Goal: Task Accomplishment & Management: Manage account settings

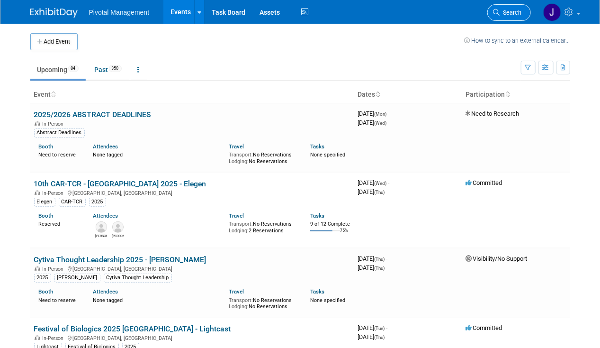
click at [520, 3] on li "Search" at bounding box center [510, 11] width 44 height 23
click at [511, 13] on span "Search" at bounding box center [511, 12] width 22 height 7
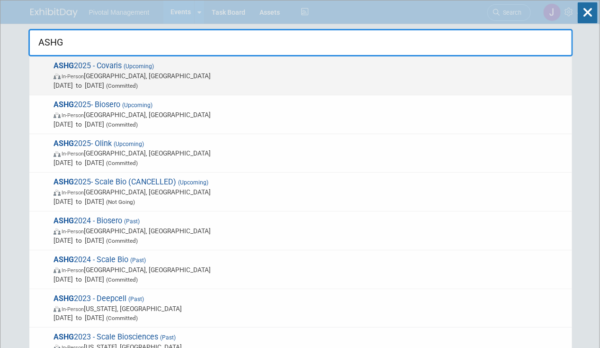
type input "ASHG"
click at [265, 74] on span "In-Person Boston, MA" at bounding box center [311, 75] width 514 height 9
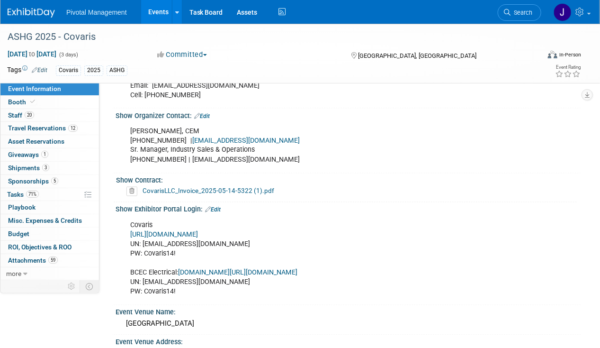
scroll to position [569, 0]
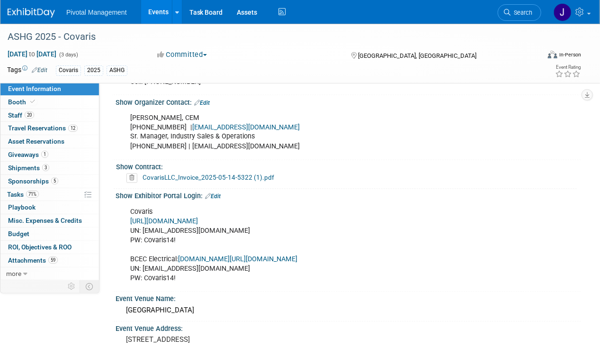
click at [218, 193] on link "Edit" at bounding box center [213, 196] width 16 height 7
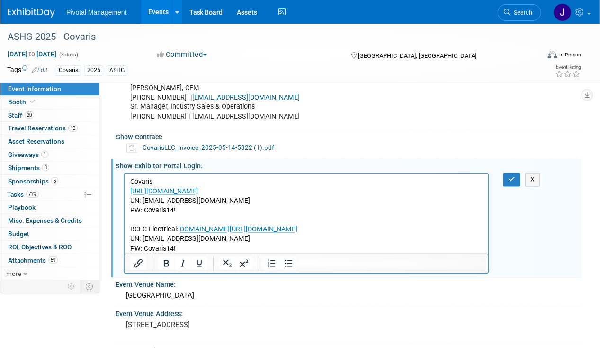
scroll to position [616, 0]
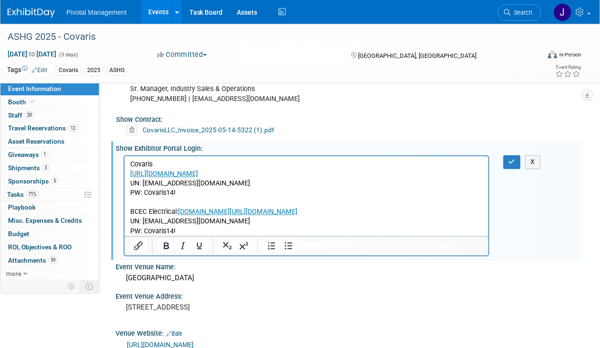
click at [189, 196] on p "Covaris https://ASHG25.exh.mapyourshow.com/ UN: jgatton@pivotalmgt.com PW: Cova…" at bounding box center [306, 198] width 353 height 76
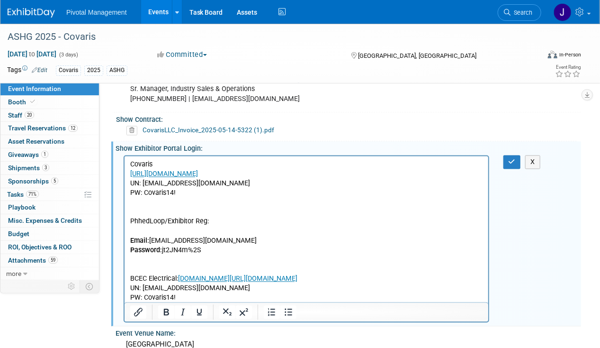
click at [145, 227] on p "Rich Text Area. Press ALT-0 for help." at bounding box center [306, 231] width 353 height 9
click at [138, 218] on p "PhhedLoop/Exhibitor Reg:" at bounding box center [306, 221] width 353 height 9
click at [143, 218] on p "PhhedLoop/Exhibitor Reg:" at bounding box center [306, 221] width 353 height 9
click at [514, 159] on icon "button" at bounding box center [512, 162] width 7 height 7
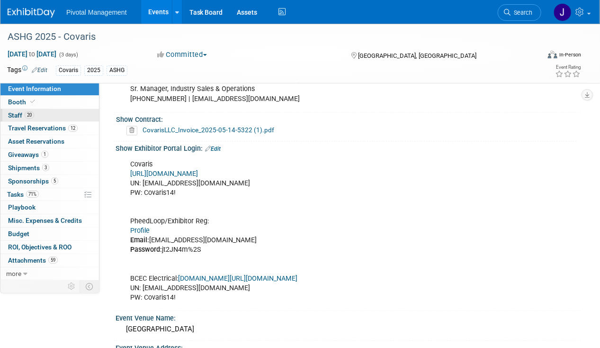
click at [7, 118] on link "20 Staff 20" at bounding box center [49, 115] width 99 height 13
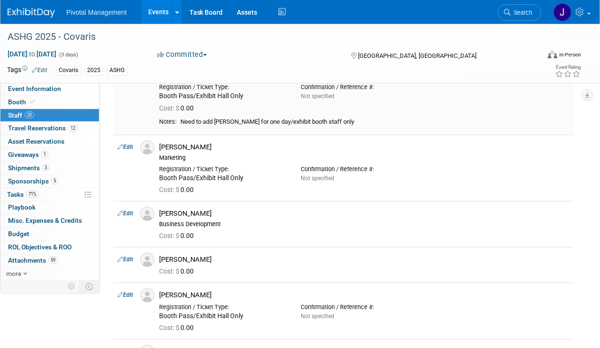
scroll to position [1327, 0]
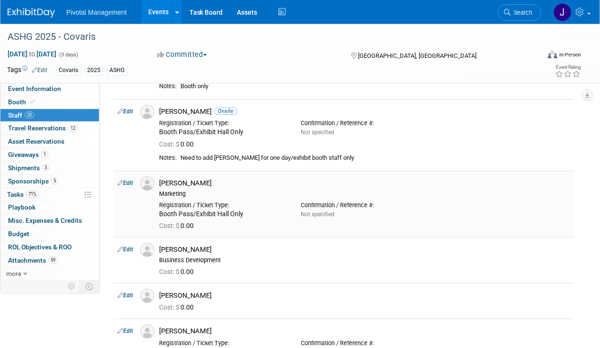
click at [189, 179] on div "Patricia Daggett" at bounding box center [364, 183] width 411 height 9
click at [127, 180] on link "Edit" at bounding box center [126, 183] width 16 height 7
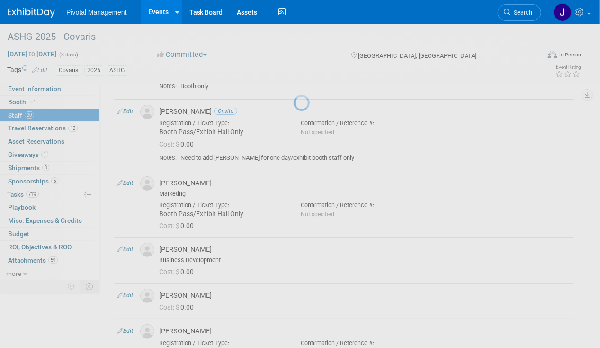
select select "c518d429-a164-4d9d-bc26-29212d30e568"
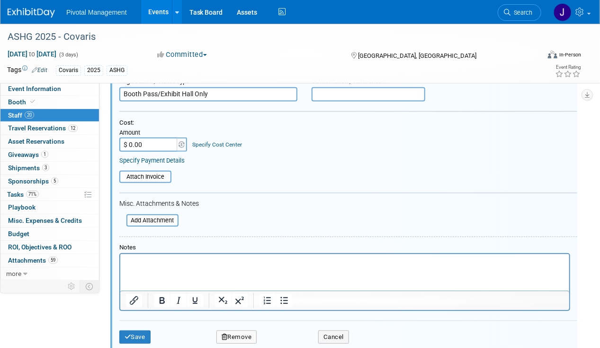
scroll to position [1325, 0]
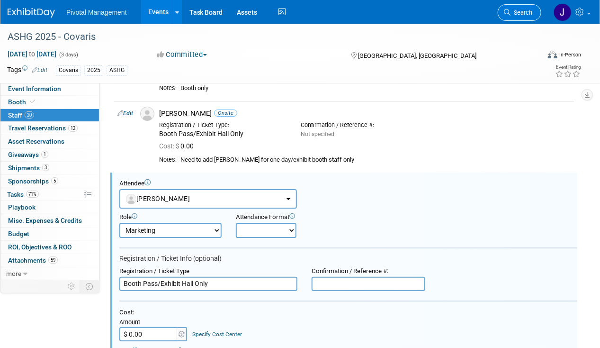
click at [525, 10] on span "Search" at bounding box center [522, 12] width 22 height 7
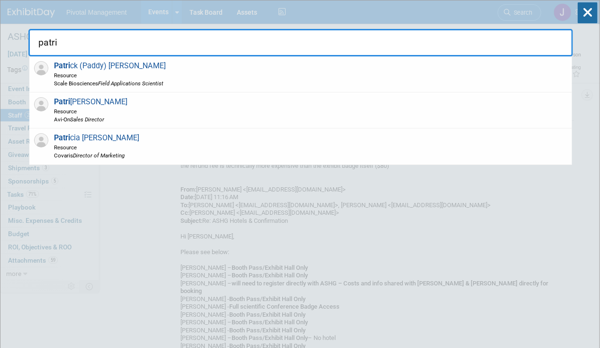
type input "patric"
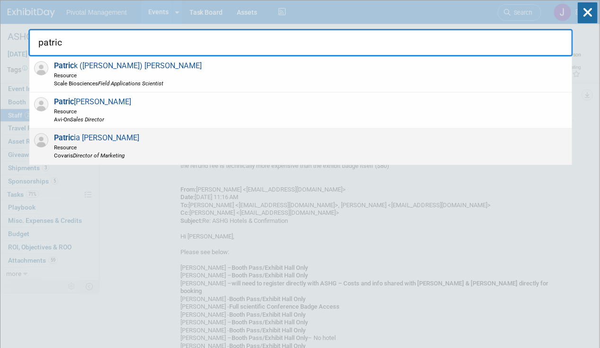
click at [192, 153] on div "Patric ia Daggett Resource Covaris Director of Marketing" at bounding box center [300, 146] width 543 height 36
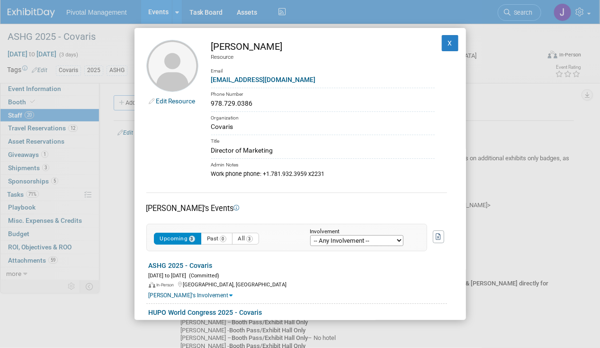
drag, startPoint x: 288, startPoint y: 46, endPoint x: 219, endPoint y: 50, distance: 68.4
click at [219, 50] on div "[PERSON_NAME]" at bounding box center [323, 47] width 224 height 14
drag, startPoint x: 219, startPoint y: 50, endPoint x: 292, endPoint y: 81, distance: 79.0
click at [292, 81] on div "[EMAIL_ADDRESS][DOMAIN_NAME]" at bounding box center [323, 80] width 224 height 10
drag, startPoint x: 279, startPoint y: 79, endPoint x: 208, endPoint y: 81, distance: 71.1
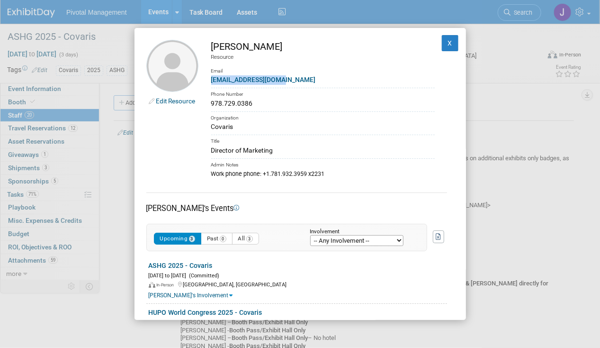
click at [208, 81] on td "Patricia Daggett Resource Email pdaggett@covaris.com Phone Number 978.729.0386 …" at bounding box center [317, 109] width 236 height 138
copy link "[EMAIL_ADDRESS][DOMAIN_NAME]"
drag, startPoint x: 268, startPoint y: 150, endPoint x: 211, endPoint y: 150, distance: 56.9
click at [211, 150] on div "Director of Marketing" at bounding box center [323, 150] width 224 height 10
copy div "Director of Marketing"
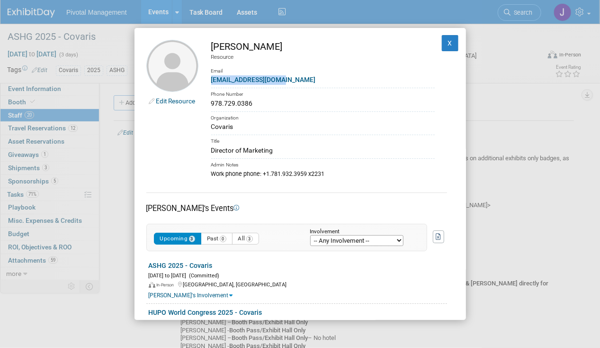
drag, startPoint x: 349, startPoint y: 172, endPoint x: 308, endPoint y: 167, distance: 41.6
click at [349, 172] on div "Work phone phone: +1.781.932.3959 x2231" at bounding box center [323, 173] width 224 height 9
click at [443, 43] on button "X" at bounding box center [450, 43] width 17 height 16
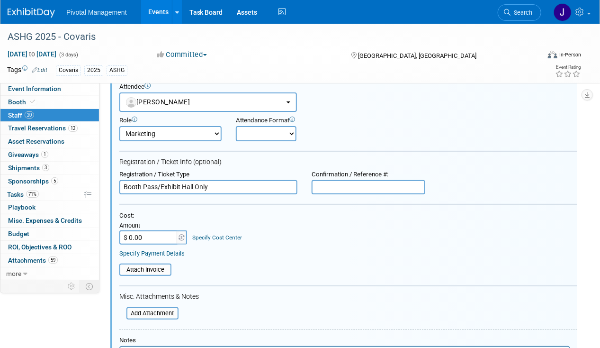
scroll to position [1374, 0]
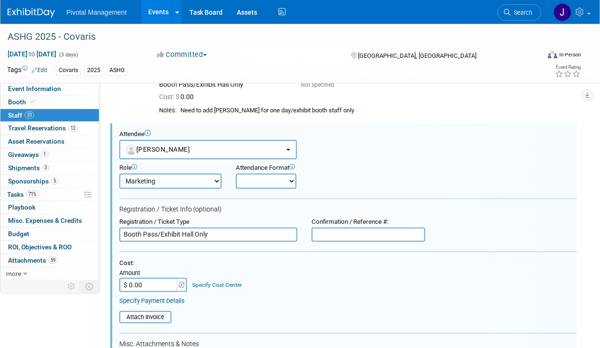
click at [366, 227] on input "text" at bounding box center [369, 234] width 114 height 14
paste input "REGVHR9PITI"
type input "REGVHR9PITI"
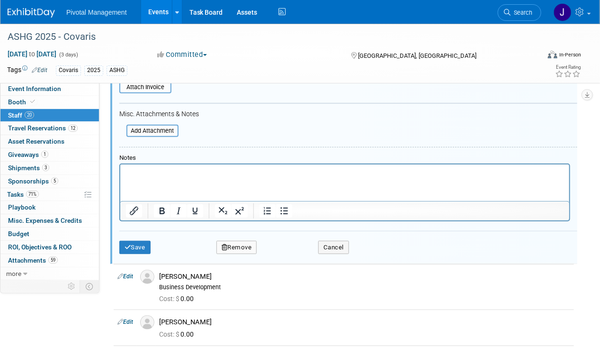
scroll to position [1564, 0]
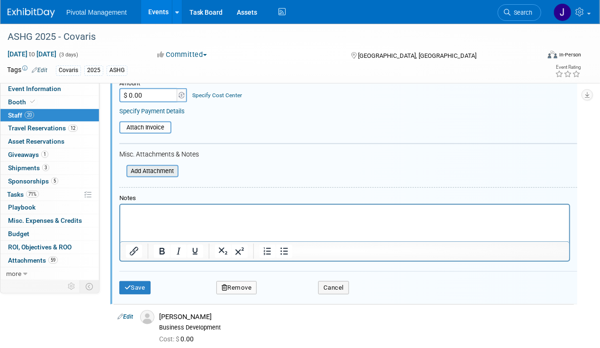
click at [158, 166] on input "file" at bounding box center [121, 171] width 113 height 10
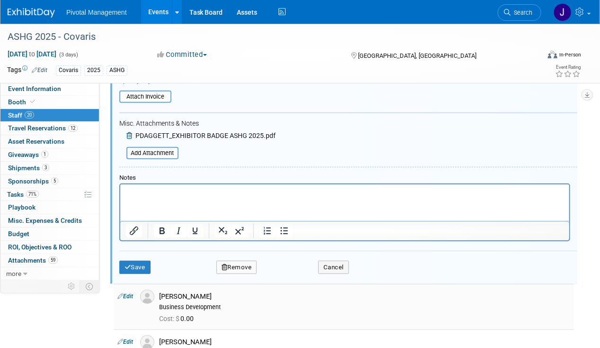
scroll to position [1611, 0]
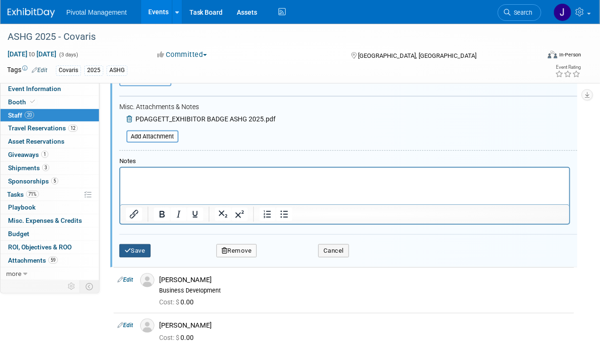
click at [145, 244] on button "Save" at bounding box center [134, 250] width 31 height 13
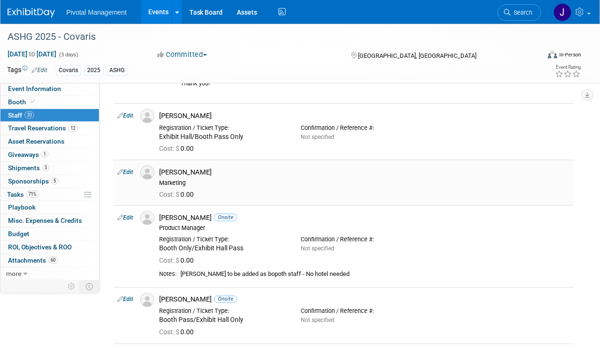
scroll to position [616, 0]
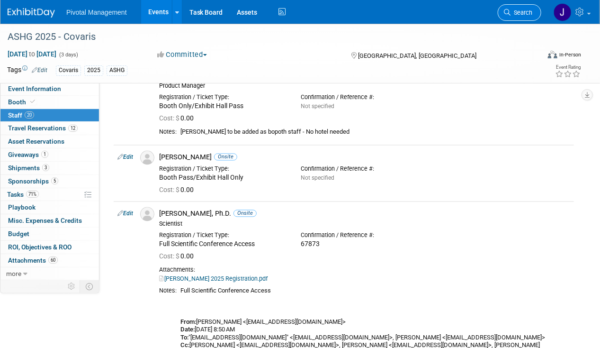
click at [527, 9] on span "Search" at bounding box center [522, 12] width 22 height 7
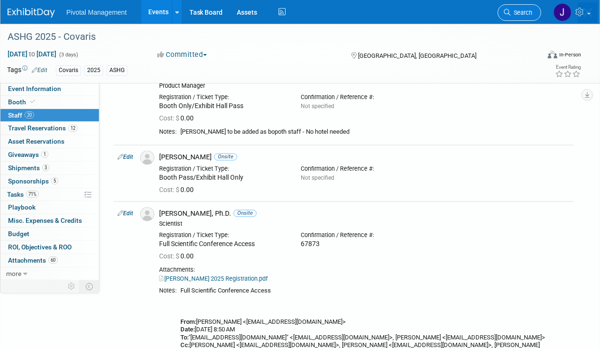
scroll to position [0, 0]
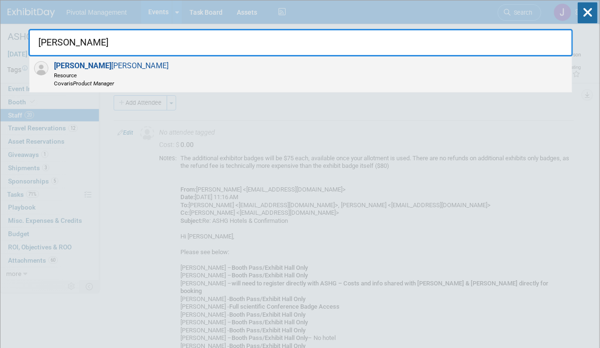
click at [89, 78] on span "Resource" at bounding box center [111, 75] width 115 height 8
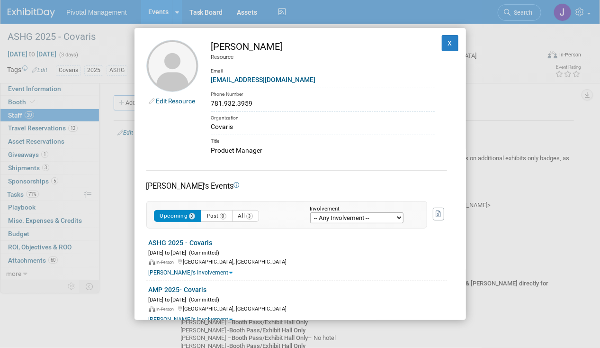
drag, startPoint x: 277, startPoint y: 74, endPoint x: 237, endPoint y: 78, distance: 40.0
click at [237, 78] on td "Elisabeth Pundt Resource Email epundt@covaris.com Phone Number 781.932.3959 Org…" at bounding box center [317, 98] width 236 height 116
drag, startPoint x: 237, startPoint y: 78, endPoint x: 208, endPoint y: 60, distance: 34.1
click at [209, 60] on td "Elisabeth Pundt Resource Email epundt@covaris.com Phone Number 781.932.3959 Org…" at bounding box center [317, 98] width 236 height 116
drag, startPoint x: 210, startPoint y: 82, endPoint x: 281, endPoint y: 82, distance: 71.1
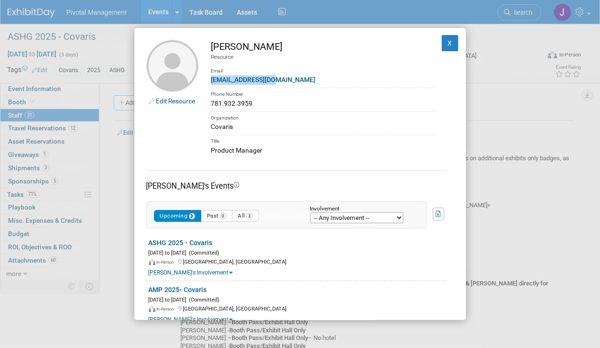
click at [281, 82] on td "Elisabeth Pundt Resource Email epundt@covaris.com Phone Number 781.932.3959 Org…" at bounding box center [317, 98] width 236 height 116
copy link "epundt@covaris.com"
drag, startPoint x: 250, startPoint y: 41, endPoint x: 213, endPoint y: 43, distance: 37.0
click at [213, 43] on div "[PERSON_NAME]" at bounding box center [323, 47] width 224 height 14
copy div "[PERSON_NAME]"
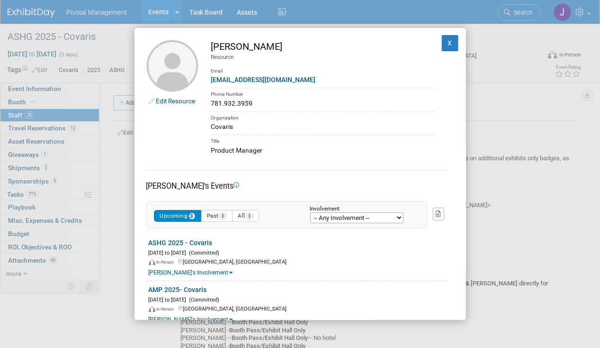
click at [317, 77] on div "epundt@covaris.com" at bounding box center [323, 80] width 224 height 10
drag, startPoint x: 285, startPoint y: 48, endPoint x: 253, endPoint y: 42, distance: 32.3
click at [253, 42] on div "[PERSON_NAME]" at bounding box center [323, 47] width 224 height 14
copy div "Pundt"
drag, startPoint x: 254, startPoint y: 103, endPoint x: 212, endPoint y: 105, distance: 42.7
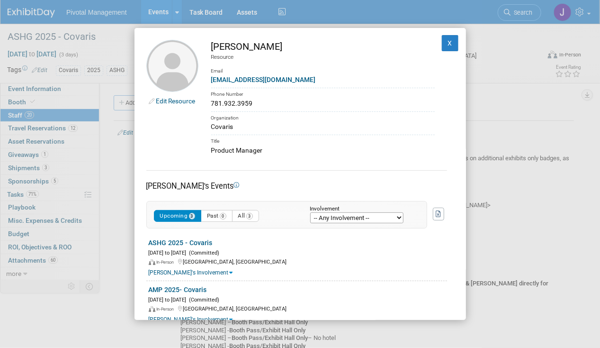
click at [212, 105] on div "781.932.3959" at bounding box center [323, 104] width 224 height 10
copy div "781.932.3959"
click at [449, 42] on button "X" at bounding box center [450, 43] width 17 height 16
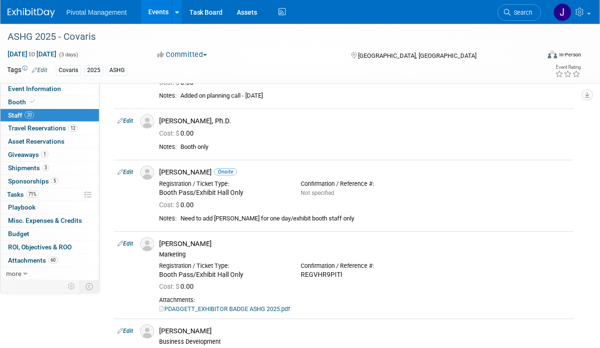
scroll to position [1279, 0]
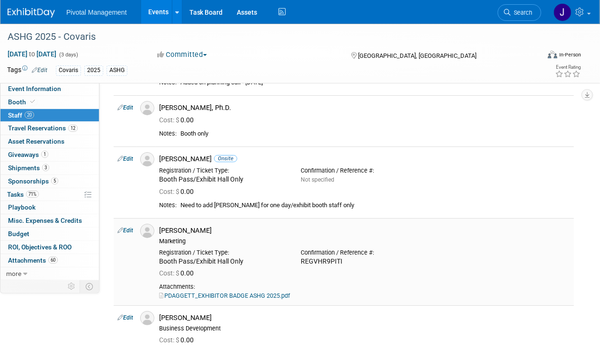
drag, startPoint x: 346, startPoint y: 244, endPoint x: 300, endPoint y: 243, distance: 45.5
click at [300, 245] on div "Confirmation / Reference #: REGVHR9PITI" at bounding box center [365, 255] width 142 height 21
copy div "REGVHR9PITI"
click at [517, 8] on link "Search" at bounding box center [520, 12] width 44 height 17
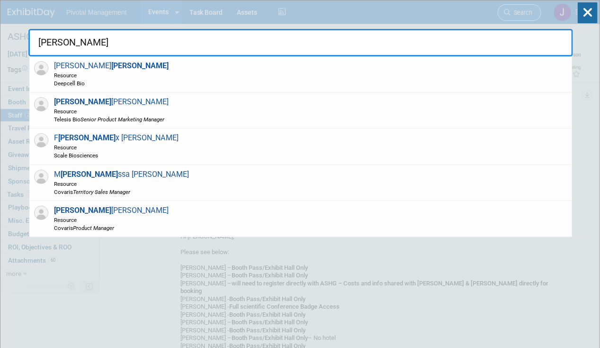
type input "ELIS"
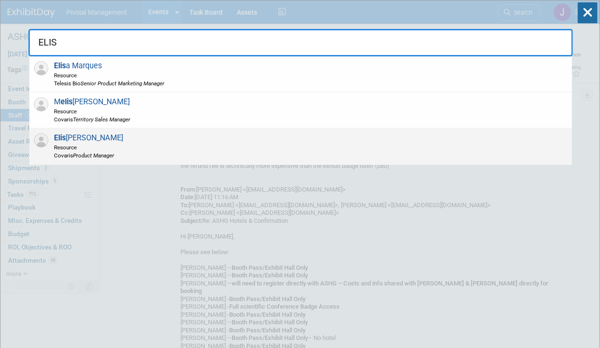
click at [205, 139] on div "Elis abeth Pundt Resource Covaris Product Manager" at bounding box center [300, 146] width 543 height 36
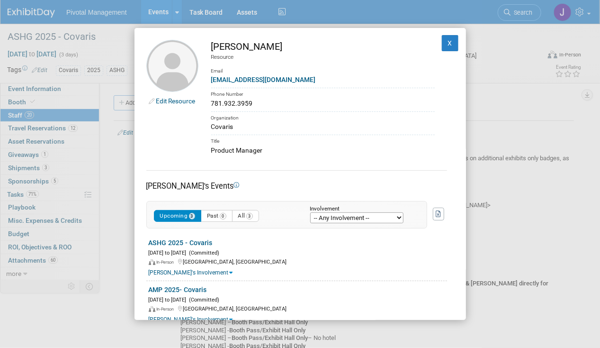
drag, startPoint x: 266, startPoint y: 149, endPoint x: 210, endPoint y: 153, distance: 56.0
click at [210, 153] on td "Elisabeth Pundt Resource Email epundt@covaris.com Phone Number 781.932.3959 Org…" at bounding box center [317, 98] width 236 height 116
copy div "Product Manager"
drag, startPoint x: 442, startPoint y: 44, endPoint x: 413, endPoint y: 54, distance: 30.6
click at [442, 44] on button "X" at bounding box center [450, 43] width 17 height 16
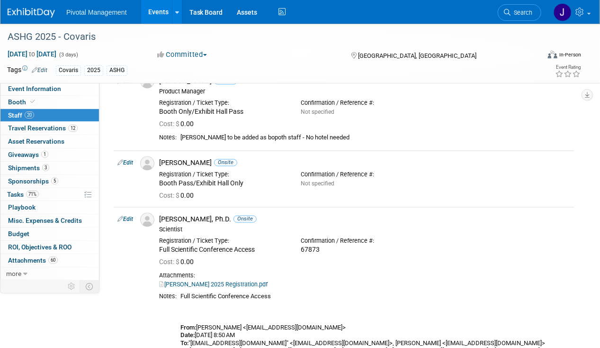
scroll to position [588, 0]
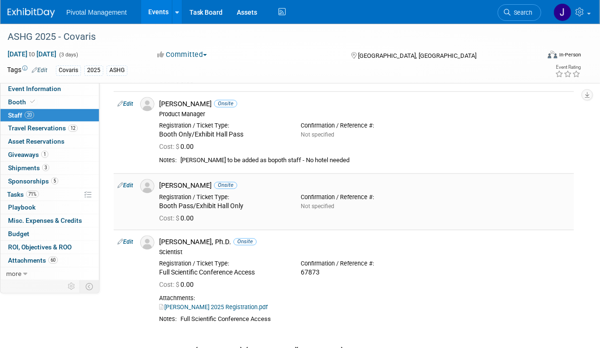
click at [129, 182] on link "Edit" at bounding box center [126, 185] width 16 height 7
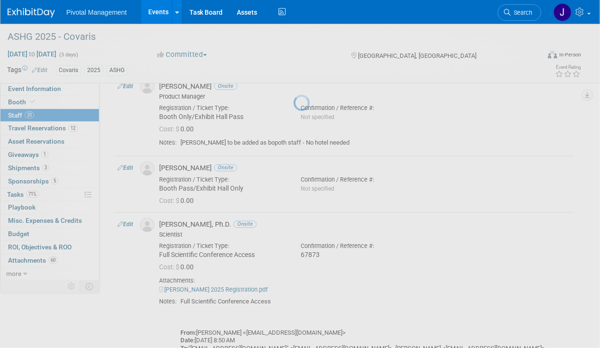
select select "5dd34415-bb11-4b83-ab0a-3ffb58868148"
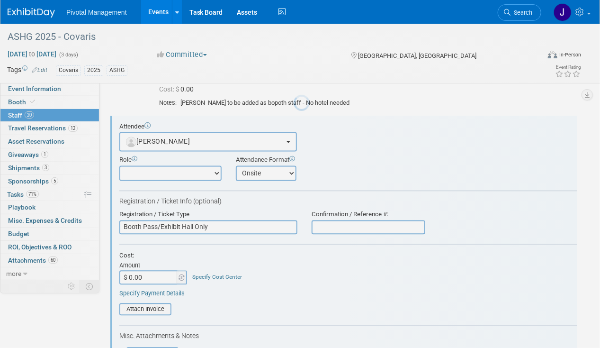
scroll to position [0, 0]
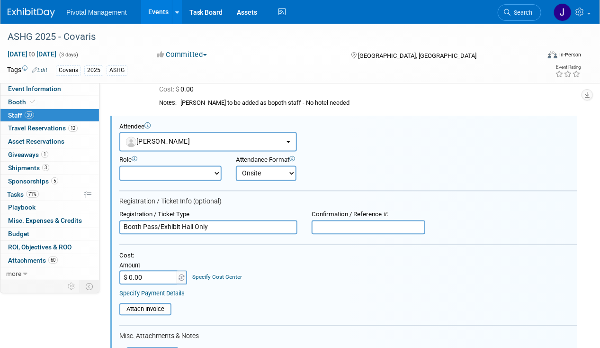
click at [356, 220] on input "text" at bounding box center [369, 227] width 114 height 14
paste input "REGE3YVTNYS"
type input "REGE3YVTNYS"
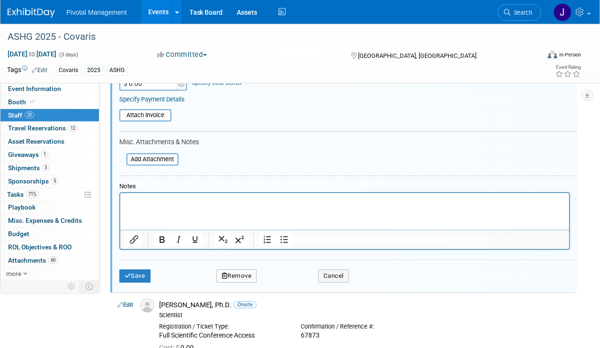
scroll to position [835, 0]
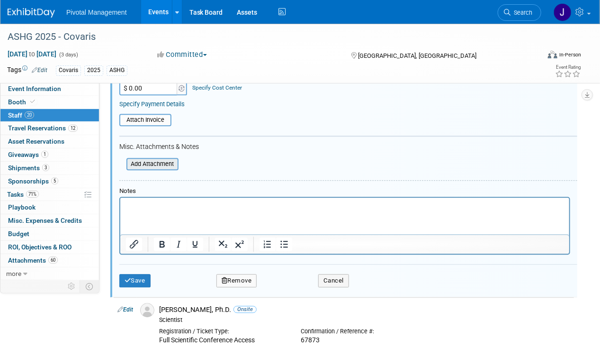
click at [159, 159] on input "file" at bounding box center [121, 164] width 113 height 10
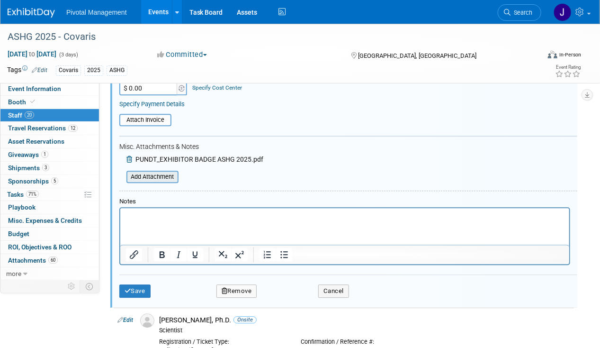
click at [149, 172] on input "file" at bounding box center [121, 177] width 113 height 10
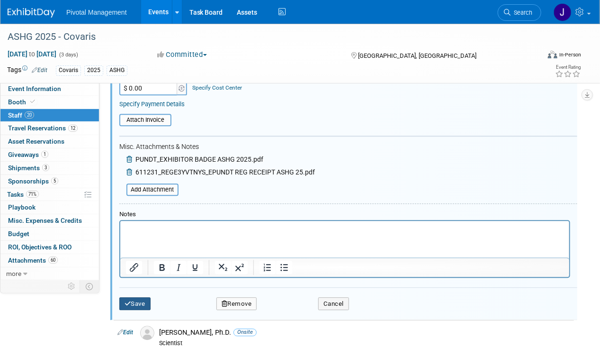
click at [149, 297] on button "Save" at bounding box center [134, 303] width 31 height 13
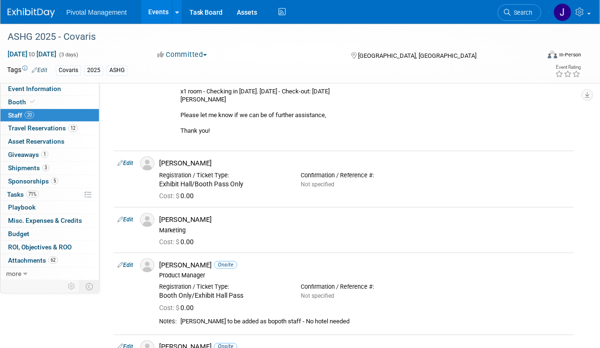
scroll to position [474, 0]
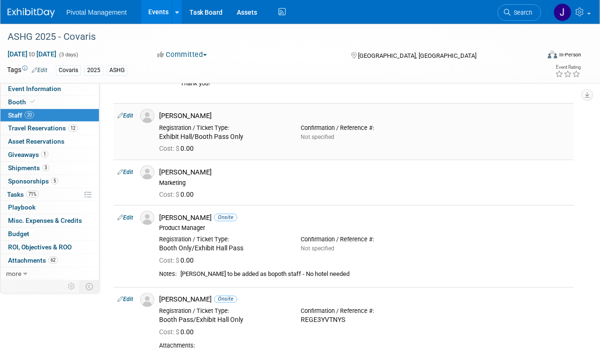
click at [182, 111] on div "[PERSON_NAME]" at bounding box center [364, 115] width 411 height 9
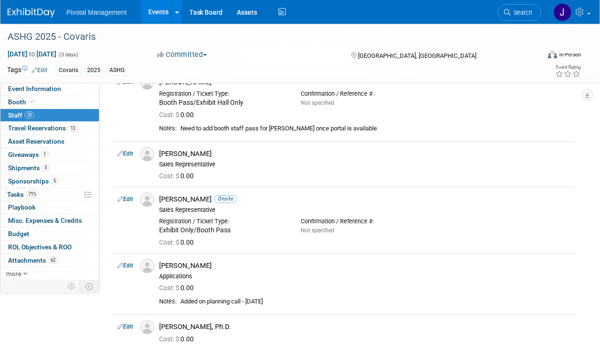
scroll to position [995, 0]
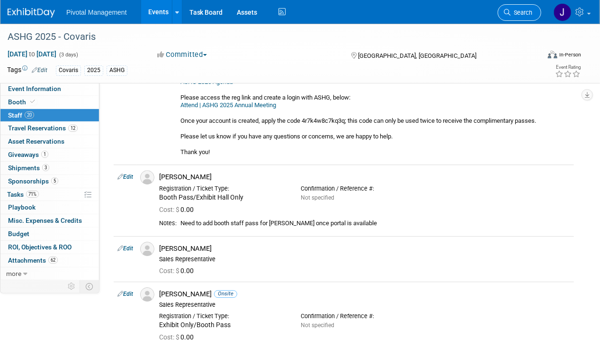
click at [538, 8] on link "Search" at bounding box center [520, 12] width 44 height 17
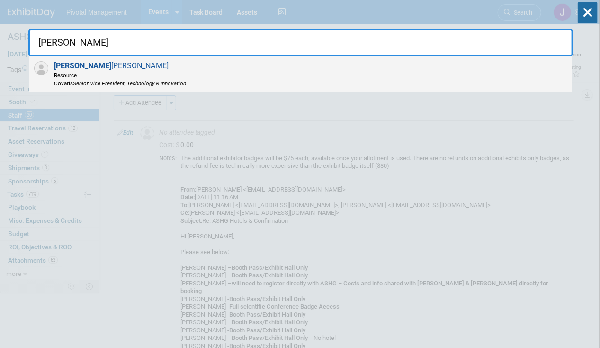
type input "GREG"
click at [139, 73] on span "Resource" at bounding box center [120, 75] width 132 height 8
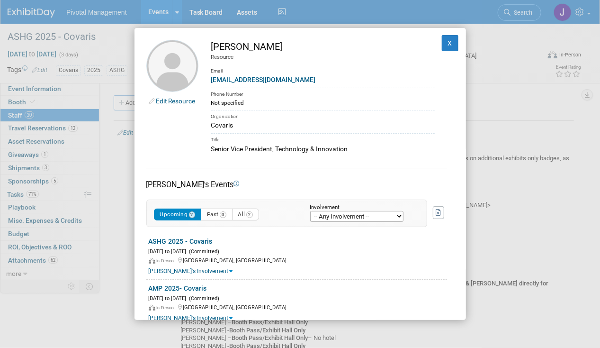
drag, startPoint x: 212, startPoint y: 47, endPoint x: 229, endPoint y: 42, distance: 18.3
click at [229, 42] on div "[PERSON_NAME]" at bounding box center [323, 47] width 224 height 14
drag, startPoint x: 229, startPoint y: 42, endPoint x: 304, endPoint y: 80, distance: 83.3
click at [304, 80] on div "gendress@covaris.com" at bounding box center [323, 80] width 224 height 10
drag, startPoint x: 299, startPoint y: 80, endPoint x: 209, endPoint y: 78, distance: 90.5
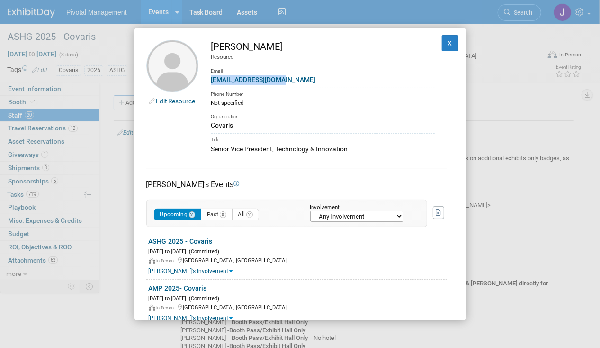
click at [209, 78] on td "Greg Endress Resource Email gendress@covaris.com Phone Number Not specified Org…" at bounding box center [317, 97] width 236 height 114
copy link "gendress@covaris.com"
click at [230, 46] on div "[PERSON_NAME]" at bounding box center [323, 47] width 224 height 14
drag, startPoint x: 210, startPoint y: 150, endPoint x: 347, endPoint y: 149, distance: 137.0
click at [347, 149] on td "Greg Endress Resource Email gendress@covaris.com Phone Number Not specified Org…" at bounding box center [317, 97] width 236 height 114
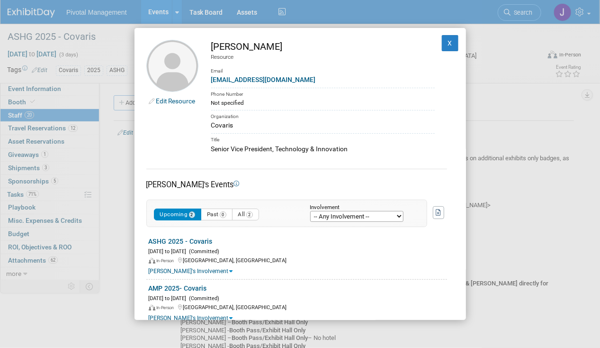
click at [169, 98] on link "Edit Resource" at bounding box center [175, 101] width 39 height 8
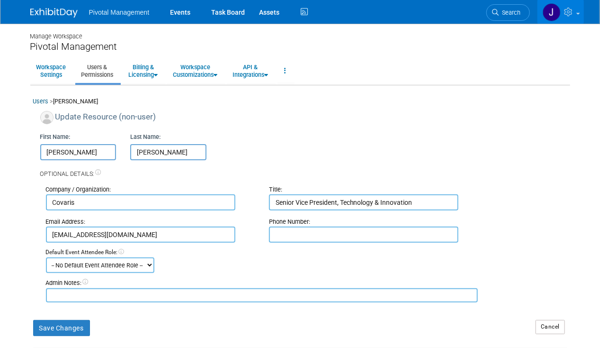
scroll to position [133, 0]
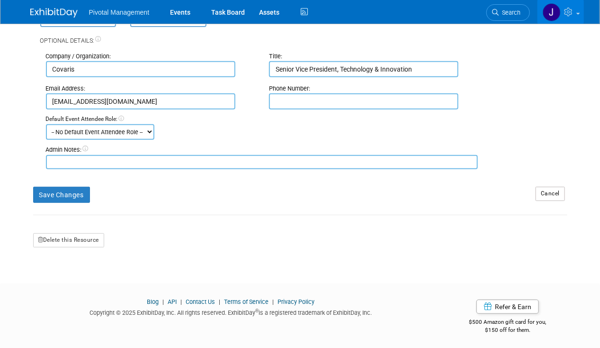
click at [350, 102] on input "text" at bounding box center [364, 101] width 190 height 16
paste input "781.888.2551"
type input "781.888.2551"
click at [46, 197] on button "Save Changes" at bounding box center [61, 195] width 57 height 16
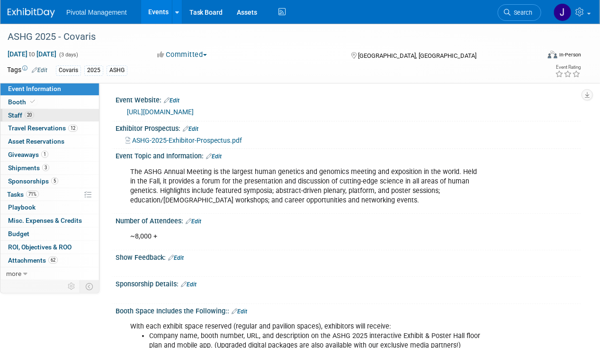
click at [24, 113] on span "Staff 20" at bounding box center [21, 115] width 26 height 8
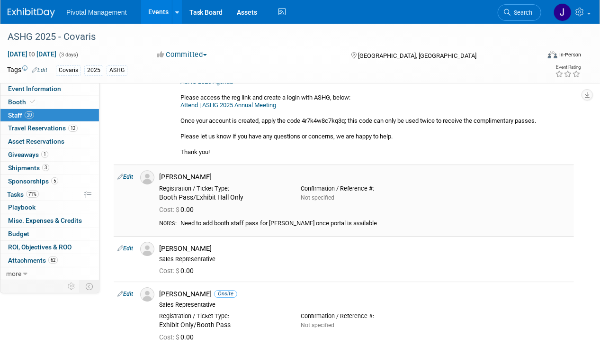
click at [128, 173] on link "Edit" at bounding box center [126, 176] width 16 height 7
select select "3ac879ed-bdfc-4761-a684-f8088e74ef6f"
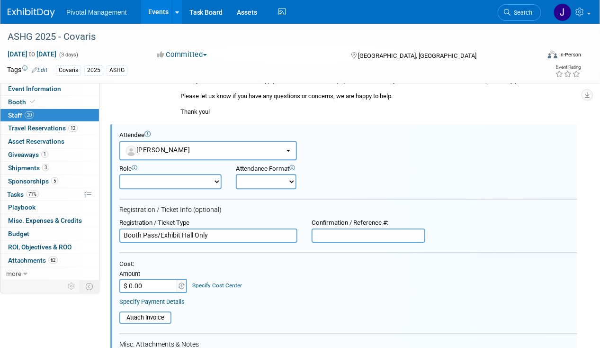
drag, startPoint x: 256, startPoint y: 163, endPoint x: 257, endPoint y: 170, distance: 7.1
click at [256, 174] on select "Onsite Remote" at bounding box center [266, 181] width 61 height 15
select select "1"
click at [236, 174] on select "Onsite Remote" at bounding box center [266, 181] width 61 height 15
click at [365, 228] on input "text" at bounding box center [369, 235] width 114 height 14
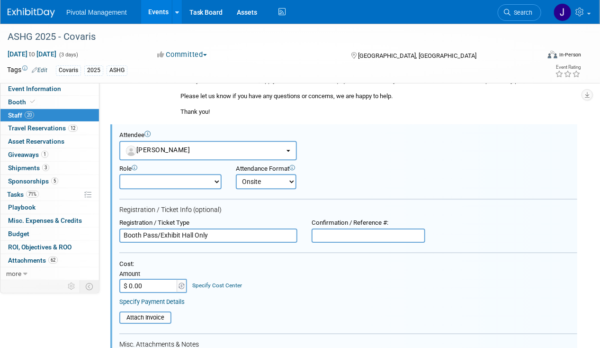
paste input "REGMZ0UVXLO"
type input "REGMZ0UVXLO"
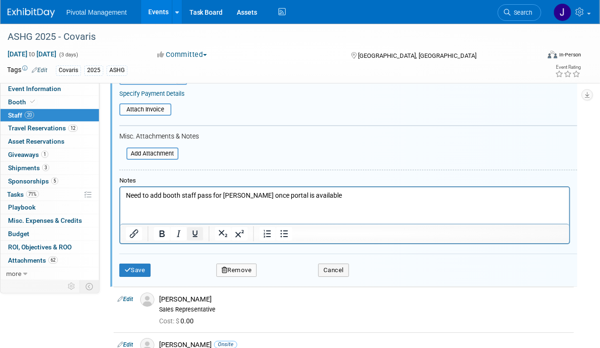
scroll to position [1225, 0]
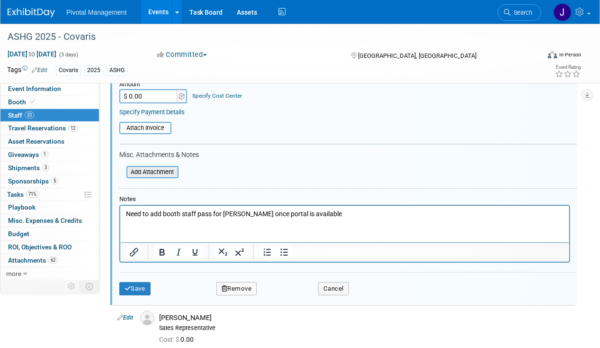
click at [146, 166] on div "Add Attachment" at bounding box center [153, 172] width 52 height 12
click at [148, 167] on input "file" at bounding box center [121, 172] width 113 height 10
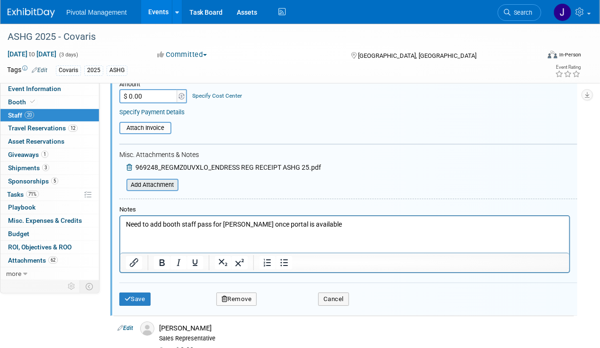
click at [149, 180] on input "file" at bounding box center [121, 185] width 113 height 10
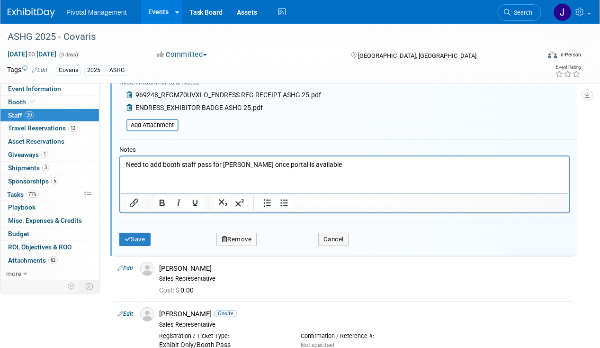
scroll to position [1320, 0]
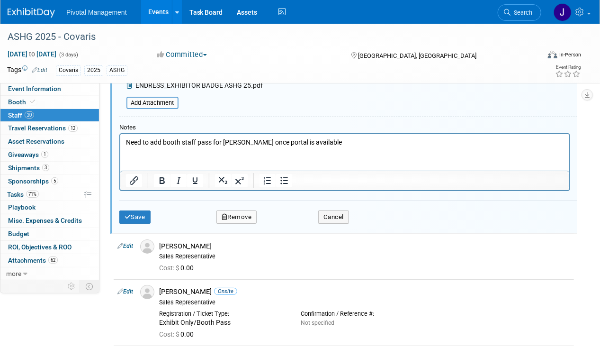
click at [201, 140] on p "Need to add booth staff pass for Greg once portal is available" at bounding box center [345, 141] width 438 height 9
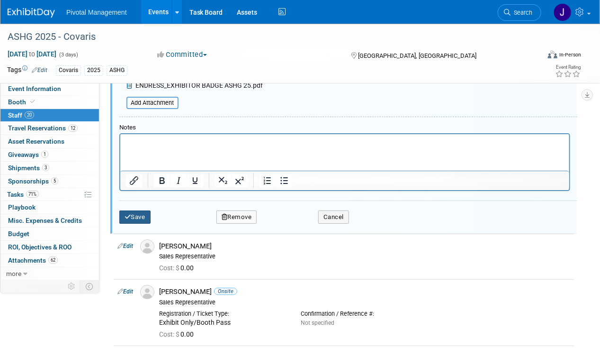
click at [140, 210] on button "Save" at bounding box center [134, 216] width 31 height 13
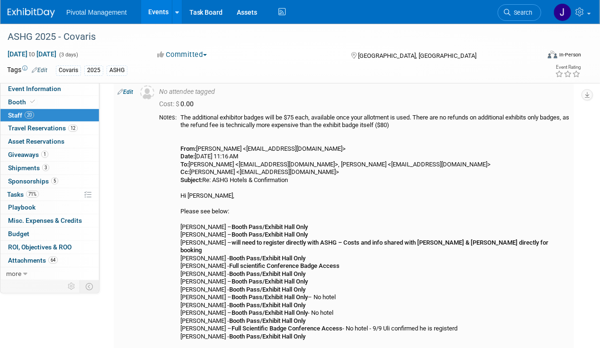
scroll to position [0, 0]
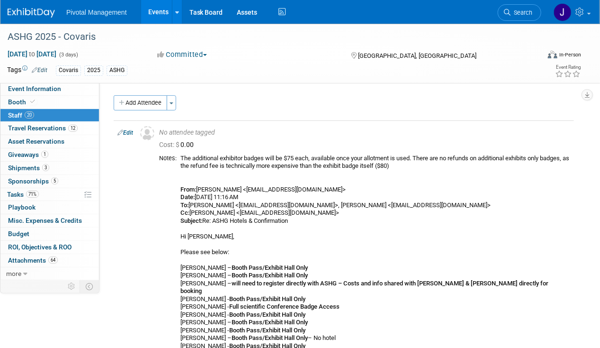
click at [125, 129] on link "Edit" at bounding box center [126, 132] width 16 height 7
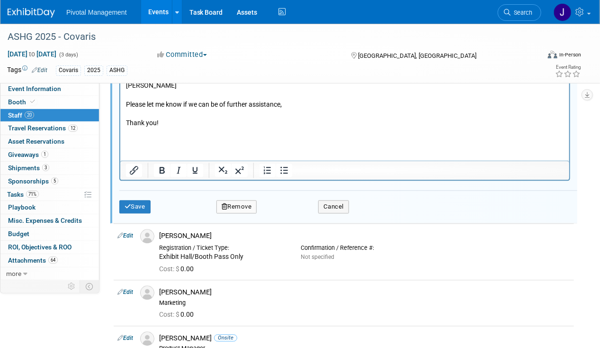
scroll to position [676, 0]
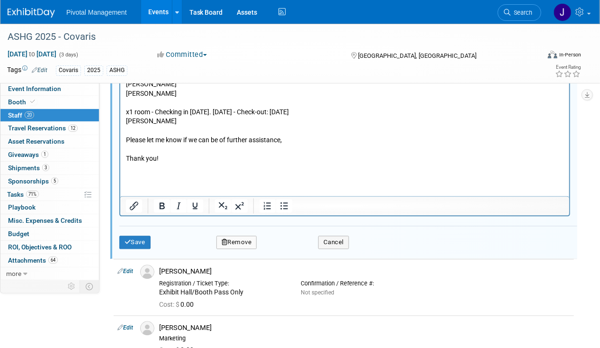
click at [238, 236] on button "Remove" at bounding box center [237, 242] width 41 height 13
click at [289, 247] on link "Yes" at bounding box center [287, 248] width 27 height 15
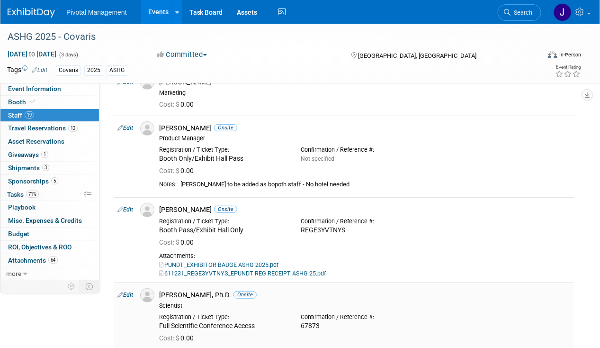
scroll to position [0, 0]
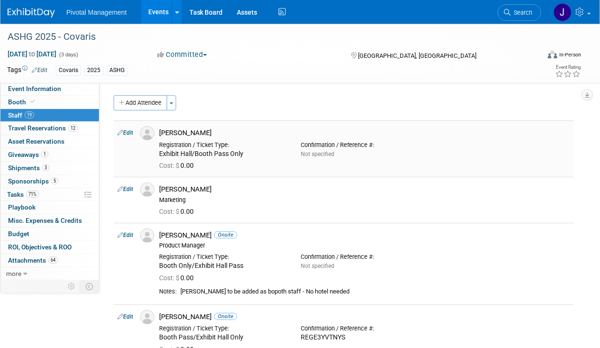
click at [184, 128] on div "[PERSON_NAME]" at bounding box center [364, 132] width 411 height 9
click at [129, 128] on td "Edit" at bounding box center [125, 148] width 23 height 56
click at [129, 132] on link "Edit" at bounding box center [126, 132] width 16 height 7
select select "9482264a-5e84-4c12-8b40-aaf99fd05fdc"
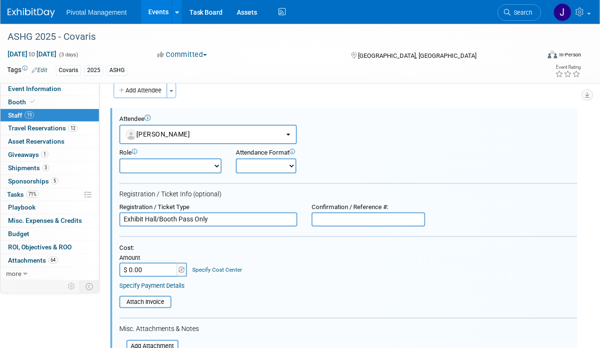
click at [517, 9] on span "Search" at bounding box center [522, 12] width 22 height 7
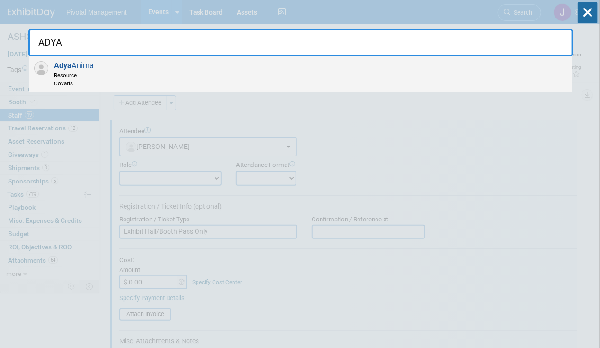
type input "ADYA"
click at [381, 65] on div "Adya Anima Resource Covaris" at bounding box center [300, 74] width 543 height 36
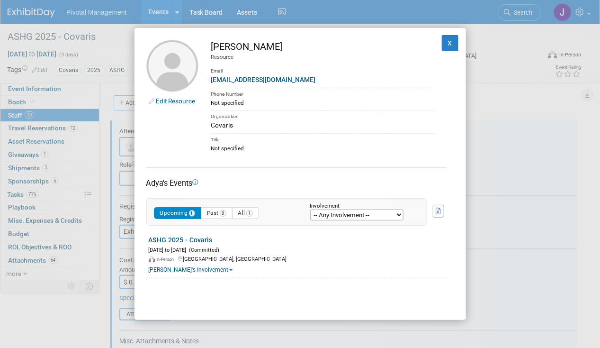
click at [177, 100] on link "Edit Resource" at bounding box center [175, 101] width 39 height 8
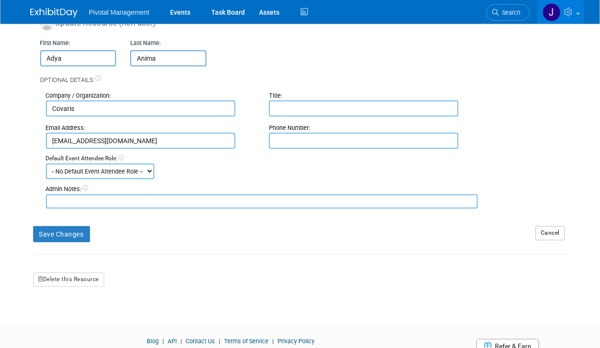
scroll to position [95, 0]
click at [310, 109] on input "text" at bounding box center [364, 108] width 190 height 16
type input "c"
type input "Chief of Staff"
click at [60, 231] on button "Save Changes" at bounding box center [61, 233] width 57 height 16
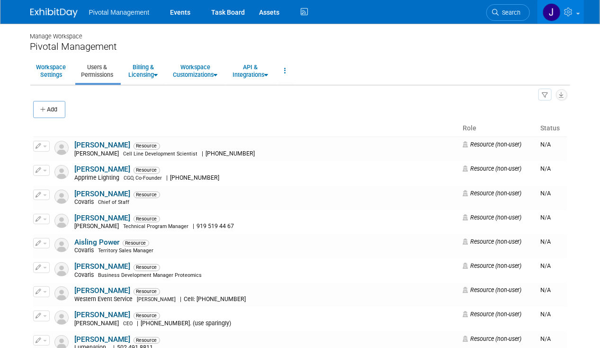
click at [41, 11] on img at bounding box center [53, 12] width 47 height 9
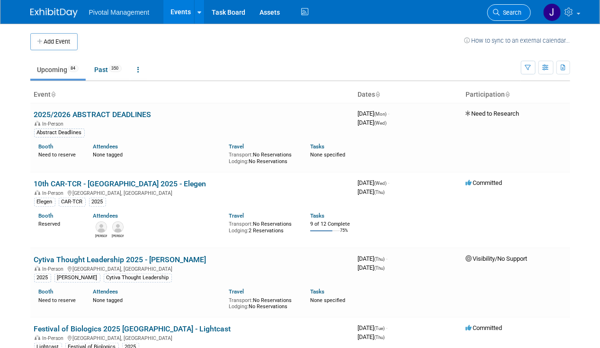
click at [510, 12] on span "Search" at bounding box center [511, 12] width 22 height 7
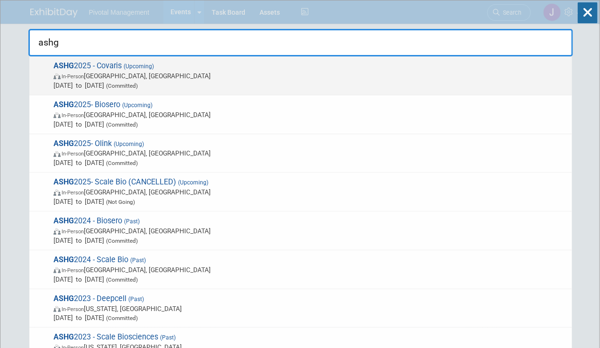
type input "ashg"
click at [227, 81] on span "Oct 15, 2025 to Oct 17, 2025 (Committed)" at bounding box center [311, 85] width 514 height 9
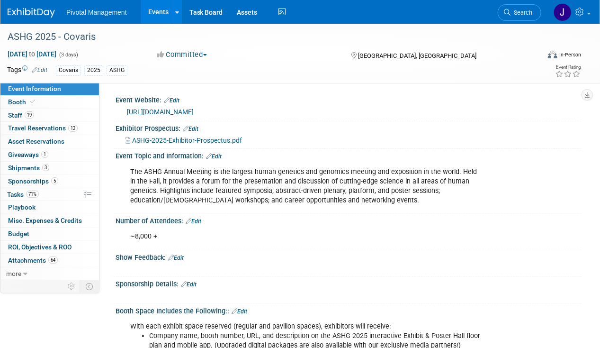
scroll to position [95, 0]
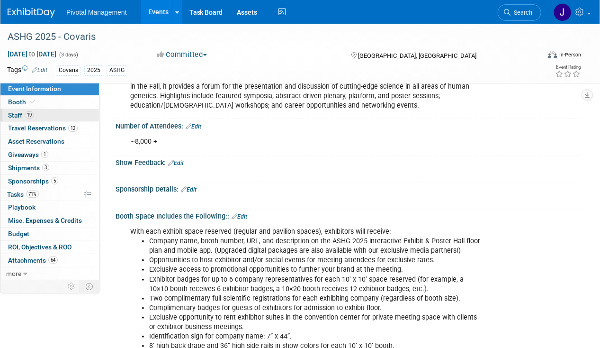
click at [36, 117] on link "19 Staff 19" at bounding box center [49, 115] width 99 height 13
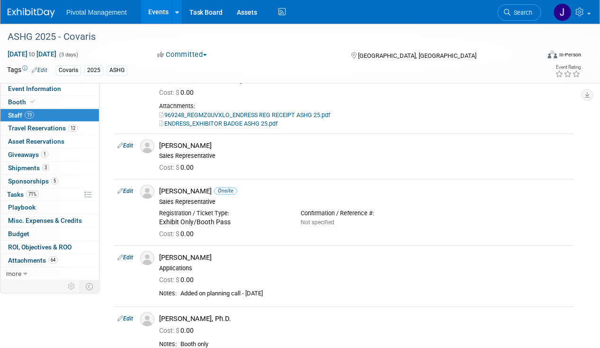
scroll to position [711, 0]
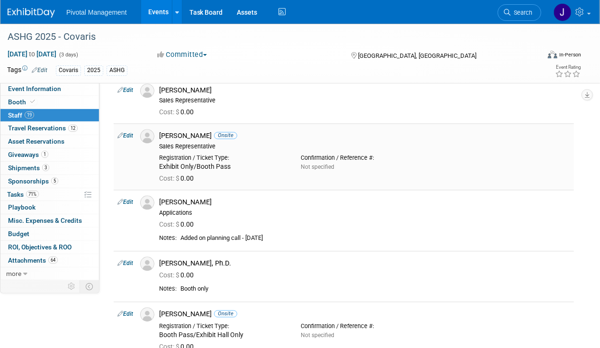
click at [180, 131] on div "[PERSON_NAME] Onsite" at bounding box center [364, 135] width 411 height 9
click at [529, 9] on link "Search" at bounding box center [520, 12] width 44 height 17
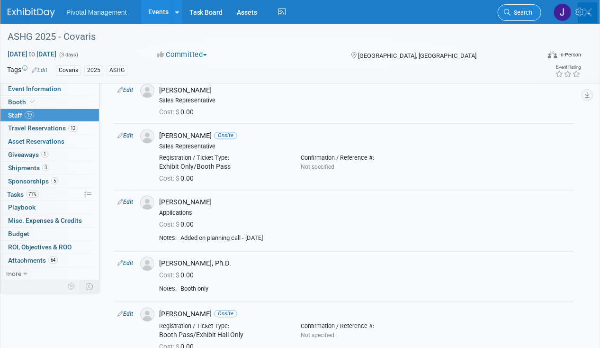
scroll to position [0, 0]
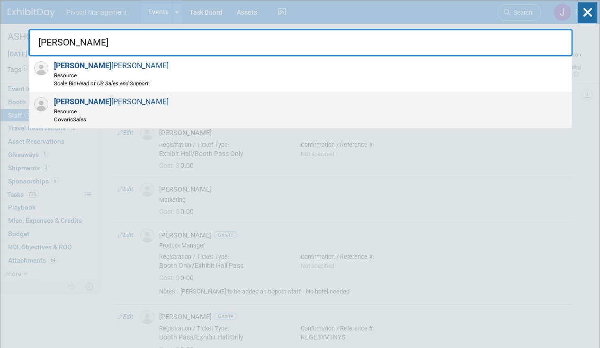
type input "[PERSON_NAME]"
click at [228, 102] on div "[PERSON_NAME] Resource Covaris Sales" at bounding box center [300, 110] width 543 height 36
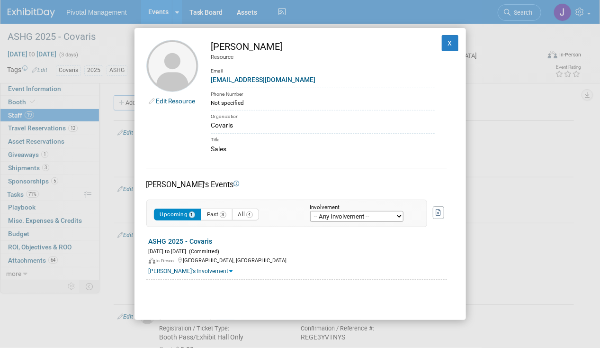
click at [166, 100] on link "Edit Resource" at bounding box center [175, 101] width 39 height 8
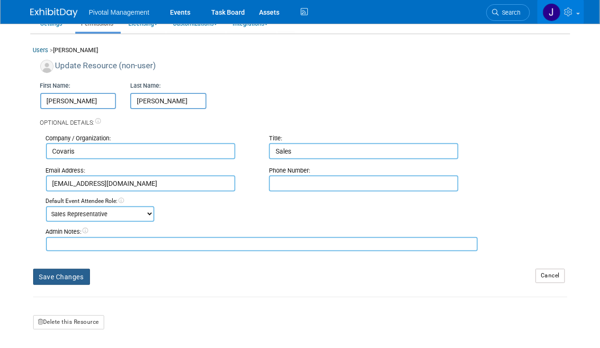
scroll to position [95, 0]
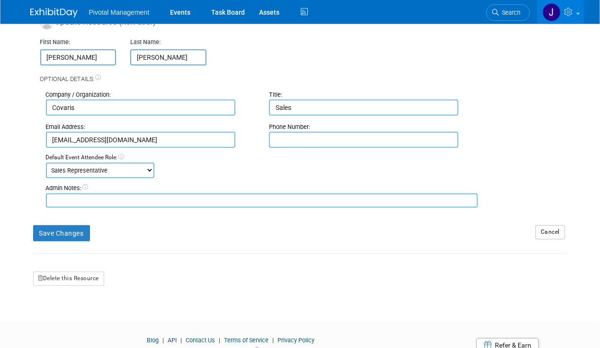
click at [79, 110] on input "Covaris" at bounding box center [141, 108] width 190 height 16
click at [334, 147] on div "Company / Organization: Covaris Title: Sales Email Address: jreimers@covaris.co…" at bounding box center [303, 145] width 527 height 124
drag, startPoint x: 311, startPoint y: 109, endPoint x: 276, endPoint y: 108, distance: 34.6
click at [276, 108] on input "Sales" at bounding box center [364, 108] width 190 height 16
paste input "VP Global Sales and Commercial"
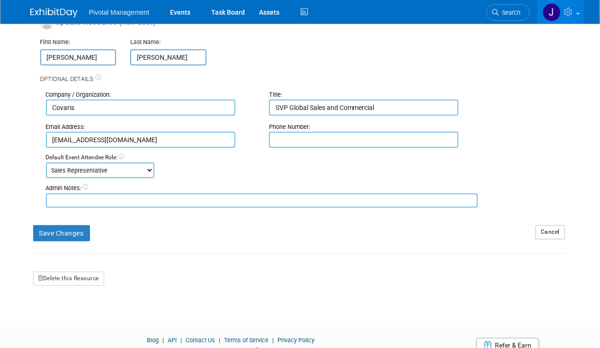
type input "SVP Global Sales and Commercial"
click at [330, 140] on input "text" at bounding box center [364, 140] width 190 height 16
paste input "661.231.5035"
type input "661.231.5035"
click at [479, 114] on div "Title: SVP Global Sales and Commercial" at bounding box center [373, 103] width 223 height 25
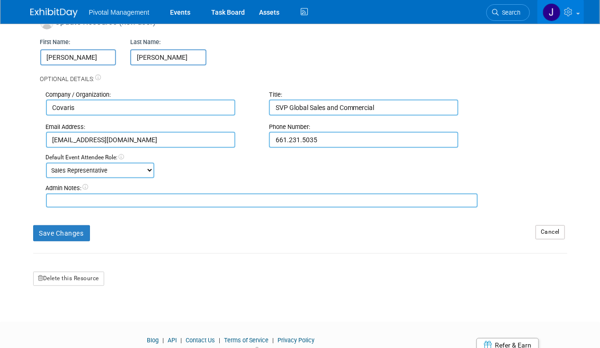
click at [90, 230] on div "Save Changes" at bounding box center [277, 229] width 503 height 23
click at [75, 230] on button "Save Changes" at bounding box center [61, 233] width 57 height 16
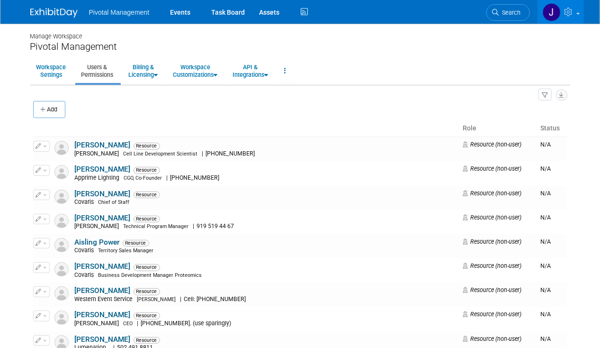
click at [38, 13] on img at bounding box center [53, 12] width 47 height 9
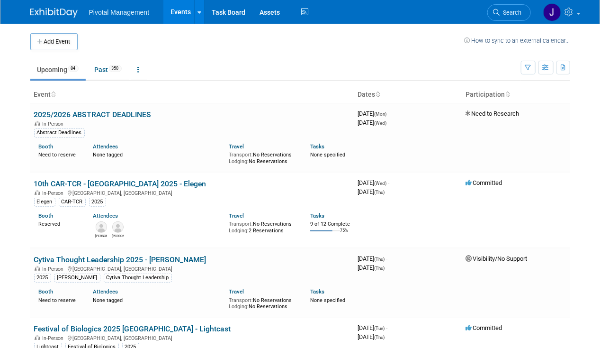
click at [515, 7] on link "Search" at bounding box center [510, 12] width 44 height 17
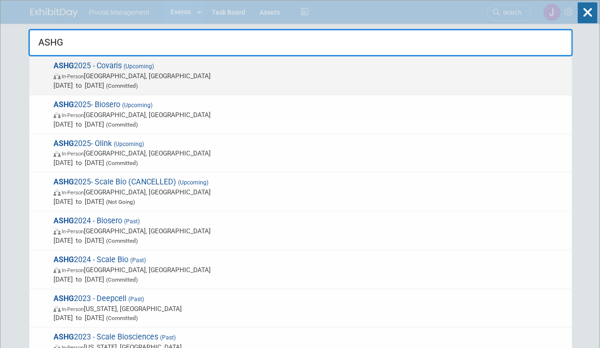
type input "ASHG"
click at [350, 71] on span "In-Person [GEOGRAPHIC_DATA], [GEOGRAPHIC_DATA]" at bounding box center [311, 75] width 514 height 9
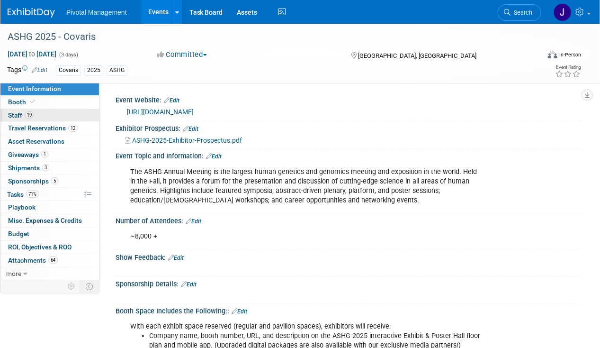
click at [54, 115] on link "19 Staff 19" at bounding box center [49, 115] width 99 height 13
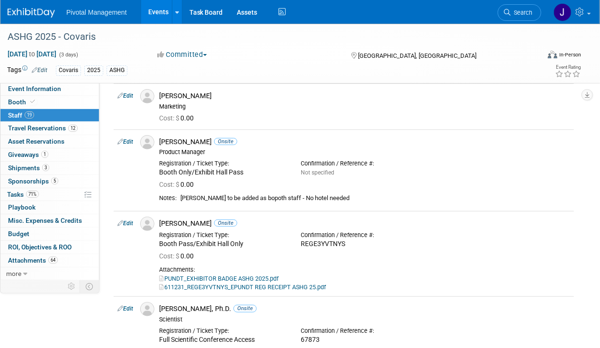
scroll to position [95, 0]
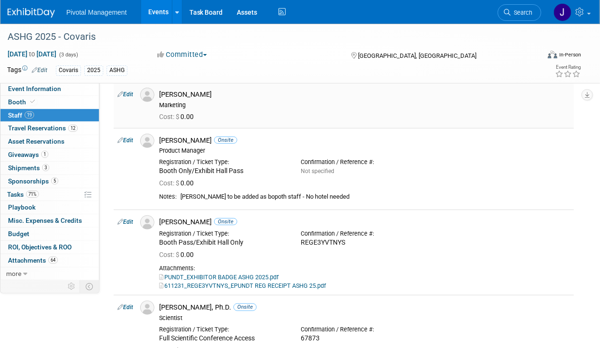
click at [168, 94] on div "[PERSON_NAME]" at bounding box center [364, 94] width 411 height 9
click at [518, 10] on span "Search" at bounding box center [522, 12] width 22 height 7
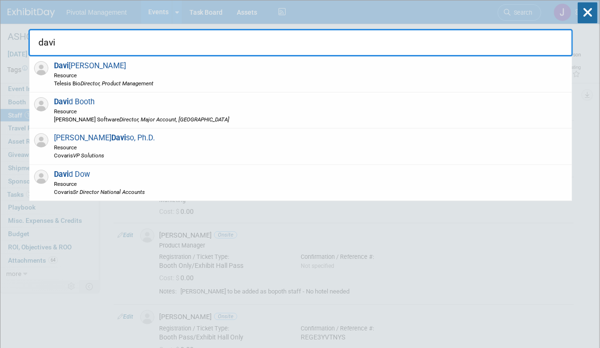
type input "david"
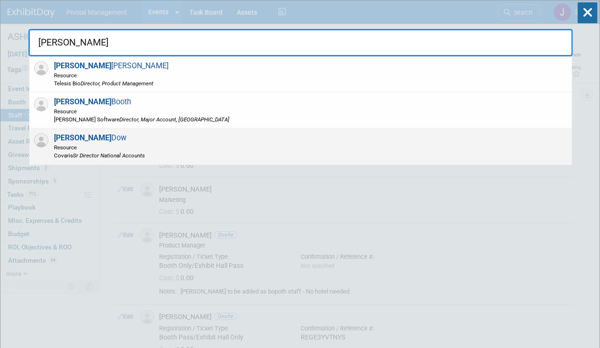
click at [302, 139] on div "David Dow Resource Covaris Sr Director National Accounts" at bounding box center [300, 146] width 543 height 36
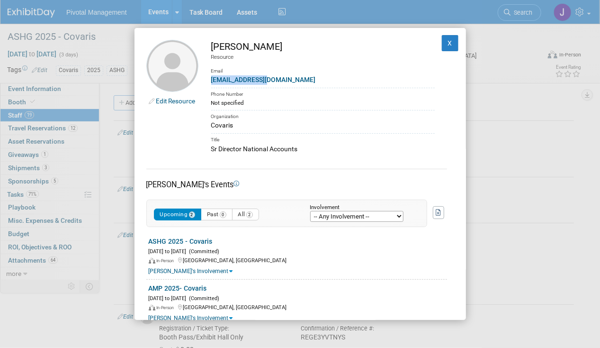
drag, startPoint x: 274, startPoint y: 77, endPoint x: 205, endPoint y: 82, distance: 69.3
click at [205, 82] on td "David Dow Resource Email ddow@covaris.com Phone Number Not specified Organizati…" at bounding box center [317, 97] width 236 height 114
copy link "ddow@covaris.com"
drag, startPoint x: 299, startPoint y: 150, endPoint x: 198, endPoint y: 150, distance: 100.9
click at [198, 150] on tr "Edit Resource David Dow Resource Email ddow@covaris.com Phone Number Not specif…" at bounding box center [300, 97] width 308 height 114
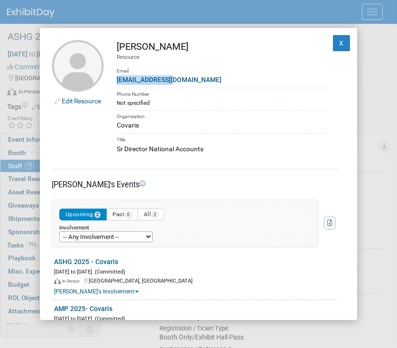
click at [241, 145] on div "Sr Director National Accounts" at bounding box center [221, 149] width 209 height 10
drag, startPoint x: 211, startPoint y: 152, endPoint x: 116, endPoint y: 151, distance: 95.3
click at [117, 151] on div "Sr Director National Accounts" at bounding box center [221, 149] width 209 height 10
copy div "Sr Director National Accounts"
click at [333, 43] on button "X" at bounding box center [341, 43] width 17 height 16
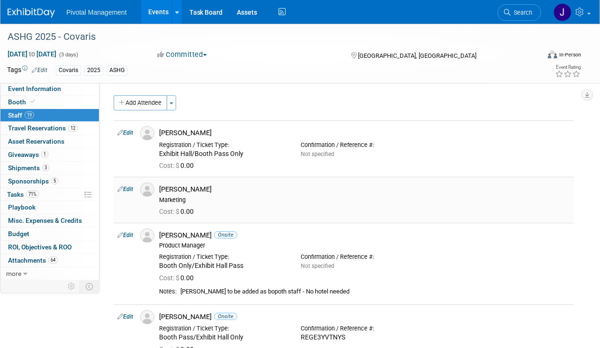
scroll to position [47, 0]
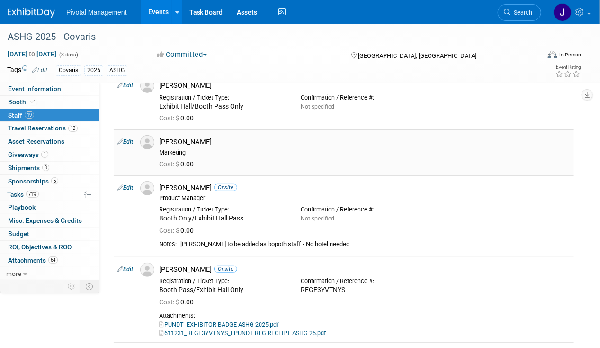
click at [130, 136] on td "Edit" at bounding box center [125, 151] width 23 height 45
click at [123, 145] on td "Edit" at bounding box center [125, 151] width 23 height 45
click at [133, 142] on link "Edit" at bounding box center [126, 141] width 16 height 7
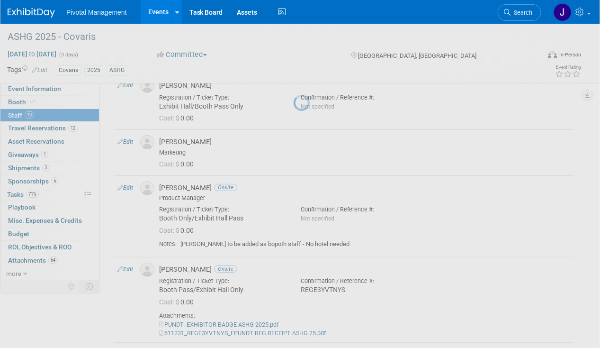
select select "2a181914-073e-4fa6-92ce-41d002aee0dd"
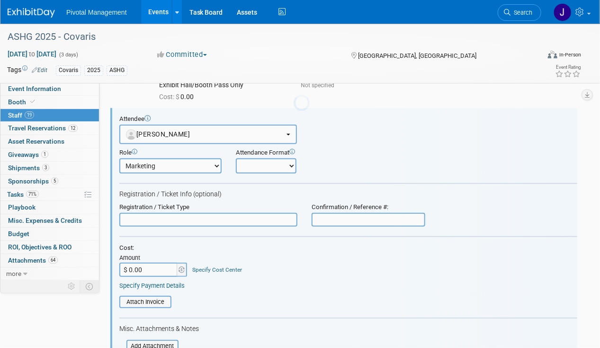
scroll to position [0, 0]
click at [350, 213] on input "text" at bounding box center [369, 220] width 114 height 14
paste input "REGTF0NJVAQ"
type input "REGTF0NJVAQ"
click at [449, 190] on div "Registration / Ticket Info (optional)" at bounding box center [348, 194] width 458 height 9
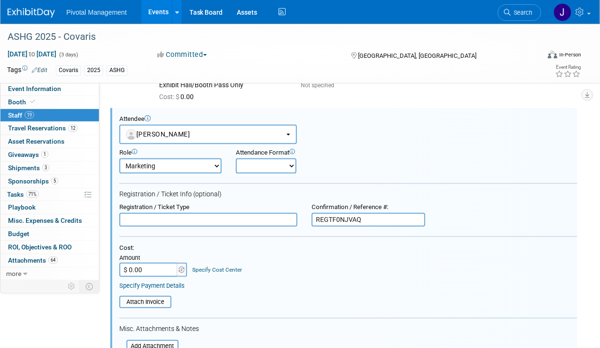
click at [271, 176] on form "Attendee <img src="https://www.exhibitday.com/Images/Unassigned-User-Icon.png" …" at bounding box center [348, 290] width 458 height 350
click at [272, 166] on select "Onsite Remote" at bounding box center [266, 165] width 61 height 15
select select "1"
click at [236, 158] on select "Onsite Remote" at bounding box center [266, 165] width 61 height 15
click at [191, 220] on input "text" at bounding box center [208, 220] width 178 height 14
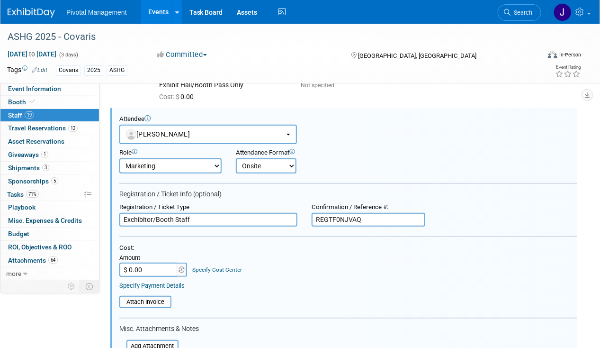
drag, startPoint x: 129, startPoint y: 218, endPoint x: 138, endPoint y: 214, distance: 10.2
drag, startPoint x: 157, startPoint y: 216, endPoint x: 132, endPoint y: 216, distance: 25.1
click at [132, 216] on input "Exchibitor/Booth Staff" at bounding box center [208, 220] width 178 height 14
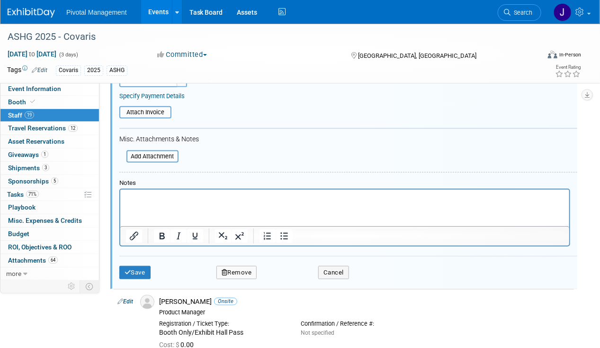
scroll to position [448, 0]
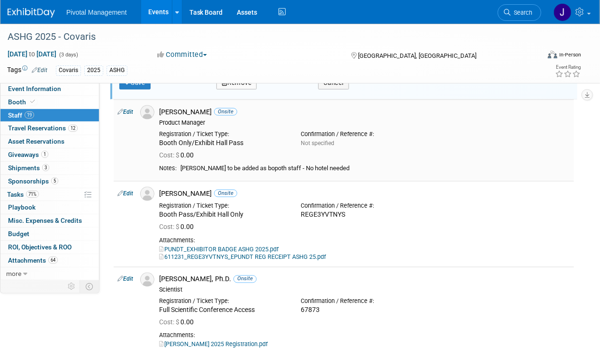
click at [213, 139] on div "Booth Only/Exhibit Hall Pass" at bounding box center [222, 143] width 127 height 9
copy div "Booth Only/Exhibit Hall Pass"
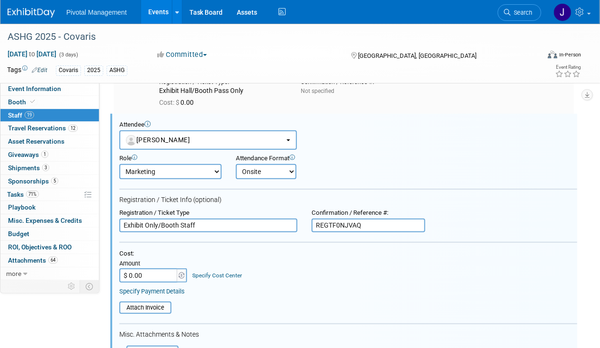
scroll to position [21, 0]
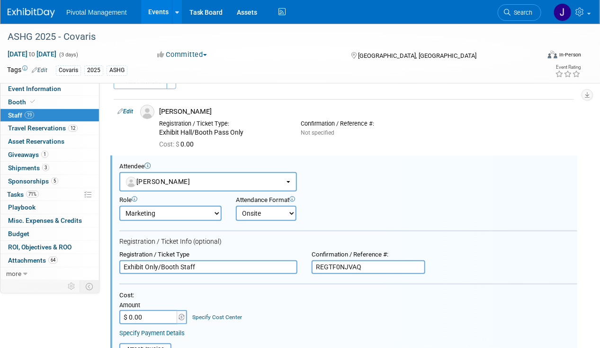
click at [159, 260] on input "Exhibit Only/Booth Staff" at bounding box center [208, 267] width 178 height 14
paste input "Booth Only/Exhibit Hall Pass"
type input "Booth Only/Exhibit Hall Pass"
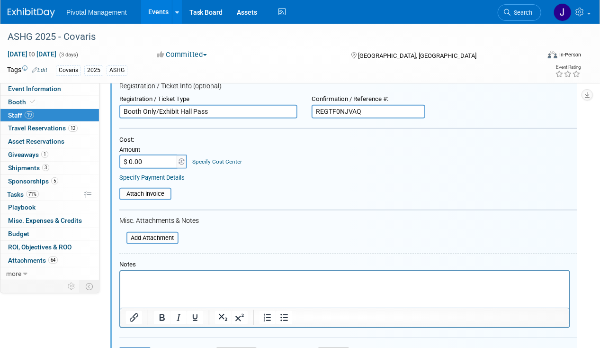
scroll to position [211, 0]
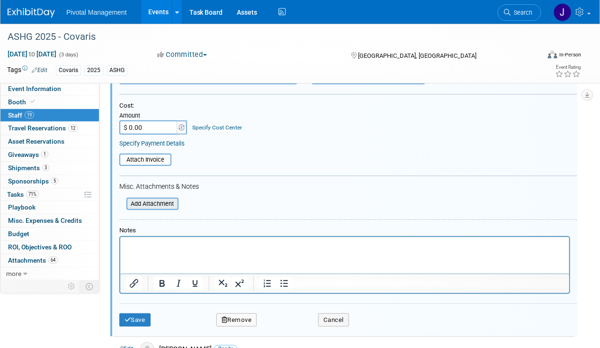
click at [147, 199] on input "file" at bounding box center [121, 204] width 113 height 10
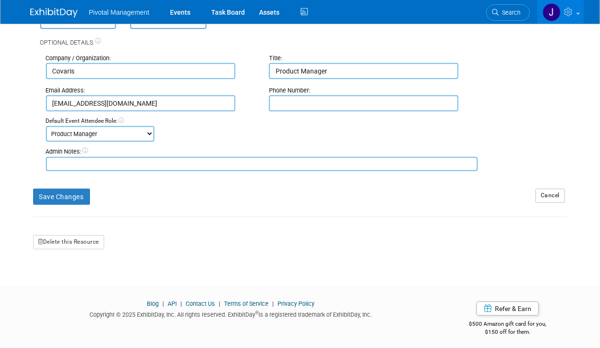
scroll to position [133, 0]
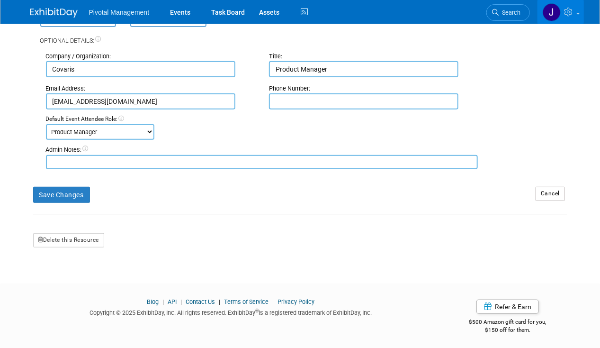
click at [288, 95] on input "text" at bounding box center [364, 101] width 190 height 16
paste input "857.656.0049"
type input "857.656.0049"
click at [75, 193] on button "Save Changes" at bounding box center [61, 195] width 57 height 16
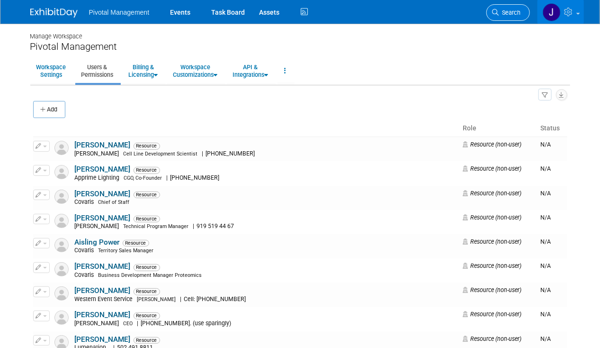
click at [495, 9] on icon at bounding box center [496, 12] width 7 height 7
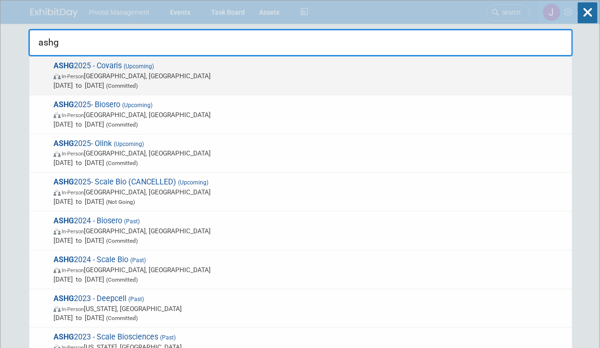
type input "ashg"
click at [358, 67] on span "ASHG 2025 - Covaris (Upcoming) In-Person Boston, MA Oct 15, 2025 to Oct 17, 202…" at bounding box center [309, 75] width 517 height 29
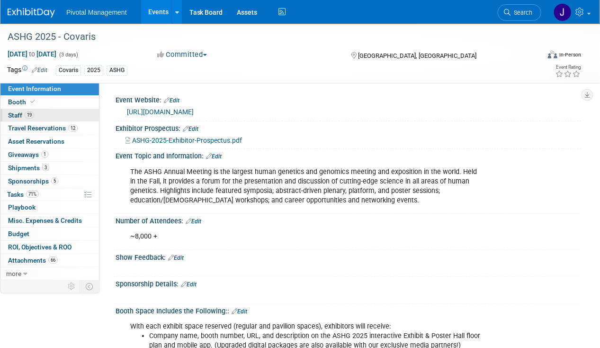
click at [51, 119] on link "19 Staff 19" at bounding box center [49, 115] width 99 height 13
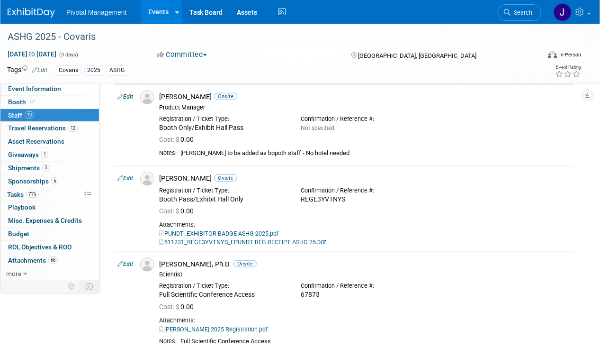
scroll to position [237, 0]
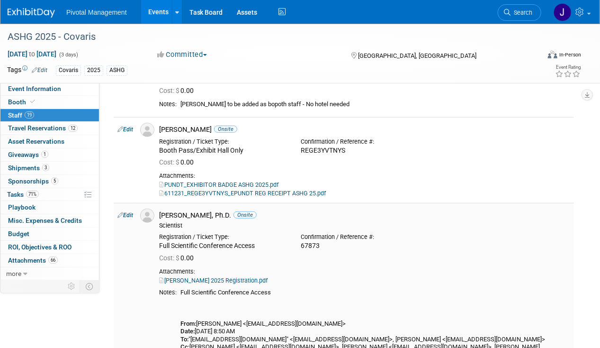
drag, startPoint x: 328, startPoint y: 245, endPoint x: 301, endPoint y: 244, distance: 26.5
click at [301, 244] on div "Confirmation / Reference #: 67873" at bounding box center [365, 239] width 142 height 21
copy div "67873"
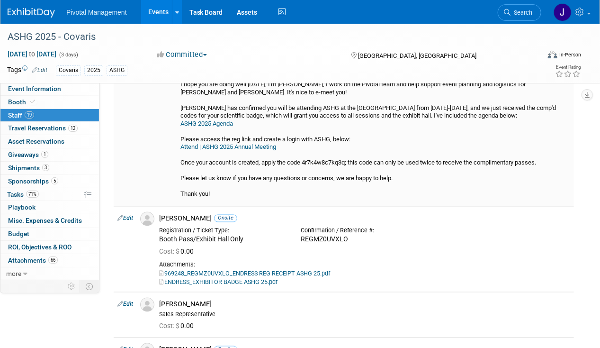
scroll to position [616, 0]
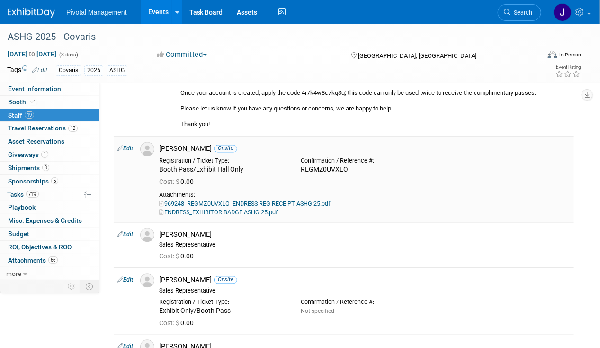
drag, startPoint x: 349, startPoint y: 163, endPoint x: 301, endPoint y: 159, distance: 48.0
click at [301, 166] on div "REGMZ0UVXLO" at bounding box center [364, 170] width 127 height 9
copy div "REGMZ0UVXLO"
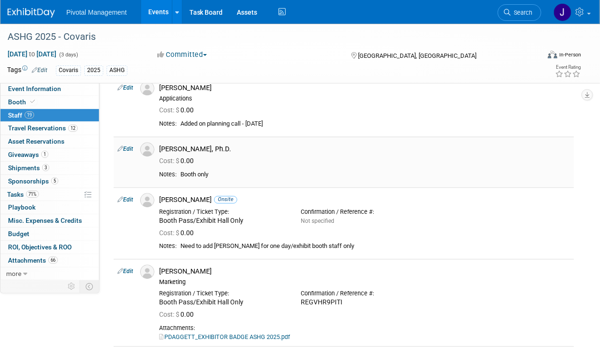
scroll to position [900, 0]
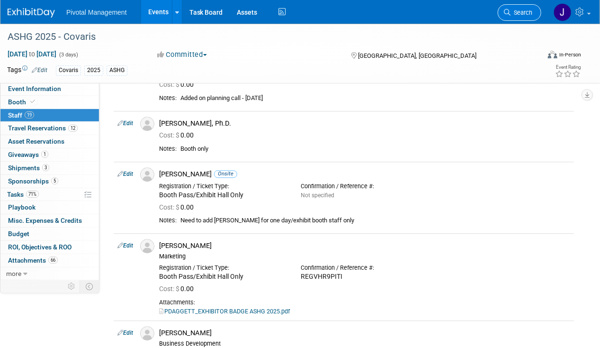
click at [515, 13] on span "Search" at bounding box center [522, 12] width 22 height 7
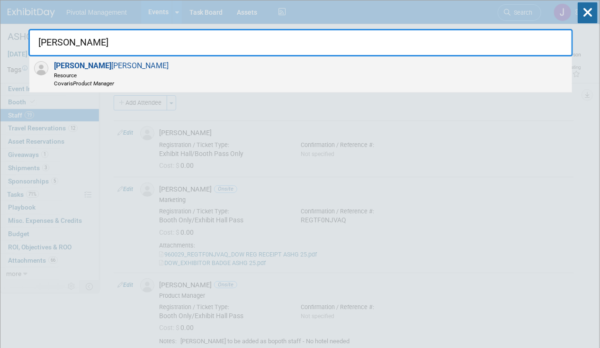
type input "[PERSON_NAME]"
click at [302, 57] on div "[PERSON_NAME] Resource Covaris Product Manager" at bounding box center [300, 74] width 543 height 36
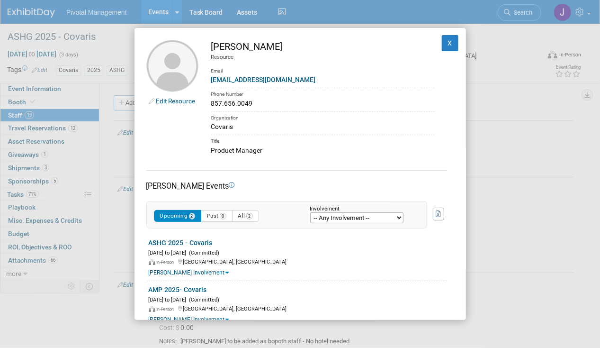
drag, startPoint x: 270, startPoint y: 102, endPoint x: 209, endPoint y: 102, distance: 60.7
click at [209, 102] on td "[PERSON_NAME] Resource Email [EMAIL_ADDRESS][DOMAIN_NAME] Phone Number 857.656.…" at bounding box center [317, 98] width 236 height 116
copy div "857.656.0049"
click at [442, 46] on button "X" at bounding box center [450, 43] width 17 height 16
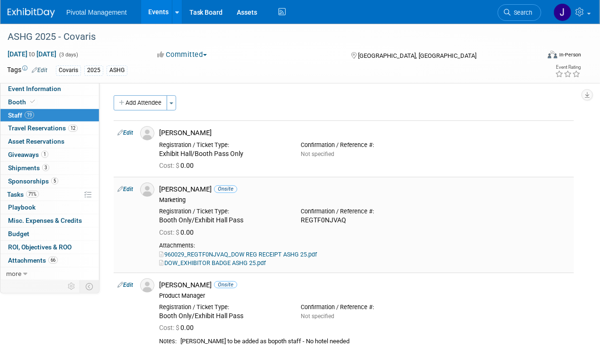
scroll to position [95, 0]
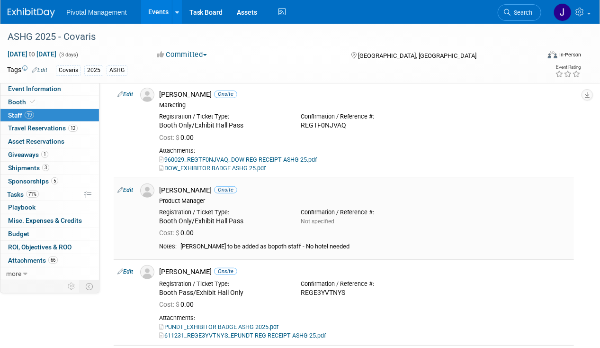
click at [133, 189] on link "Edit" at bounding box center [126, 190] width 16 height 7
select select "ae4527d7-ae69-49c4-896b-841c32d94859"
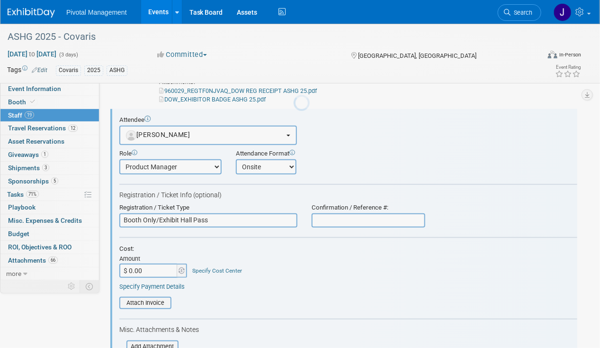
scroll to position [0, 0]
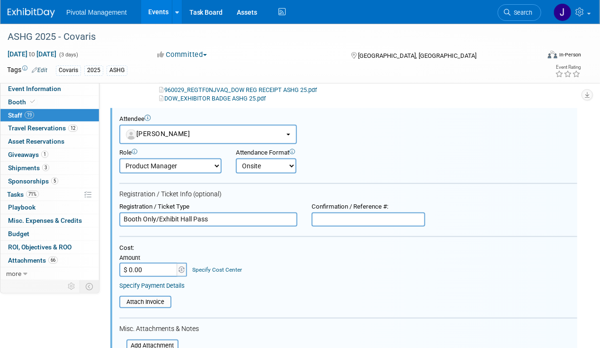
click at [330, 214] on input "text" at bounding box center [369, 219] width 114 height 14
paste input "REGHKGTZKGA"
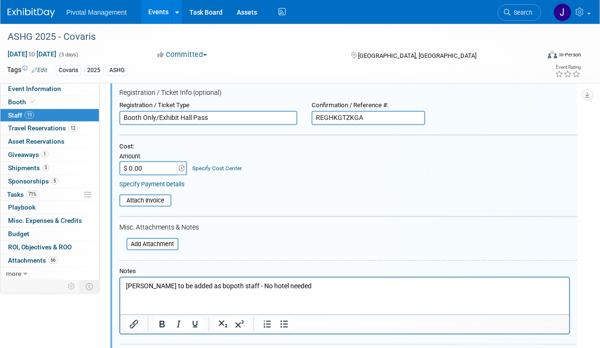
scroll to position [307, 0]
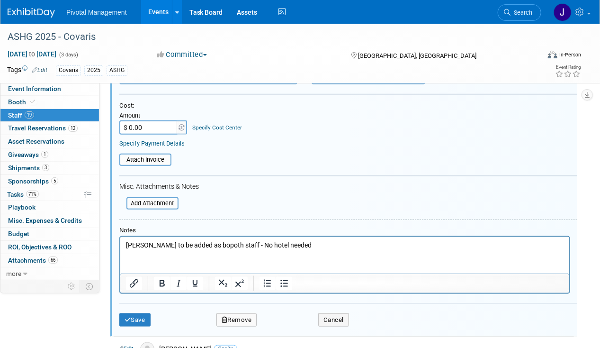
type input "REGHKGTZKGA"
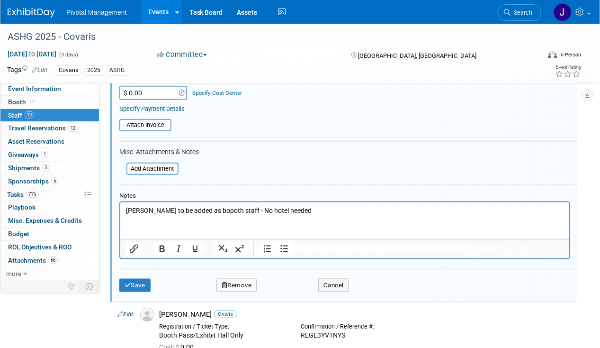
scroll to position [354, 0]
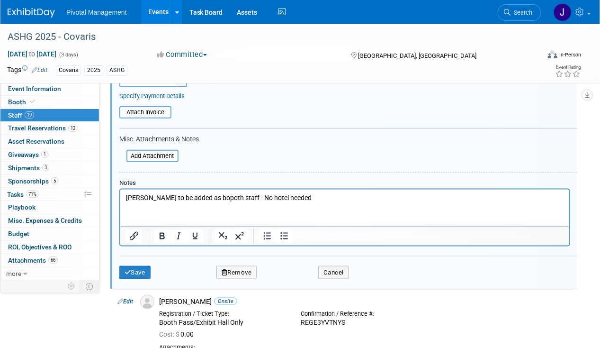
click at [187, 189] on html "[PERSON_NAME] to be added as bopoth staff - No hotel needed" at bounding box center [344, 195] width 449 height 13
click at [199, 196] on p "[PERSON_NAME] to be added as bopoth staff - No hotel needed" at bounding box center [345, 197] width 438 height 9
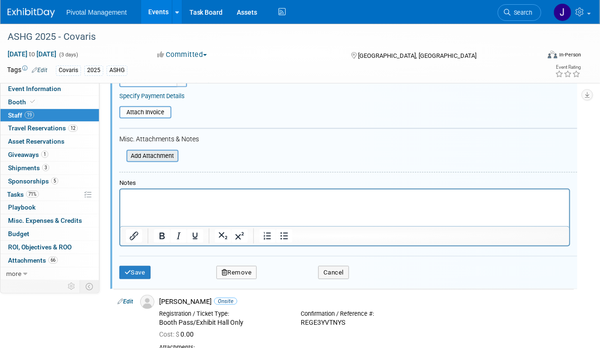
click at [164, 153] on input "file" at bounding box center [121, 156] width 113 height 10
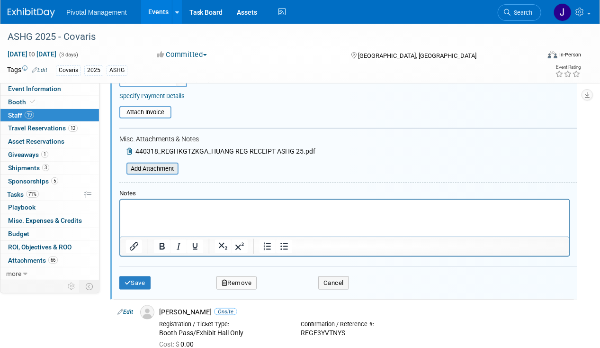
click at [152, 163] on input "file" at bounding box center [121, 168] width 113 height 10
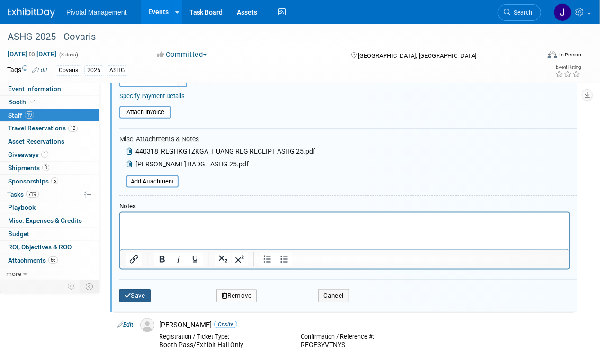
click at [138, 294] on button "Save" at bounding box center [134, 295] width 31 height 13
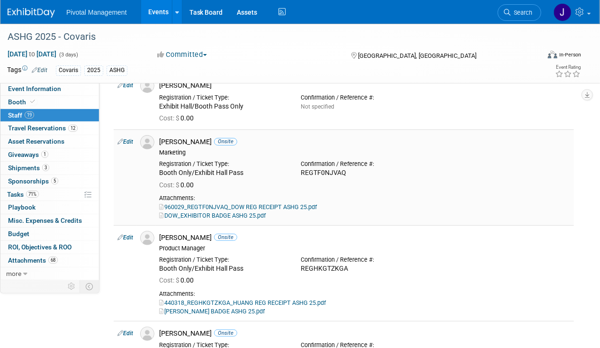
scroll to position [142, 0]
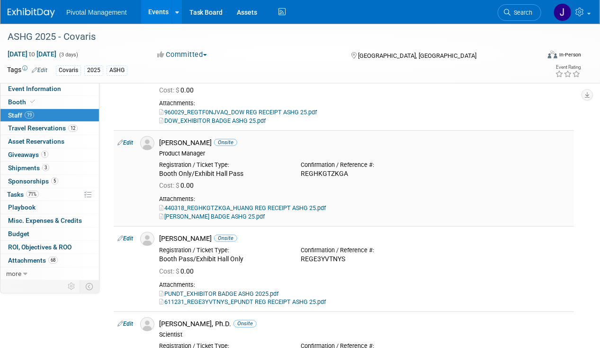
click at [347, 173] on div "REGHKGTZKGA" at bounding box center [364, 174] width 127 height 9
drag, startPoint x: 351, startPoint y: 172, endPoint x: 302, endPoint y: 172, distance: 48.3
click at [302, 172] on div "REGHKGTZKGA" at bounding box center [364, 174] width 127 height 9
copy div "REGHKGTZKGA"
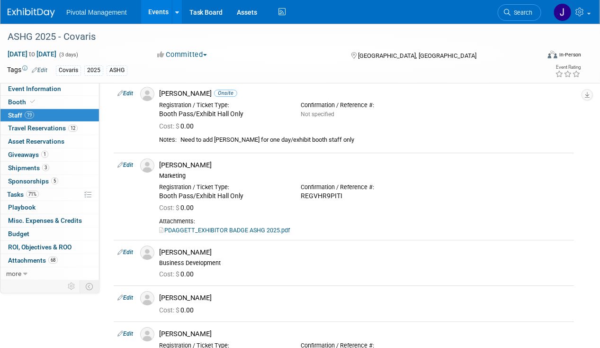
scroll to position [1137, 0]
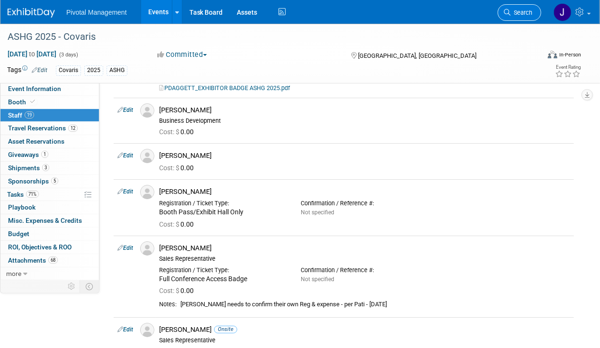
click at [528, 5] on link "Search" at bounding box center [520, 12] width 44 height 17
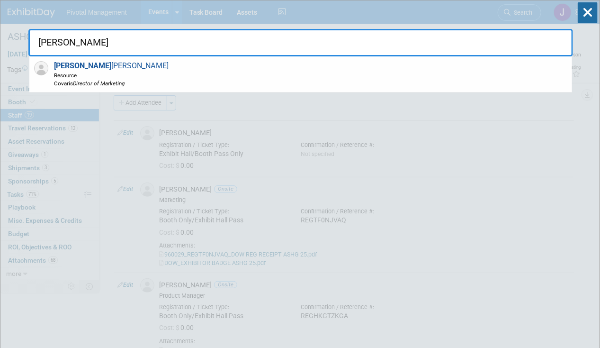
click at [273, 62] on div "[PERSON_NAME] Resource Covaris Director of Marketing" at bounding box center [300, 74] width 543 height 36
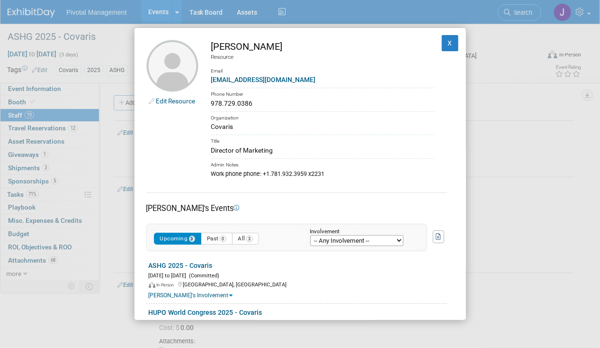
drag, startPoint x: 262, startPoint y: 104, endPoint x: 212, endPoint y: 107, distance: 49.4
click at [212, 107] on div "978.729.0386" at bounding box center [323, 104] width 224 height 10
copy div "978.729.0386"
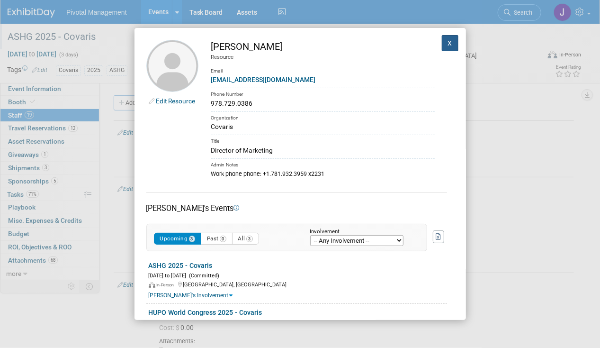
click at [442, 44] on button "X" at bounding box center [450, 43] width 17 height 16
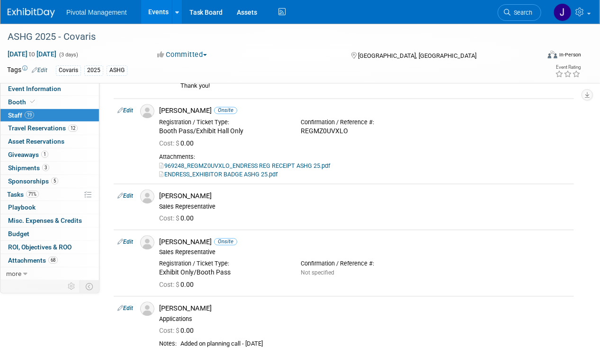
scroll to position [711, 0]
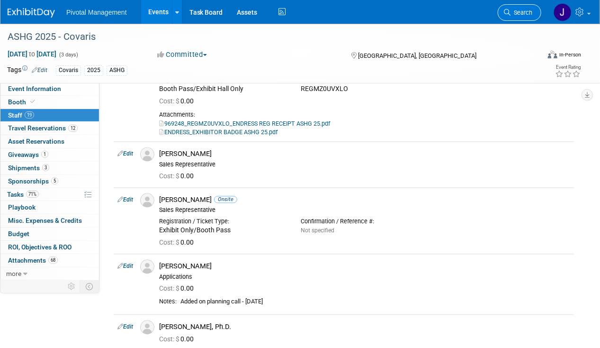
click at [520, 11] on span "Search" at bounding box center [522, 12] width 22 height 7
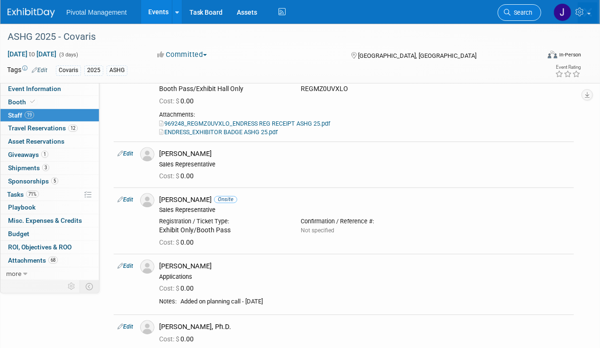
scroll to position [0, 0]
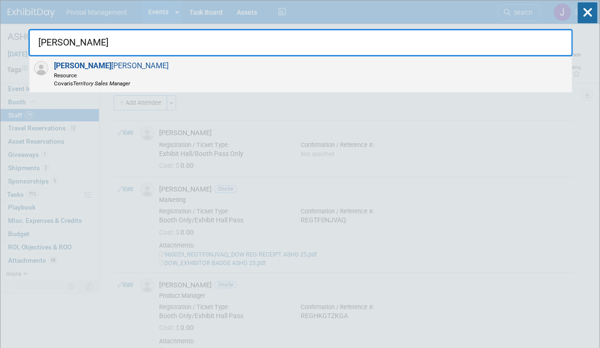
click at [82, 61] on span "[PERSON_NAME] Resource Covaris Territory Sales Manager" at bounding box center [110, 74] width 118 height 26
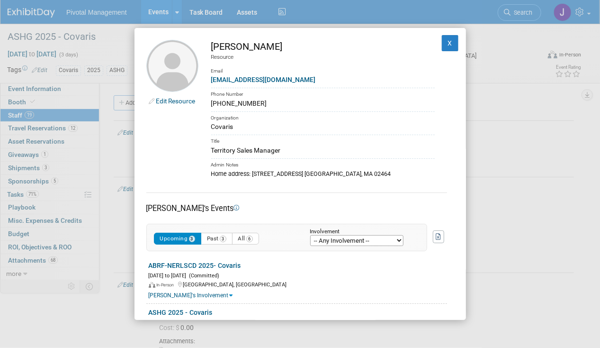
drag, startPoint x: 282, startPoint y: 45, endPoint x: 209, endPoint y: 45, distance: 73.0
click at [209, 45] on td "[PERSON_NAME] Resource Email [EMAIL_ADDRESS][DOMAIN_NAME] Phone Number [PHONE_N…" at bounding box center [317, 109] width 236 height 138
drag, startPoint x: 209, startPoint y: 45, endPoint x: 313, endPoint y: 76, distance: 107.9
click at [313, 76] on div "jhoffman@covaris.com" at bounding box center [323, 80] width 224 height 10
drag, startPoint x: 295, startPoint y: 80, endPoint x: 211, endPoint y: 77, distance: 83.9
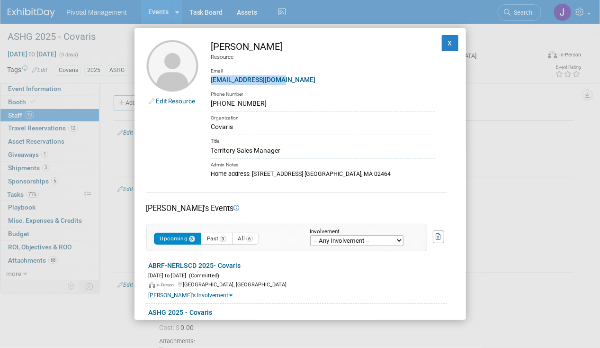
click at [211, 77] on div "jhoffman@covaris.com" at bounding box center [323, 80] width 224 height 10
copy link "jhoffman@covaris.com"
click at [442, 41] on button "X" at bounding box center [450, 43] width 17 height 16
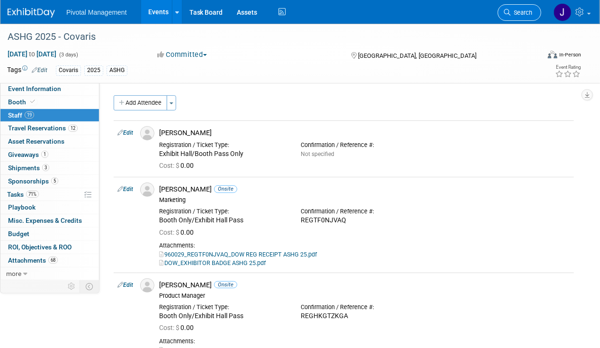
click at [530, 7] on link "Search" at bounding box center [520, 12] width 44 height 17
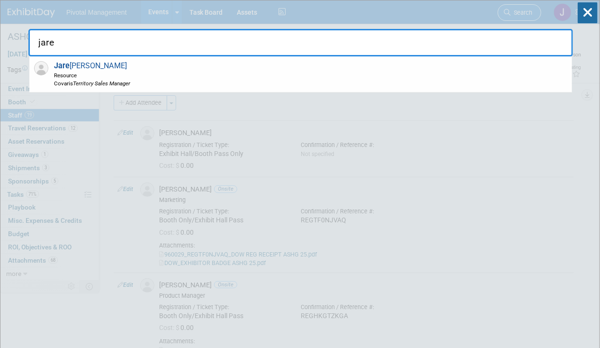
type input "jared"
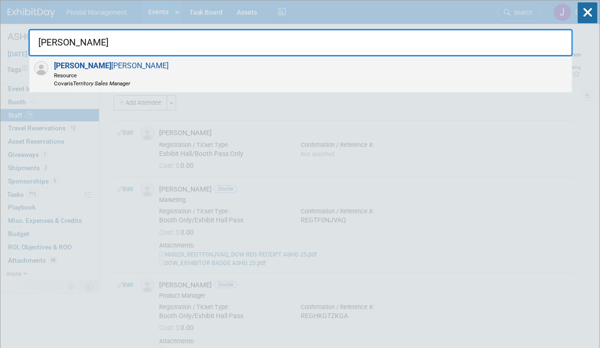
click at [264, 74] on div "Jared Hoffman Resource Covaris Territory Sales Manager" at bounding box center [300, 74] width 543 height 36
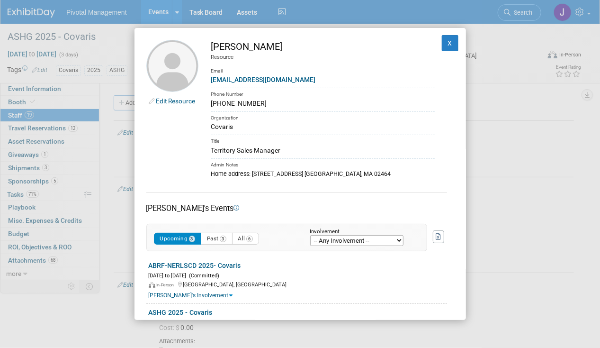
drag, startPoint x: 285, startPoint y: 151, endPoint x: 212, endPoint y: 146, distance: 73.1
click at [212, 146] on div "Territory Sales Manager" at bounding box center [323, 150] width 224 height 10
copy div "Territory Sales Manager"
click at [442, 44] on button "X" at bounding box center [450, 43] width 17 height 16
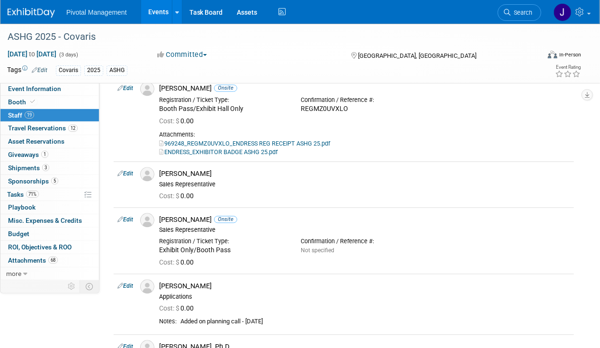
scroll to position [711, 0]
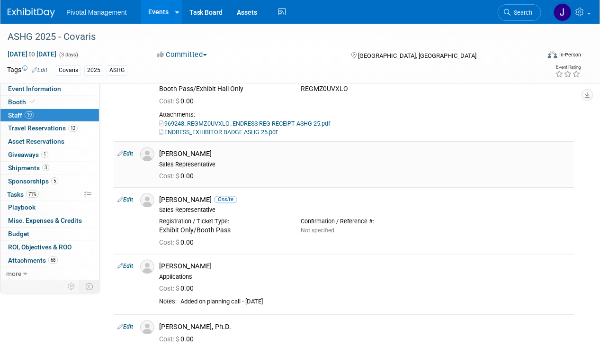
click at [129, 150] on link "Edit" at bounding box center [126, 153] width 16 height 7
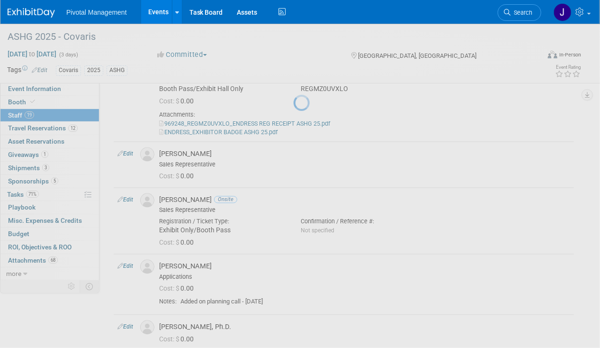
select select "598e5033-8948-4e1a-96df-c9ea0ac8b336"
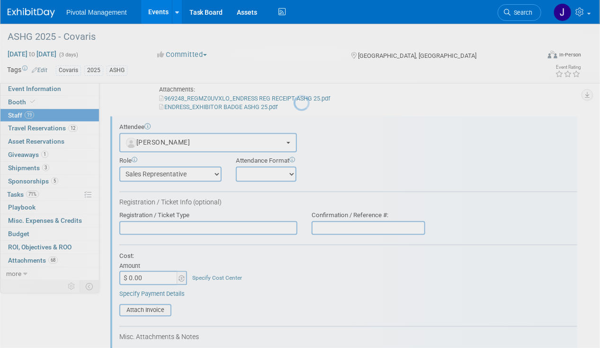
scroll to position [0, 0]
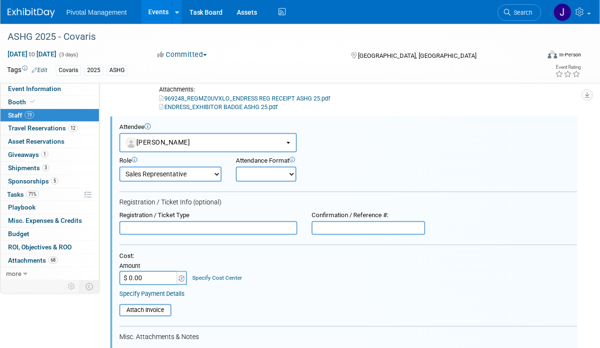
click at [254, 166] on select "Onsite Remote" at bounding box center [266, 173] width 61 height 15
select select "1"
click at [236, 166] on select "Onsite Remote" at bounding box center [266, 173] width 61 height 15
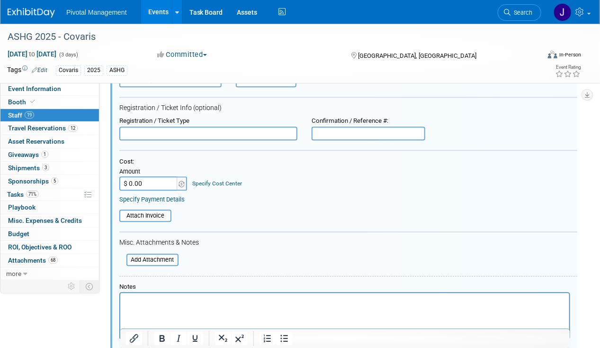
scroll to position [831, 0]
click at [345, 126] on input "text" at bounding box center [369, 133] width 114 height 14
paste input "REGL5UWO9QS"
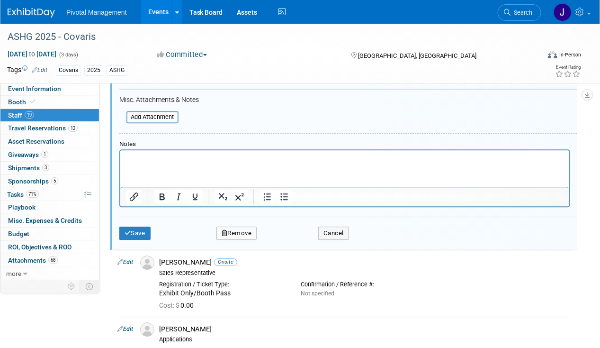
scroll to position [1115, 0]
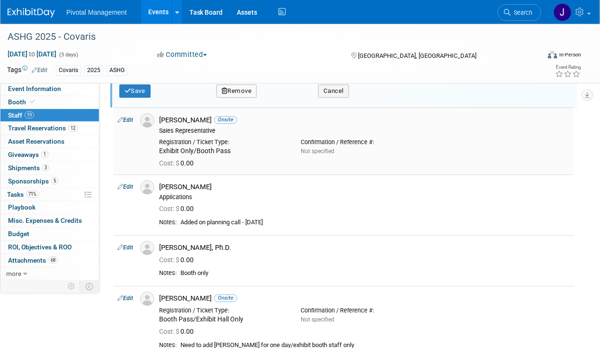
type input "REGL5UWO9QS"
drag, startPoint x: 232, startPoint y: 137, endPoint x: 160, endPoint y: 138, distance: 72.5
click at [160, 138] on div "Registration / Ticket Type: Exhibit Only/Booth Pass" at bounding box center [223, 145] width 142 height 21
copy div "Exhibit Only/Booth Pass"
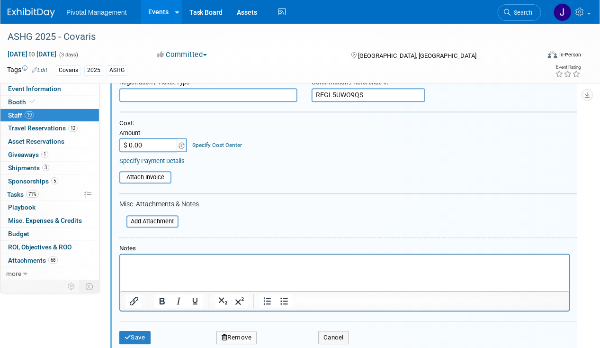
scroll to position [783, 0]
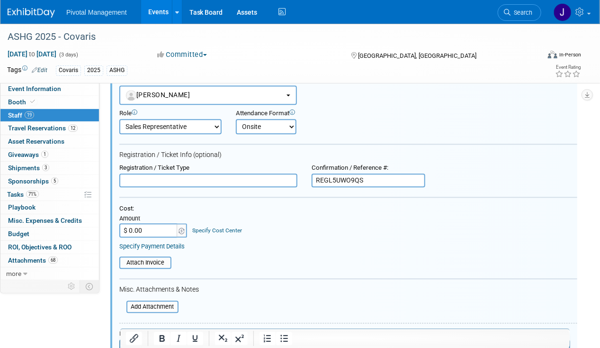
click at [156, 173] on input "text" at bounding box center [208, 180] width 178 height 14
paste input "Exhibit Only/Booth Pass"
type input "Exhibit Only/Booth Pass"
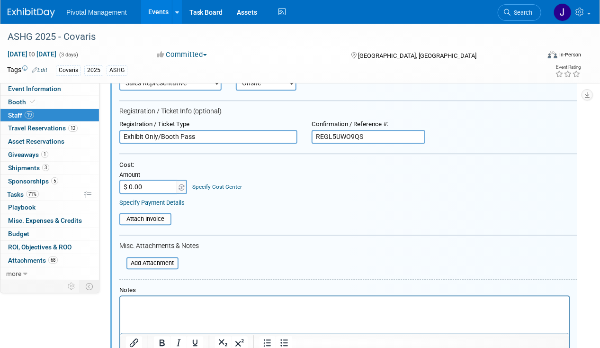
scroll to position [878, 0]
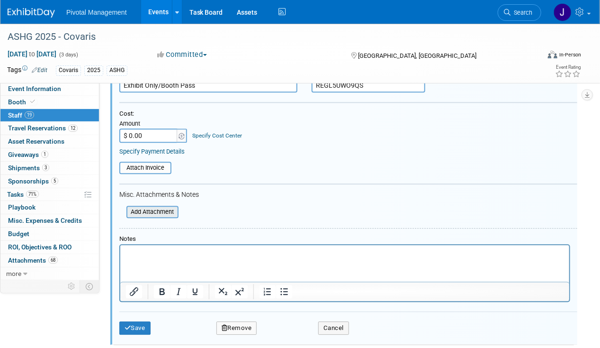
click at [162, 207] on input "file" at bounding box center [121, 212] width 113 height 10
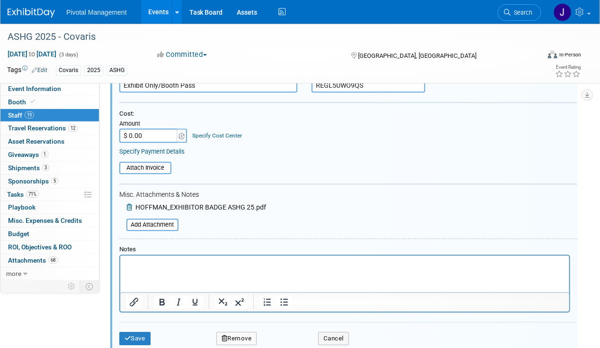
click at [154, 222] on form "Attendee <img src="[URL][DOMAIN_NAME]" style="width: 22px; height: 22px; border…" at bounding box center [348, 166] width 458 height 371
click at [154, 219] on input "file" at bounding box center [121, 224] width 113 height 10
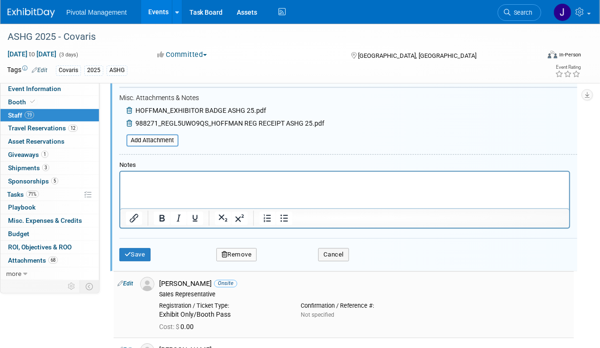
scroll to position [1020, 0]
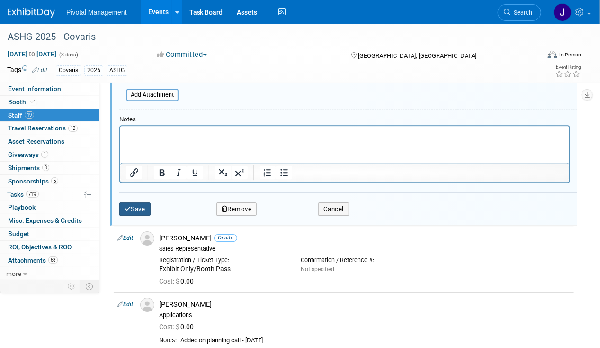
click at [132, 203] on button "Save" at bounding box center [134, 208] width 31 height 13
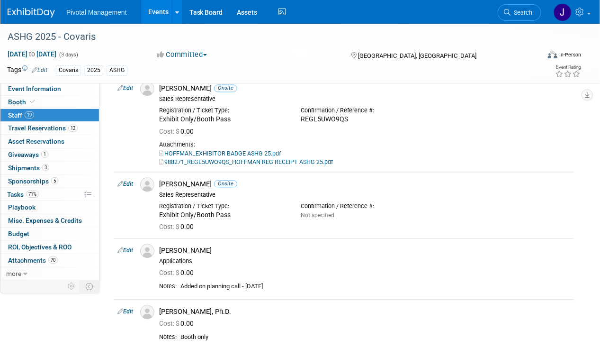
scroll to position [736, 0]
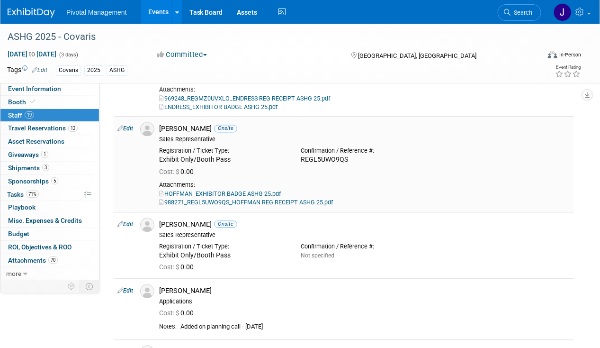
drag, startPoint x: 357, startPoint y: 149, endPoint x: 299, endPoint y: 151, distance: 57.8
click at [299, 151] on div "Confirmation / Reference #: REGL5UWO9QS" at bounding box center [365, 153] width 142 height 21
click at [363, 168] on div "Cost: $ 0.00" at bounding box center [364, 172] width 411 height 9
click at [542, 13] on ul "Search" at bounding box center [523, 11] width 51 height 23
click at [519, 17] on link "Search" at bounding box center [520, 12] width 44 height 17
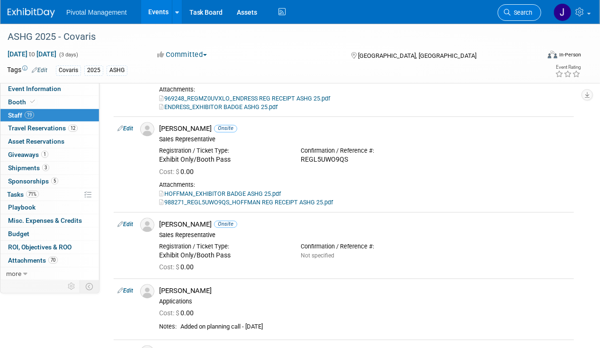
scroll to position [0, 0]
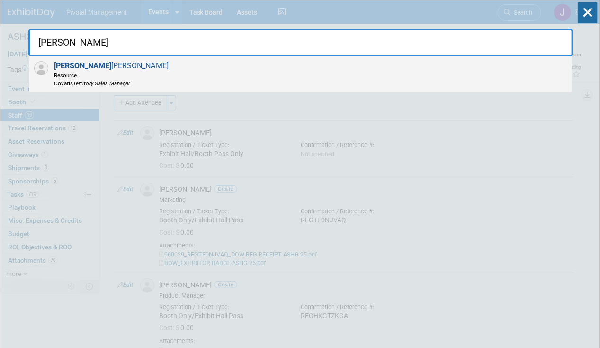
click at [213, 75] on div "Jared Hoffman Resource Covaris Territory Sales Manager" at bounding box center [300, 74] width 543 height 36
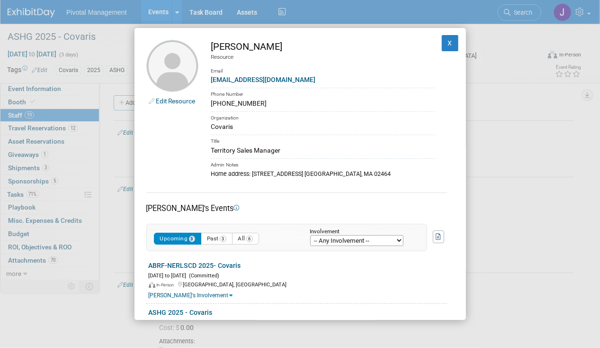
drag, startPoint x: 247, startPoint y: 107, endPoint x: 210, endPoint y: 107, distance: 37.0
click at [210, 107] on td "Jared Hoffman Resource Email jhoffman@covaris.com Phone Number (781) 853-7280 O…" at bounding box center [317, 109] width 236 height 138
click at [442, 35] on button "X" at bounding box center [450, 43] width 17 height 16
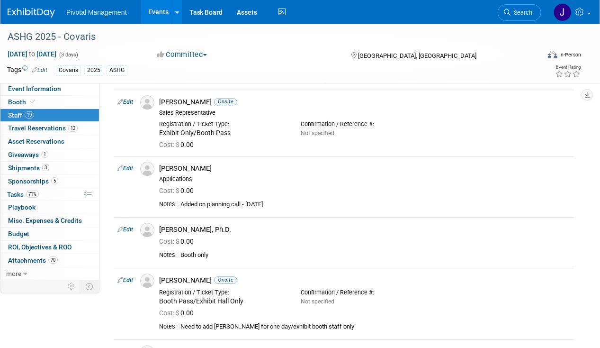
scroll to position [900, 0]
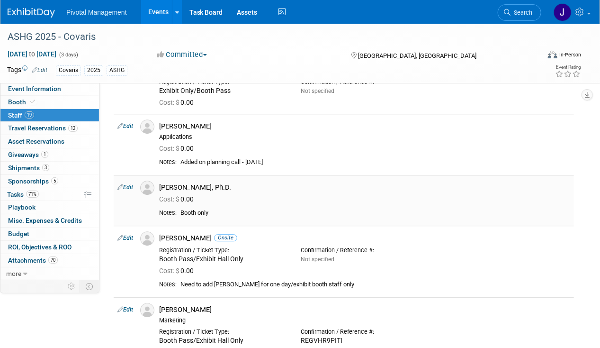
click at [184, 183] on div "[PERSON_NAME], Ph.D." at bounding box center [364, 187] width 411 height 9
click at [531, 19] on link "Search" at bounding box center [520, 12] width 44 height 17
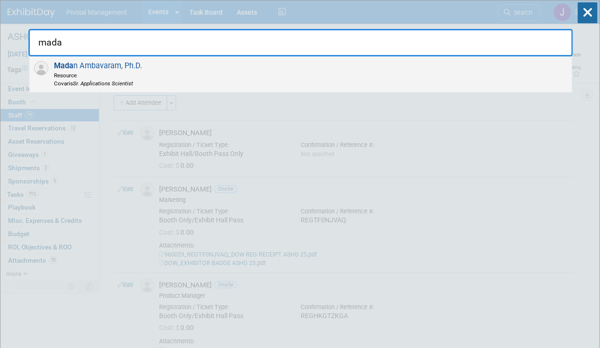
type input "mada"
click at [213, 76] on div "Mada n Ambavaram, Ph.D. Resource Covaris Sr. Applications Scientist" at bounding box center [300, 74] width 543 height 36
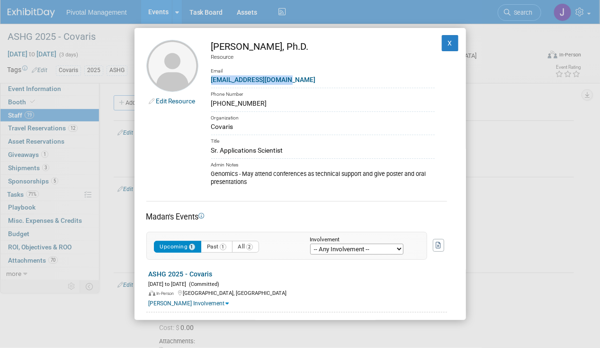
drag, startPoint x: 304, startPoint y: 79, endPoint x: 209, endPoint y: 79, distance: 95.3
click at [209, 79] on td "Madan Ambavaram, Ph.D. Resource Email mambavaram@covaris.com Phone Number (540)…" at bounding box center [317, 113] width 236 height 147
click at [259, 47] on div "[PERSON_NAME], Ph.D." at bounding box center [323, 47] width 224 height 14
drag, startPoint x: 240, startPoint y: 43, endPoint x: 207, endPoint y: 45, distance: 32.8
click at [207, 45] on td "Madan Ambavaram, Ph.D. Resource Email mambavaram@covaris.com Phone Number (540)…" at bounding box center [317, 113] width 236 height 147
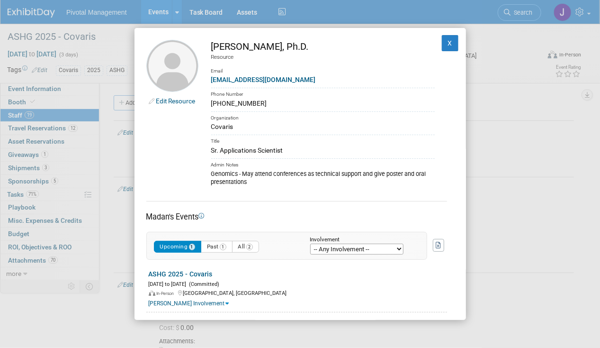
click at [264, 33] on div "Edit Resource Madan Ambavaram, Ph.D. Resource Email mambavaram@covaris.com Phon…" at bounding box center [301, 174] width 332 height 292
drag, startPoint x: 295, startPoint y: 44, endPoint x: 243, endPoint y: 47, distance: 52.3
click at [243, 47] on div "[PERSON_NAME], Ph.D." at bounding box center [323, 47] width 224 height 14
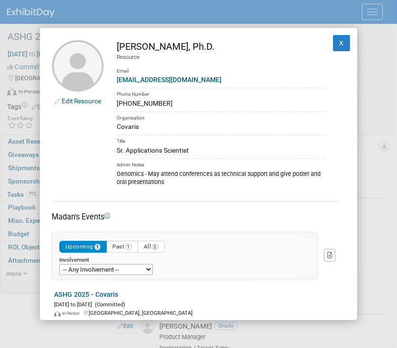
click at [244, 45] on div "[PERSON_NAME], Ph.D." at bounding box center [221, 47] width 209 height 14
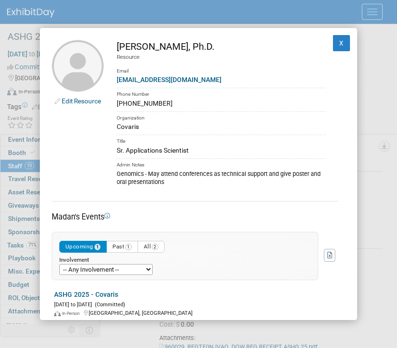
drag, startPoint x: 150, startPoint y: 43, endPoint x: 197, endPoint y: 44, distance: 47.4
click at [197, 44] on div "[PERSON_NAME], Ph.D." at bounding box center [221, 47] width 209 height 14
click at [194, 78] on link "[EMAIL_ADDRESS][DOMAIN_NAME]" at bounding box center [169, 80] width 105 height 8
drag, startPoint x: 114, startPoint y: 150, endPoint x: 199, endPoint y: 147, distance: 84.9
click at [199, 147] on td "Madan Ambavaram, Ph.D. Resource Email mambavaram@covaris.com Phone Number (540)…" at bounding box center [215, 113] width 222 height 147
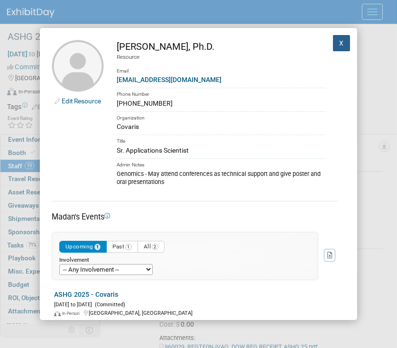
drag, startPoint x: 331, startPoint y: 42, endPoint x: 390, endPoint y: 39, distance: 59.3
click at [333, 42] on button "X" at bounding box center [341, 43] width 17 height 16
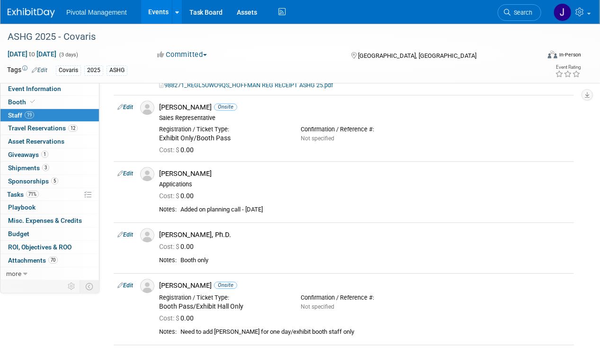
scroll to position [948, 0]
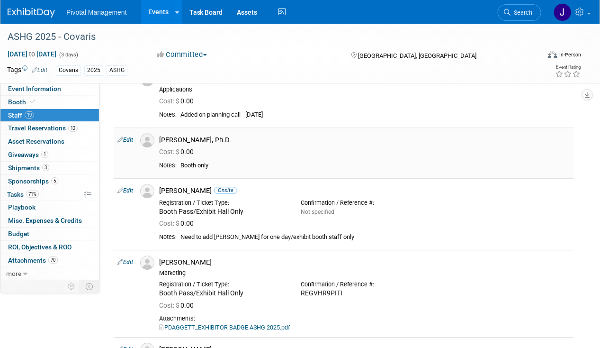
click at [131, 136] on link "Edit" at bounding box center [126, 139] width 16 height 7
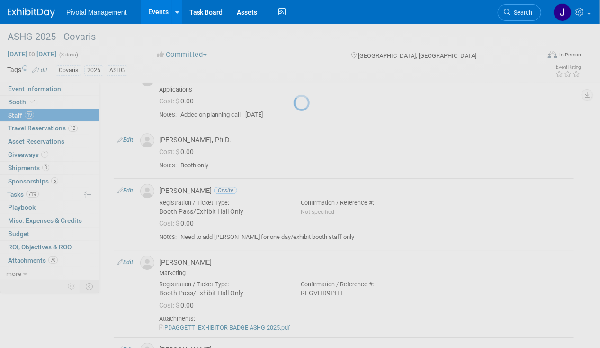
select select "932da6fd-74ab-45c6-b96b-3f1088b0a239"
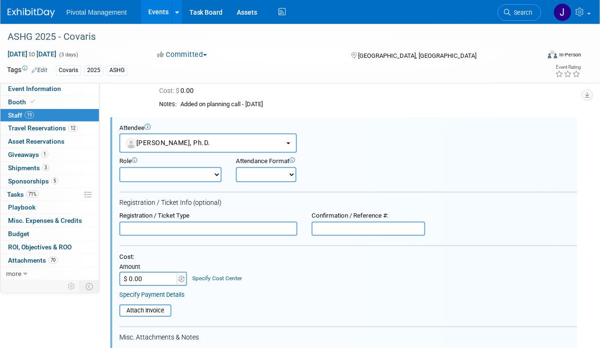
scroll to position [0, 0]
click at [342, 212] on div "Confirmation / Reference #:" at bounding box center [369, 224] width 128 height 24
paste input "REGA14T7GWU"
type input "REGA14T7GWU"
click at [266, 167] on select "Onsite Remote" at bounding box center [266, 174] width 61 height 15
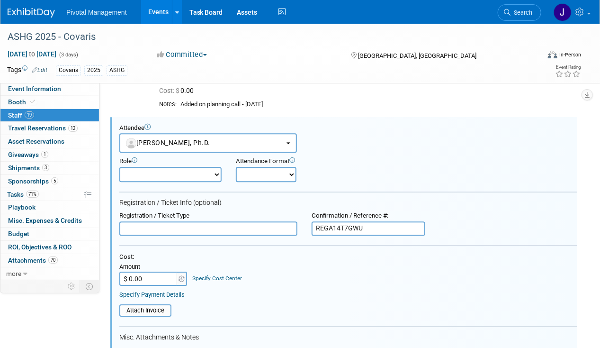
select select "1"
click at [236, 167] on select "Onsite Remote" at bounding box center [266, 174] width 61 height 15
click at [169, 167] on select "Applications Business Development CCO CEO CGO, Co-Founder CRO Demonstrator" at bounding box center [170, 174] width 102 height 15
select select "600"
click at [119, 167] on select "Applications Business Development CCO CEO CGO, Co-Founder CRO Demonstrator" at bounding box center [170, 174] width 102 height 15
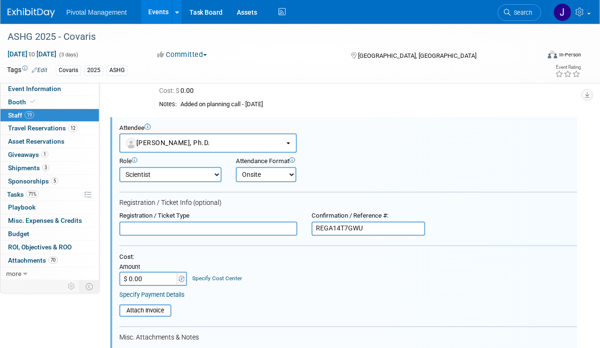
click at [221, 221] on input "text" at bounding box center [208, 228] width 178 height 14
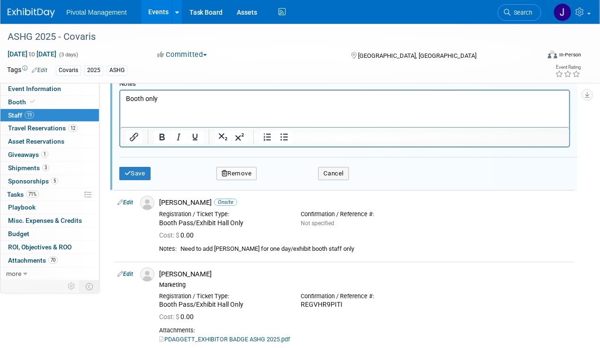
scroll to position [1337, 0]
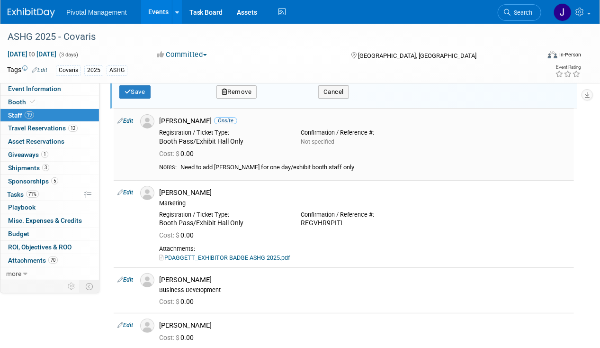
drag, startPoint x: 156, startPoint y: 128, endPoint x: 268, endPoint y: 127, distance: 111.4
click at [268, 127] on div "Registration / Ticket Type: Booth Pass/Exhibit Hall Only" at bounding box center [223, 135] width 142 height 21
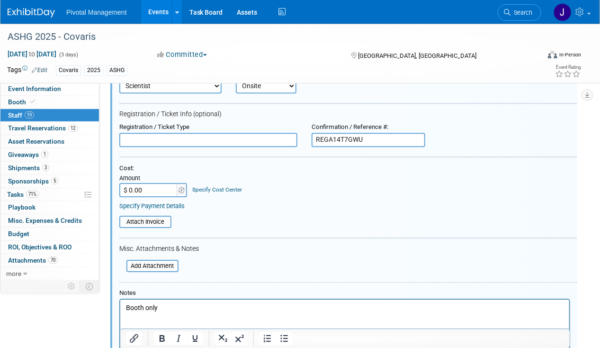
scroll to position [1006, 0]
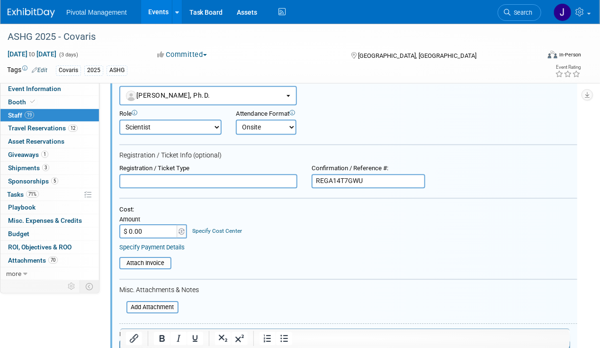
click at [151, 174] on input "text" at bounding box center [208, 181] width 178 height 14
paste input "Booth Pass/Exhibit Hall Only"
type input "Booth Pass/Exhibit Hall Only"
click at [337, 174] on input "REGA14T7GWU" at bounding box center [369, 181] width 114 height 14
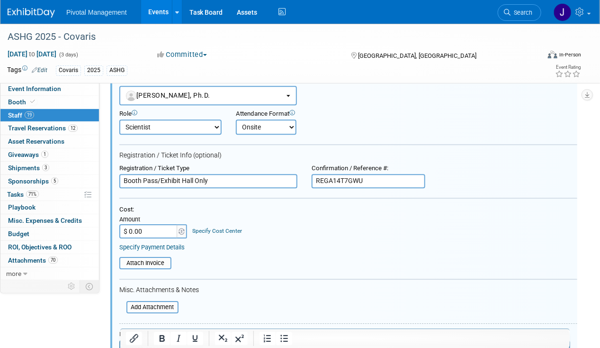
click at [337, 174] on input "REGA14T7GWU" at bounding box center [369, 181] width 114 height 14
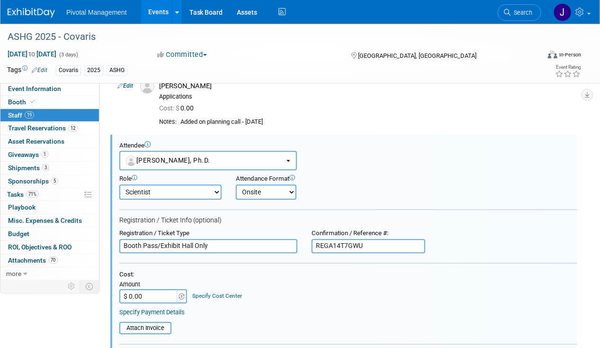
scroll to position [911, 0]
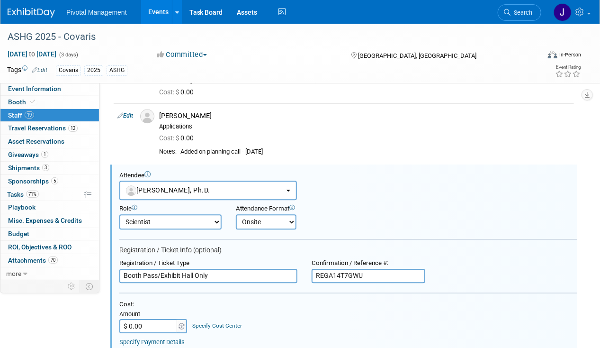
click at [511, 12] on span "Search" at bounding box center [522, 12] width 22 height 7
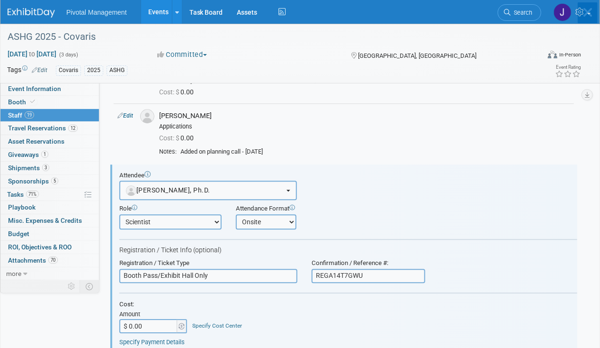
scroll to position [0, 0]
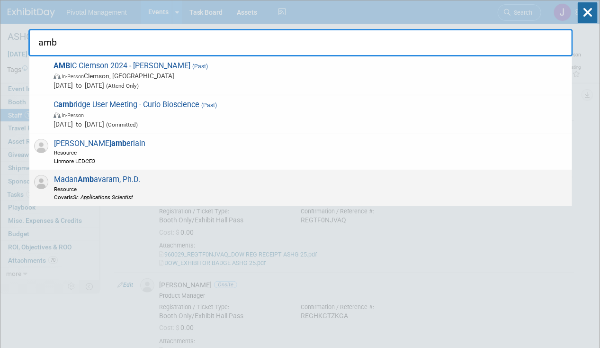
click at [97, 185] on span "Resource" at bounding box center [97, 189] width 86 height 8
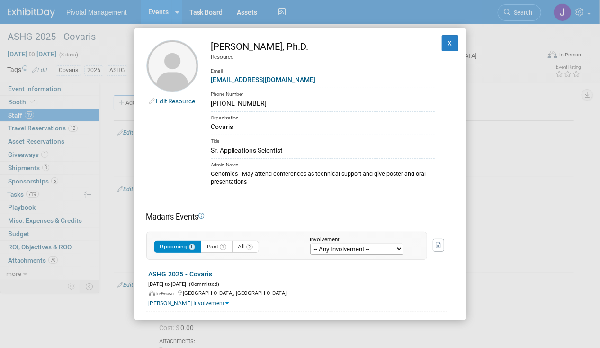
drag, startPoint x: 295, startPoint y: 44, endPoint x: 245, endPoint y: 49, distance: 49.6
click at [245, 49] on div "[PERSON_NAME], Ph.D." at bounding box center [323, 47] width 224 height 14
click at [442, 47] on button "X" at bounding box center [450, 43] width 17 height 16
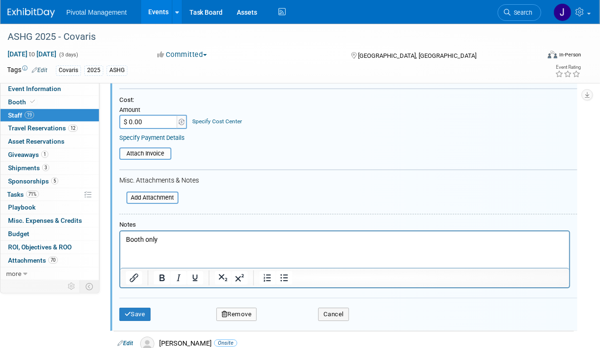
scroll to position [1137, 0]
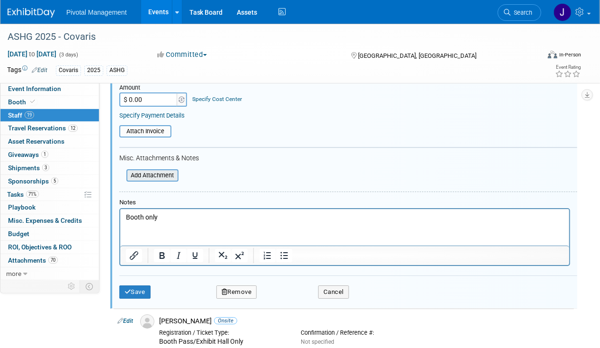
click at [169, 170] on input "file" at bounding box center [121, 175] width 113 height 10
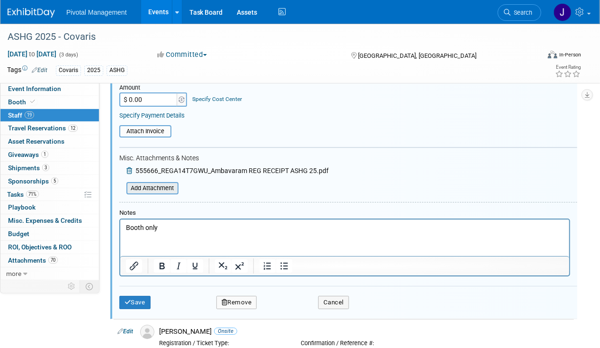
click at [167, 183] on input "file" at bounding box center [121, 188] width 113 height 10
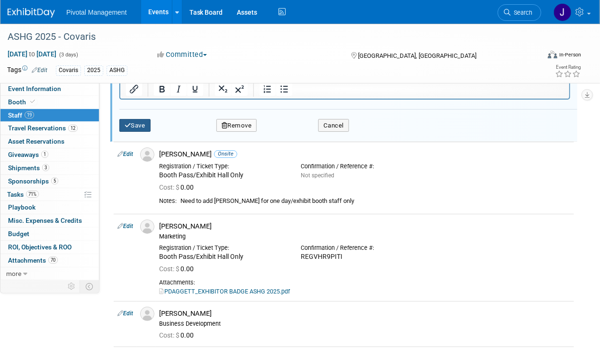
click at [141, 119] on button "Save" at bounding box center [134, 125] width 31 height 13
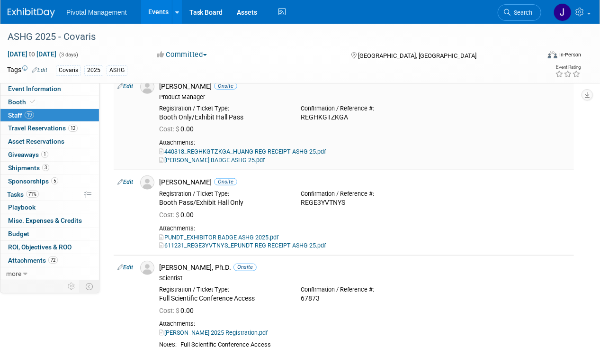
scroll to position [0, 0]
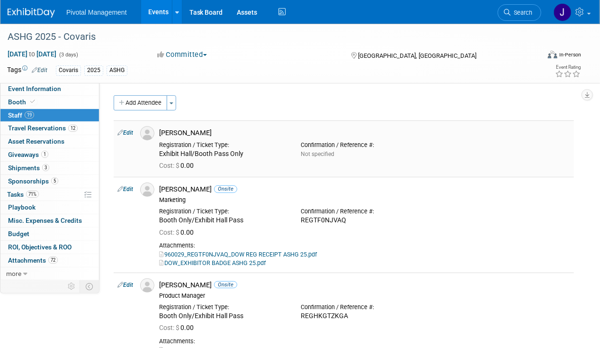
click at [174, 128] on div "[PERSON_NAME]" at bounding box center [364, 132] width 411 height 9
click at [528, 10] on span "Search" at bounding box center [522, 12] width 22 height 7
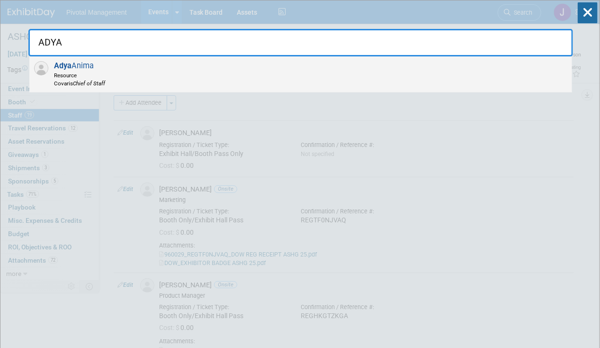
type input "ADYA"
click at [216, 73] on div "[PERSON_NAME] Resource Covaris Chief of Staff" at bounding box center [300, 74] width 543 height 36
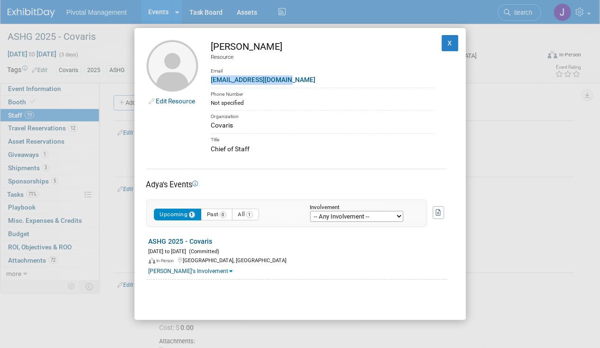
drag, startPoint x: 299, startPoint y: 81, endPoint x: 212, endPoint y: 81, distance: 86.7
click at [212, 81] on div "[EMAIL_ADDRESS][DOMAIN_NAME]" at bounding box center [323, 80] width 224 height 10
click at [442, 45] on button "X" at bounding box center [450, 43] width 17 height 16
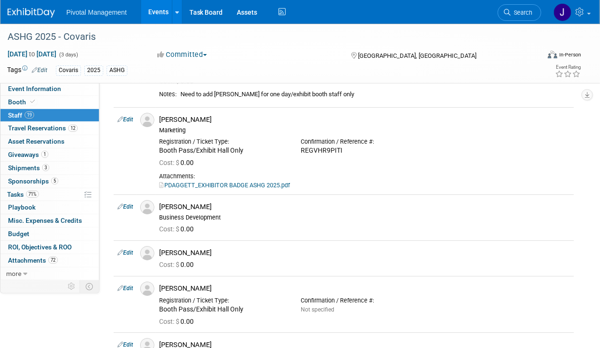
scroll to position [1137, 0]
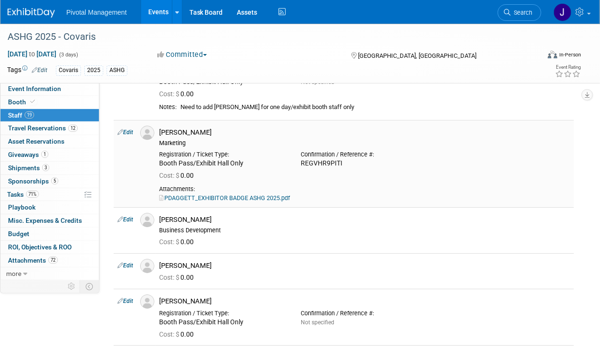
click at [131, 129] on link "Edit" at bounding box center [126, 132] width 16 height 7
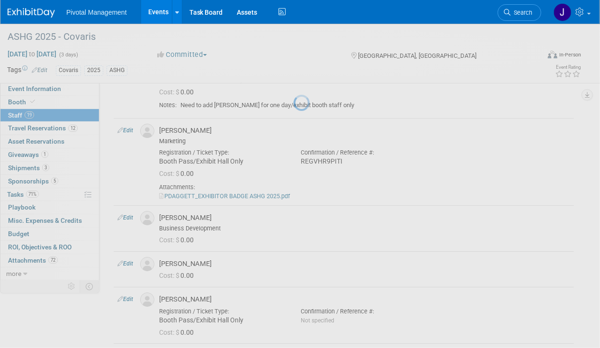
select select "c518d429-a164-4d9d-bc26-29212d30e568"
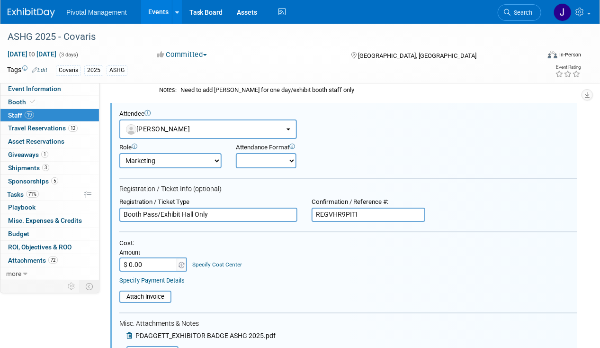
scroll to position [1188, 0]
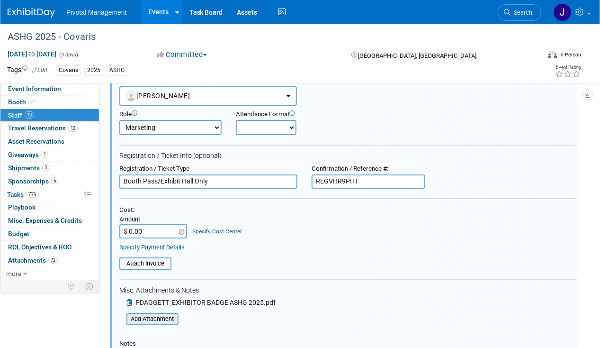
click at [162, 314] on input "file" at bounding box center [121, 319] width 113 height 10
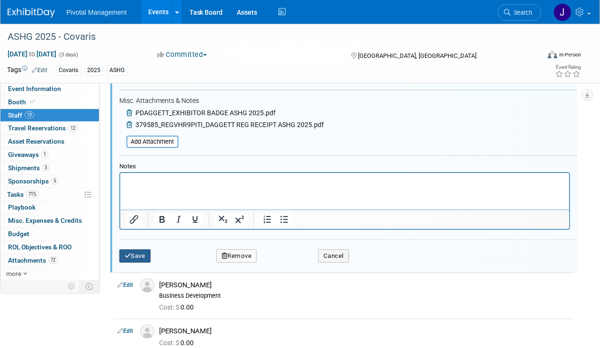
click at [148, 249] on button "Save" at bounding box center [134, 255] width 31 height 13
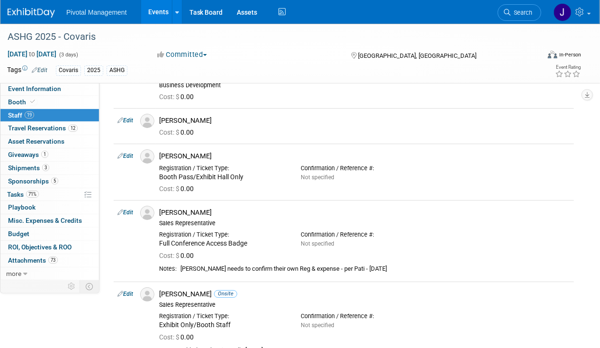
scroll to position [1264, 0]
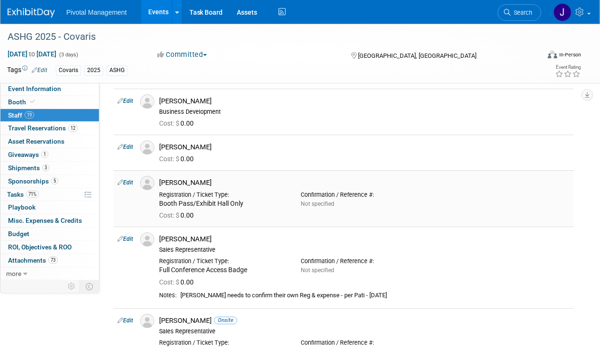
click at [220, 178] on div "[PERSON_NAME]" at bounding box center [364, 182] width 411 height 9
click at [131, 179] on link "Edit" at bounding box center [126, 182] width 16 height 7
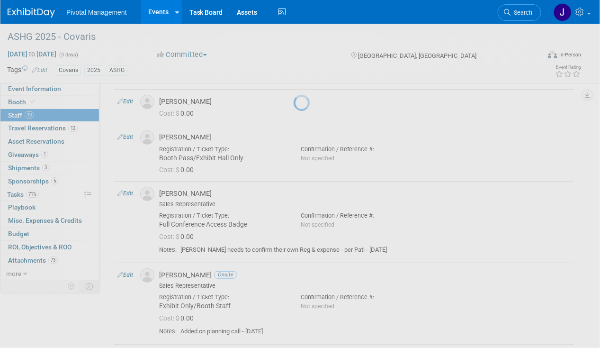
select select "be45b5dc-8e91-4549-9cd4-511cbfbf56ac"
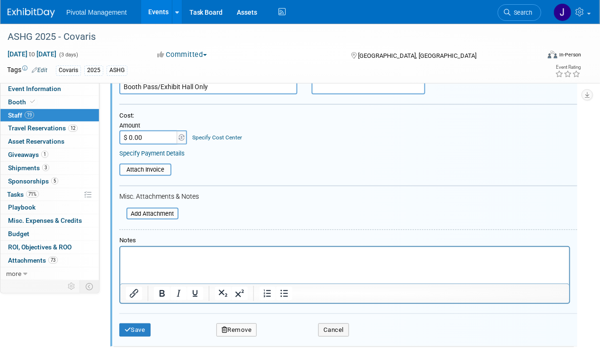
scroll to position [1269, 0]
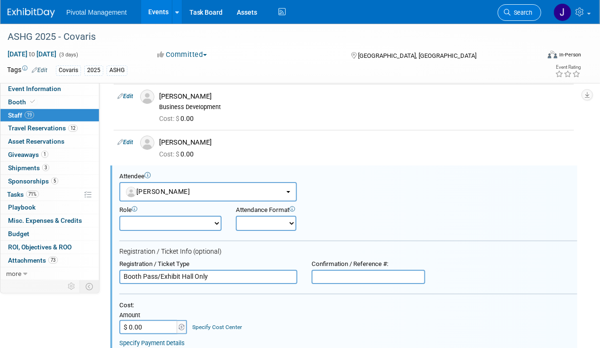
click at [529, 16] on link "Search" at bounding box center [520, 12] width 44 height 17
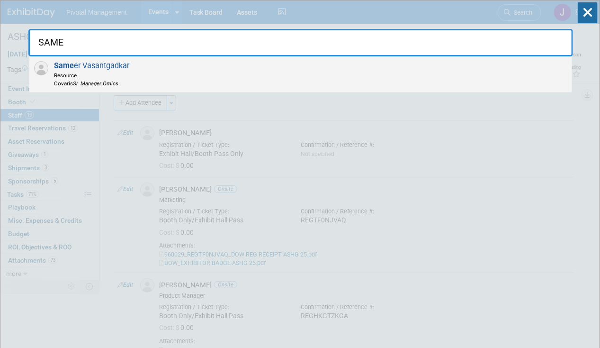
type input "SAME"
click at [251, 81] on div "Same er Vasantgadkar Resource Covaris Sr. Manager Omics" at bounding box center [300, 74] width 543 height 36
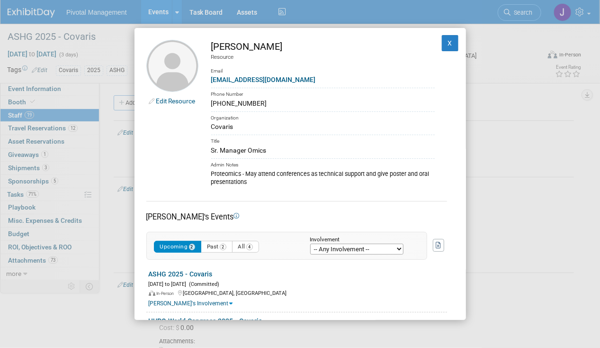
drag, startPoint x: 278, startPoint y: 148, endPoint x: 210, endPoint y: 147, distance: 67.8
click at [210, 147] on td "Sameer Vasantgadkar Resource Email svasantgadkar@covaris.com Phone Number (781)…" at bounding box center [317, 113] width 236 height 147
drag, startPoint x: 210, startPoint y: 147, endPoint x: 302, endPoint y: 44, distance: 138.6
click at [302, 44] on div "[PERSON_NAME]" at bounding box center [323, 47] width 224 height 14
drag, startPoint x: 301, startPoint y: 77, endPoint x: 205, endPoint y: 81, distance: 96.7
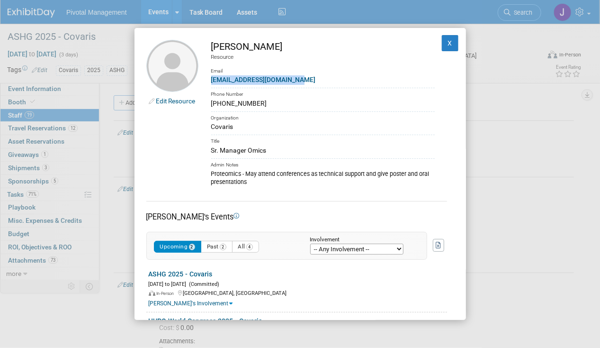
click at [205, 81] on td "Sameer Vasantgadkar Resource Email svasantgadkar@covaris.com Phone Number (781)…" at bounding box center [317, 113] width 236 height 147
click at [310, 56] on div "Resource" at bounding box center [323, 57] width 224 height 8
drag, startPoint x: 211, startPoint y: 46, endPoint x: 243, endPoint y: 44, distance: 31.8
click at [243, 44] on div "[PERSON_NAME]" at bounding box center [323, 47] width 224 height 14
click at [291, 39] on div "Edit Resource Sameer Vasantgadkar Resource Email svasantgadkar@covaris.com Phon…" at bounding box center [301, 174] width 332 height 292
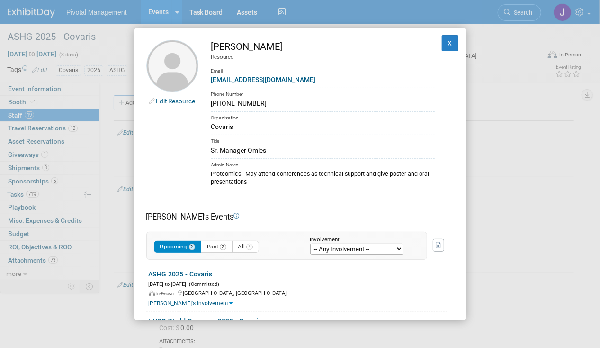
drag, startPoint x: 317, startPoint y: 49, endPoint x: 247, endPoint y: 49, distance: 70.1
click at [247, 49] on div "[PERSON_NAME]" at bounding box center [323, 47] width 224 height 14
drag, startPoint x: 277, startPoint y: 146, endPoint x: 205, endPoint y: 151, distance: 71.7
click at [205, 151] on td "Sameer Vasantgadkar Resource Email svasantgadkar@covaris.com Phone Number (781)…" at bounding box center [317, 113] width 236 height 147
click at [189, 99] on link "Edit Resource" at bounding box center [175, 101] width 39 height 8
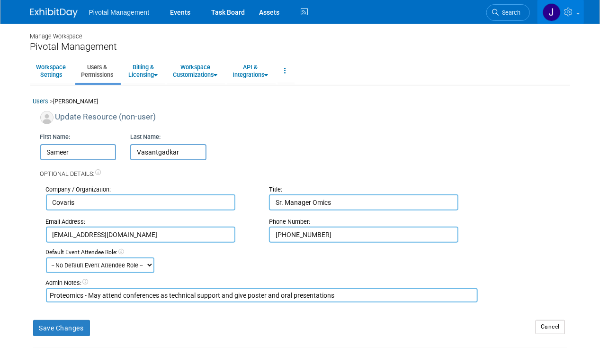
scroll to position [133, 0]
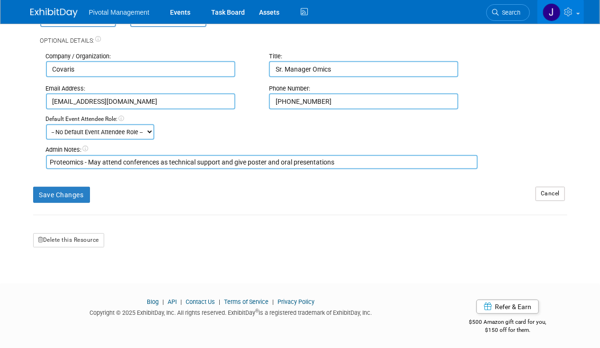
click at [320, 67] on input "Sr. Manager Omics" at bounding box center [364, 69] width 190 height 16
click at [320, 66] on input "Sr. Manager Omics" at bounding box center [364, 69] width 190 height 16
paste input ", Omics Solution"
type input "Sr. Manager, Omics Solutions"
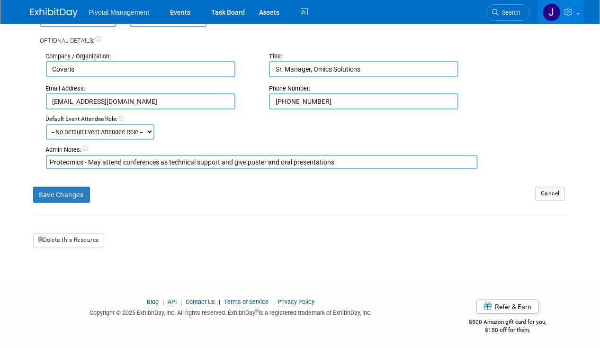
click at [342, 97] on input "[PHONE_NUMBER]" at bounding box center [364, 101] width 190 height 16
drag, startPoint x: 340, startPoint y: 100, endPoint x: 268, endPoint y: 105, distance: 72.2
click at [268, 105] on div "Phone Number: [PHONE_NUMBER]" at bounding box center [373, 96] width 223 height 25
click at [60, 194] on button "Save Changes" at bounding box center [61, 195] width 57 height 16
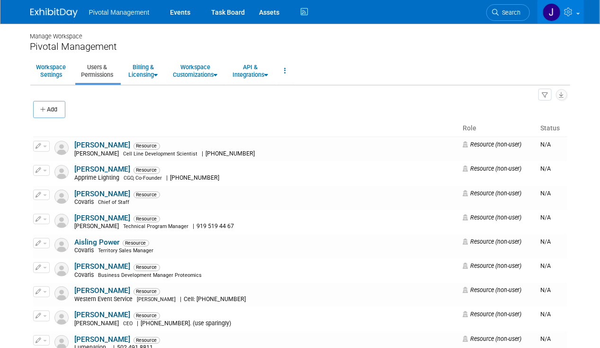
click at [512, 15] on span "Search" at bounding box center [510, 12] width 22 height 7
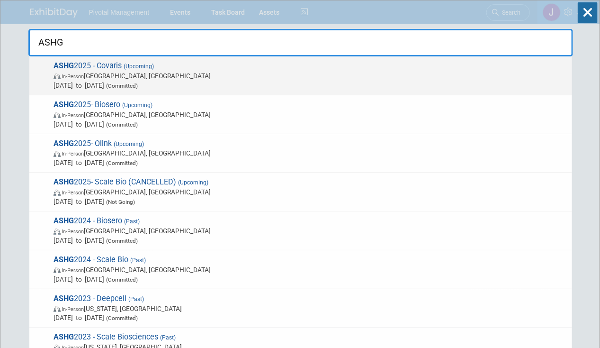
type input "ASHG"
click at [160, 81] on span "[DATE] to [DATE] (Committed)" at bounding box center [311, 85] width 514 height 9
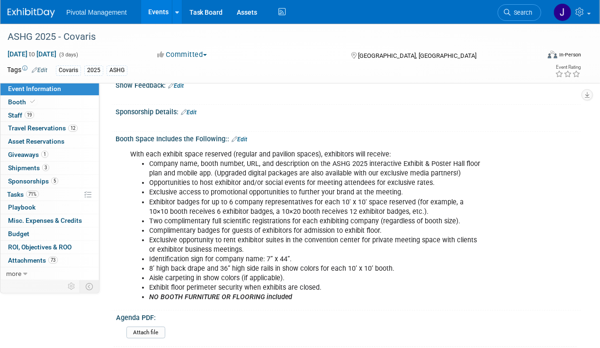
scroll to position [237, 0]
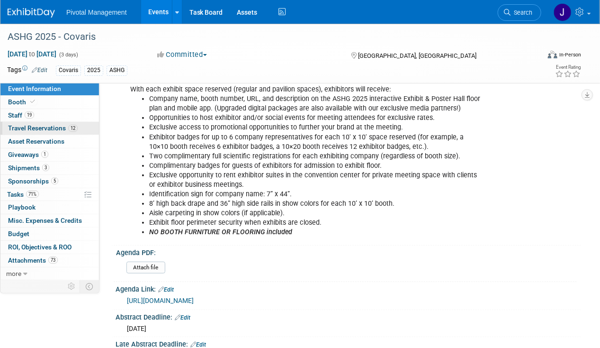
click at [27, 123] on link "12 Travel Reservations 12" at bounding box center [49, 128] width 99 height 13
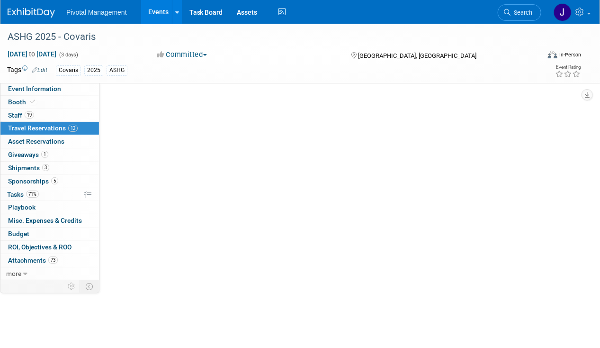
scroll to position [0, 0]
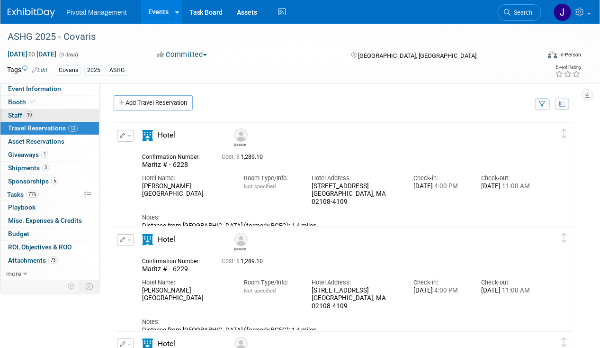
click at [34, 116] on link "19 Staff 19" at bounding box center [49, 115] width 99 height 13
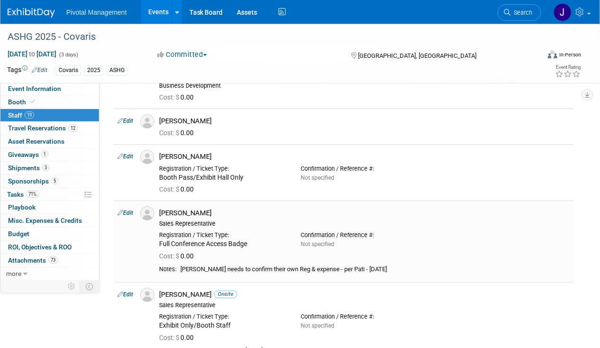
scroll to position [1327, 0]
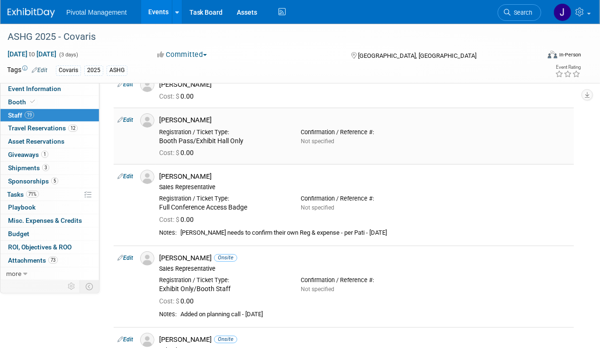
click at [131, 117] on link "Edit" at bounding box center [126, 120] width 16 height 7
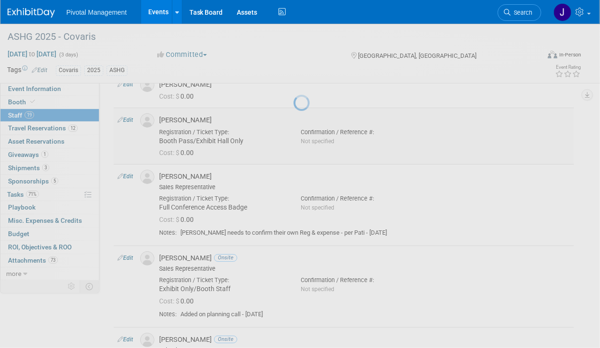
select select "be45b5dc-8e91-4549-9cd4-511cbfbf56ac"
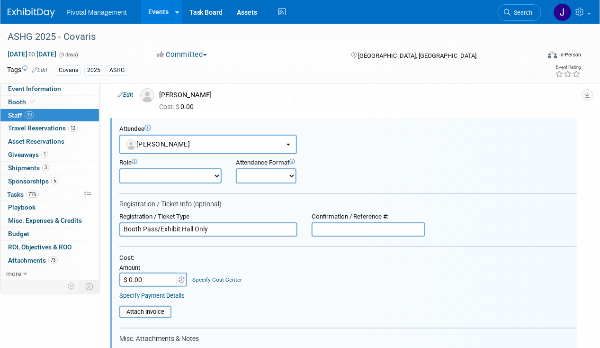
scroll to position [0, 0]
click at [192, 168] on select "Applications Business Development CCO CEO CGO, Co-Founder CRO Demonstrator" at bounding box center [170, 175] width 102 height 15
click at [162, 170] on select "Applications Business Development CCO CEO CGO, Co-Founder CRO Demonstrator" at bounding box center [170, 175] width 102 height 15
click at [283, 176] on form "Attendee <img src="[URL][DOMAIN_NAME]" style="width: 22px; height: 22px; border…" at bounding box center [348, 300] width 458 height 350
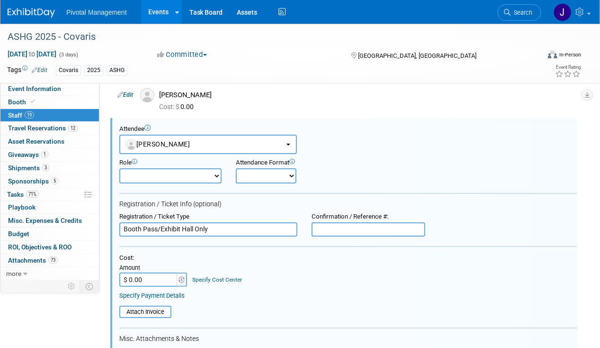
click at [264, 168] on select "Onsite Remote" at bounding box center [266, 175] width 61 height 15
select select "1"
click at [236, 168] on select "Onsite Remote" at bounding box center [266, 175] width 61 height 15
click at [348, 222] on input "text" at bounding box center [369, 229] width 114 height 14
paste input "REG8XW6O43E"
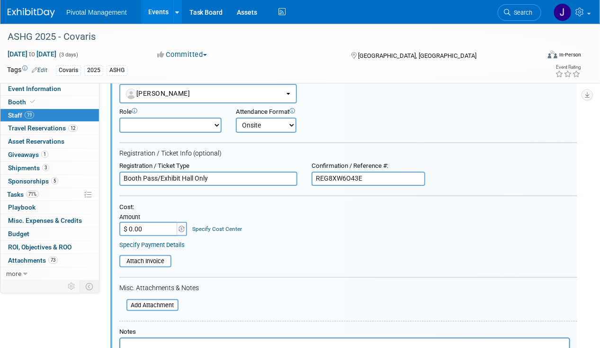
scroll to position [1411, 0]
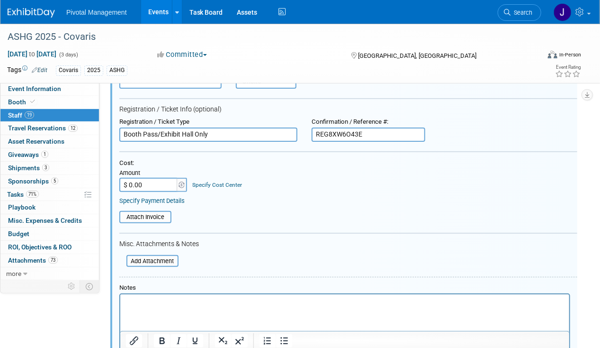
type input "REG8XW6O43E"
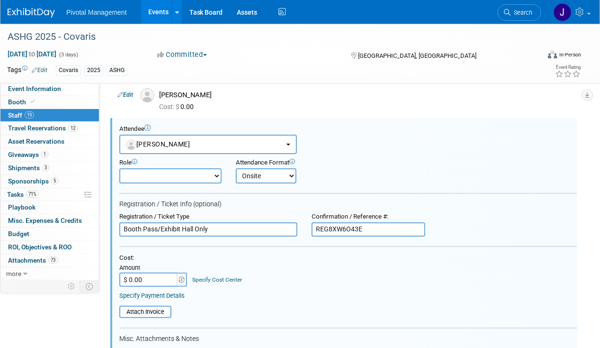
scroll to position [1269, 0]
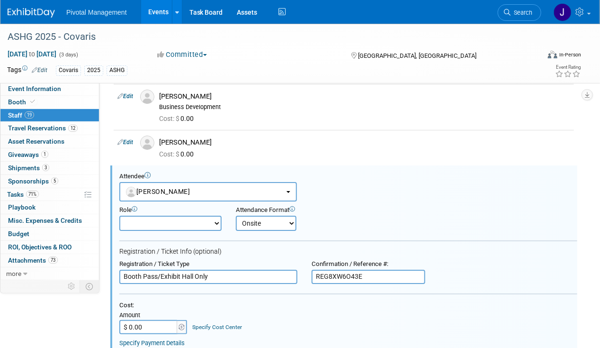
click at [526, 16] on link "Search" at bounding box center [520, 12] width 44 height 17
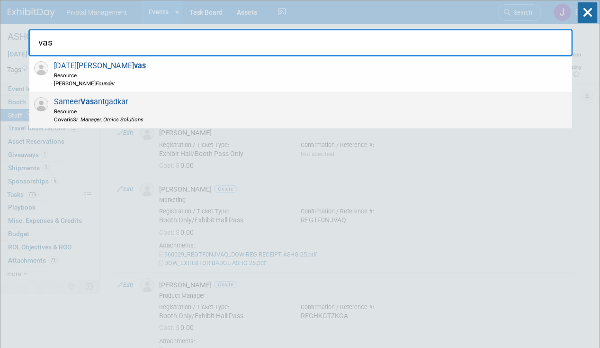
click at [137, 108] on span "Resource" at bounding box center [99, 111] width 90 height 8
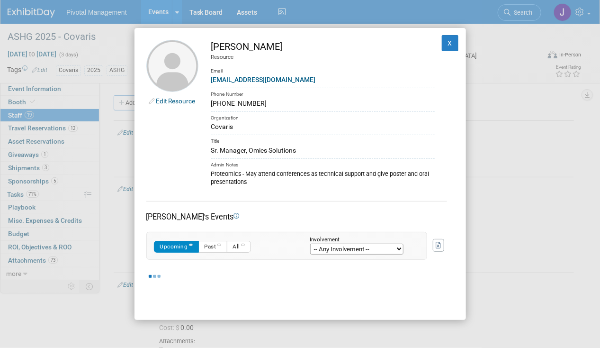
drag, startPoint x: 302, startPoint y: 47, endPoint x: 284, endPoint y: 48, distance: 17.6
click at [284, 48] on div "[PERSON_NAME]" at bounding box center [323, 47] width 224 height 14
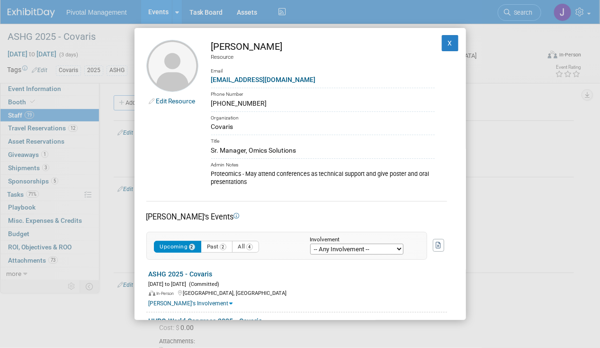
drag, startPoint x: 284, startPoint y: 48, endPoint x: 335, endPoint y: 46, distance: 50.3
click at [344, 43] on div "[PERSON_NAME]" at bounding box center [323, 47] width 224 height 14
drag, startPoint x: 327, startPoint y: 48, endPoint x: 247, endPoint y: 45, distance: 79.2
click at [247, 45] on div "[PERSON_NAME]" at bounding box center [323, 47] width 224 height 14
copy div "Vasantgadkar"
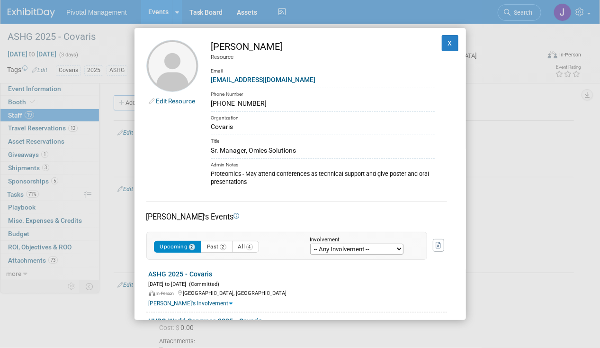
copy div "Vasantgadkar"
click at [442, 45] on button "X" at bounding box center [450, 43] width 17 height 16
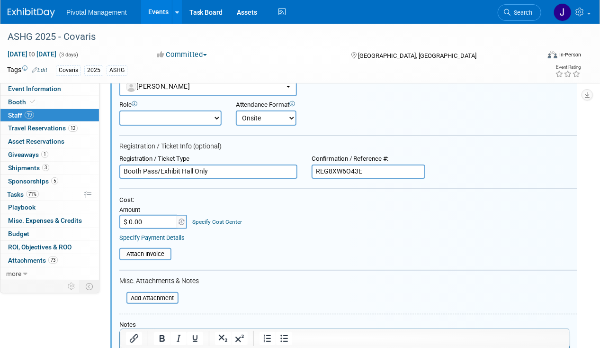
scroll to position [1422, 0]
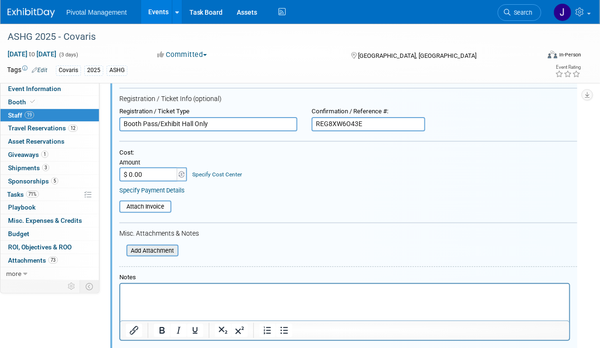
click at [136, 245] on input "file" at bounding box center [121, 250] width 113 height 10
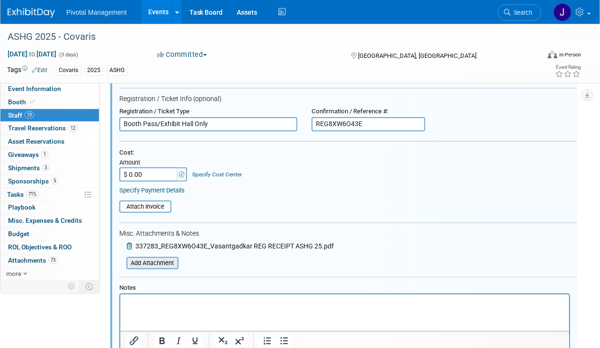
click at [161, 258] on input "file" at bounding box center [121, 263] width 113 height 10
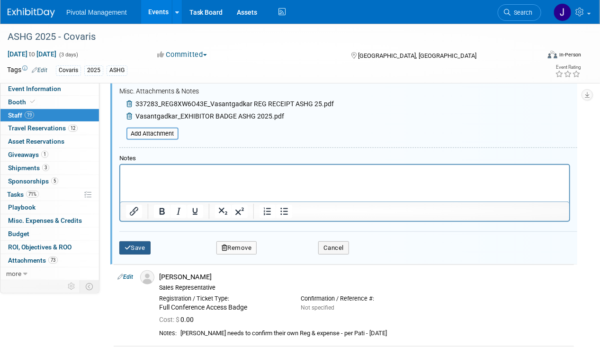
click at [137, 241] on button "Save" at bounding box center [134, 247] width 31 height 13
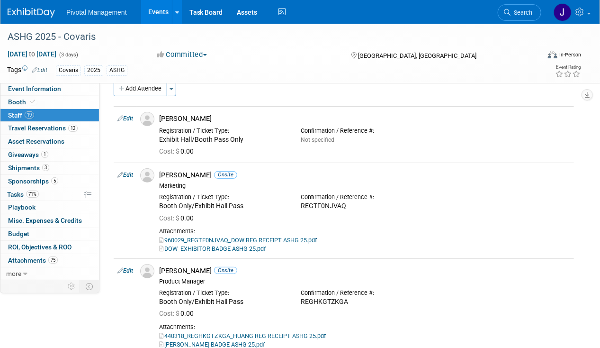
scroll to position [0, 0]
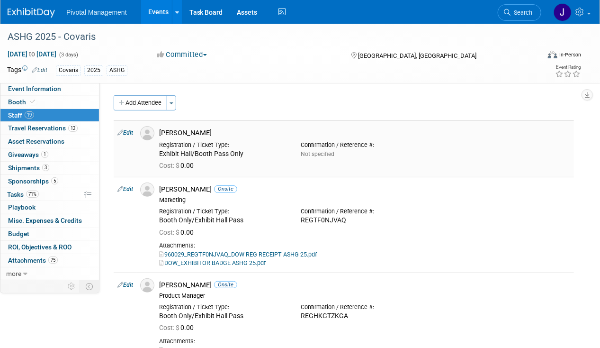
click at [183, 133] on div "[PERSON_NAME]" at bounding box center [364, 132] width 411 height 9
click at [519, 19] on link "Search" at bounding box center [520, 12] width 44 height 17
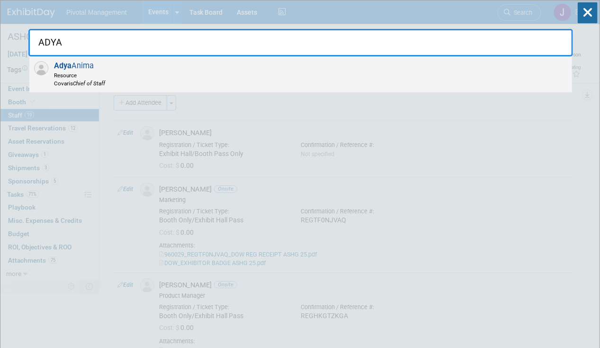
type input "ADYA"
click at [247, 61] on div "[PERSON_NAME] Resource Covaris Chief of Staff" at bounding box center [300, 74] width 543 height 36
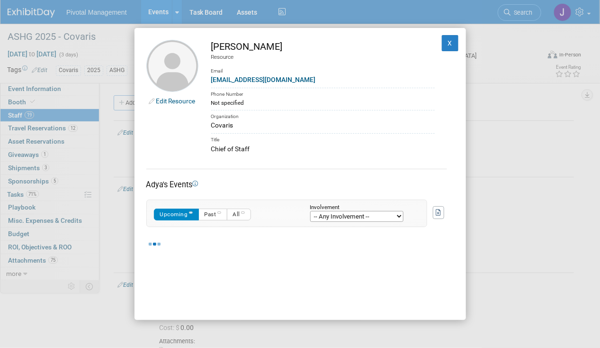
click at [269, 44] on div "[PERSON_NAME]" at bounding box center [323, 47] width 224 height 14
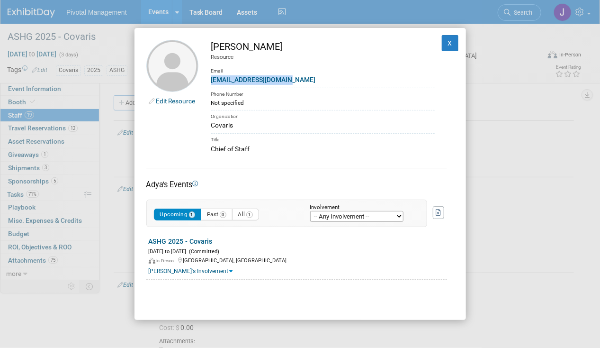
drag, startPoint x: 300, startPoint y: 84, endPoint x: 213, endPoint y: 83, distance: 87.7
click at [213, 83] on div "[EMAIL_ADDRESS][DOMAIN_NAME]" at bounding box center [323, 80] width 224 height 10
copy link "[EMAIL_ADDRESS][DOMAIN_NAME]"
click at [309, 39] on div "Edit Resource Adya Anima Resource Email [EMAIL_ADDRESS][DOMAIN_NAME] Phone Numb…" at bounding box center [301, 174] width 332 height 292
drag, startPoint x: 276, startPoint y: 44, endPoint x: 236, endPoint y: 48, distance: 40.6
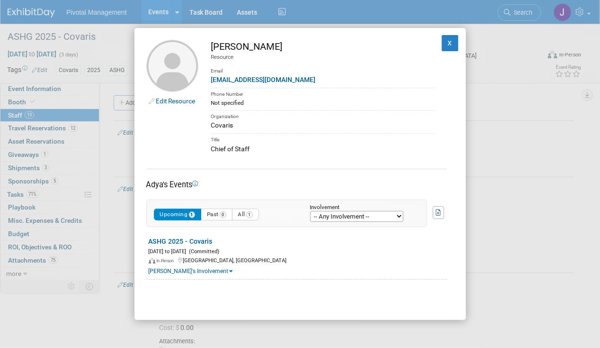
click at [236, 48] on div "[PERSON_NAME]" at bounding box center [323, 47] width 224 height 14
copy div "Anima"
click at [299, 151] on div "Chief of Staff" at bounding box center [323, 149] width 224 height 10
drag, startPoint x: 265, startPoint y: 145, endPoint x: 213, endPoint y: 149, distance: 52.2
click at [213, 149] on div "Chief of Staff" at bounding box center [323, 149] width 224 height 10
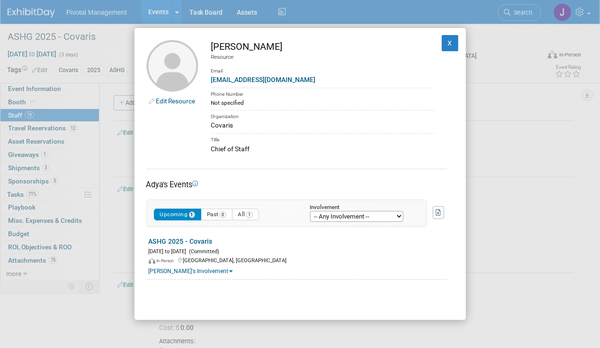
copy div "Chief of Staff"
drag, startPoint x: 441, startPoint y: 44, endPoint x: 434, endPoint y: 50, distance: 10.1
click at [442, 43] on button "X" at bounding box center [450, 43] width 17 height 16
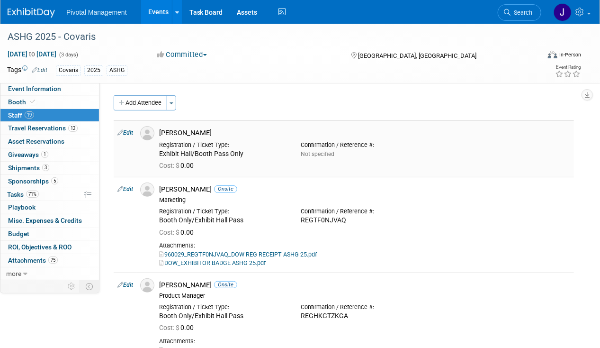
click at [127, 132] on link "Edit" at bounding box center [126, 132] width 16 height 7
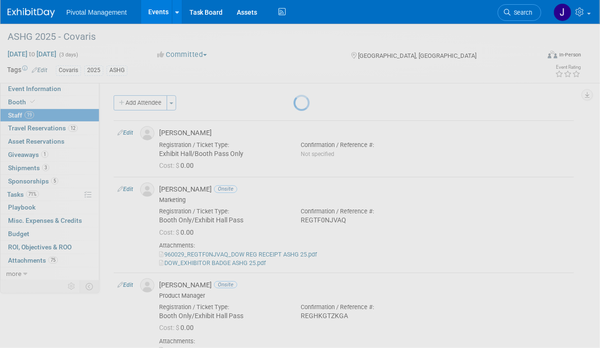
select select "9482264a-5e84-4c12-8b40-aaf99fd05fdc"
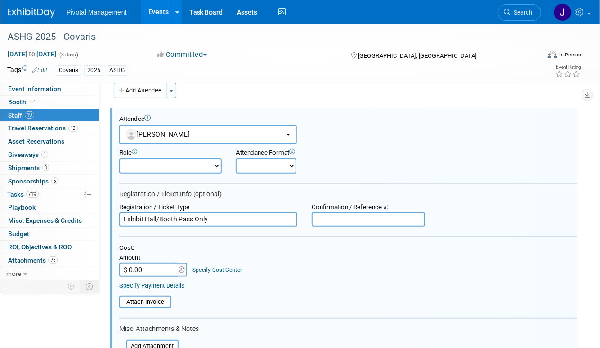
click at [271, 163] on select "Onsite Remote" at bounding box center [266, 165] width 61 height 15
select select "1"
click at [236, 158] on select "Onsite Remote" at bounding box center [266, 165] width 61 height 15
click at [392, 212] on input "text" at bounding box center [369, 219] width 114 height 14
paste input "REGNZJXBCMP"
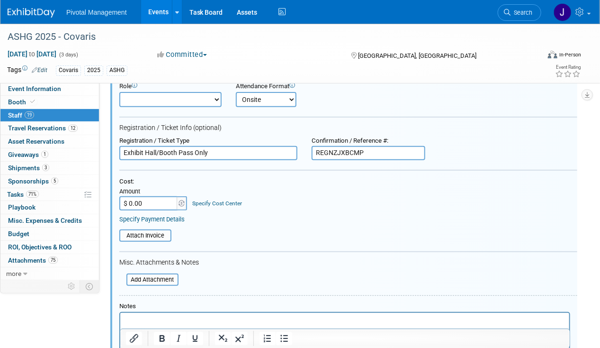
scroll to position [60, 0]
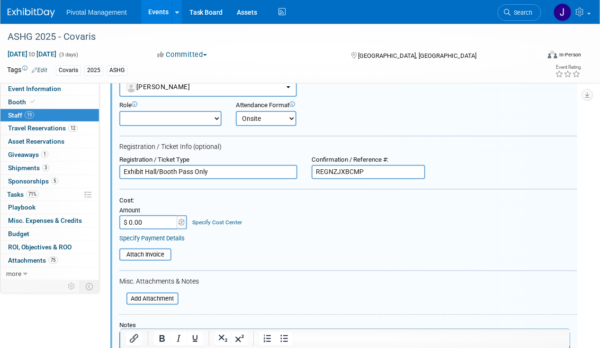
type input "REGNZJXBCMP"
click at [156, 117] on select "Applications Business Development CCO CEO CGO, Co-Founder CRO Demonstrator" at bounding box center [170, 118] width 102 height 15
click at [156, 118] on select "Applications Business Development CCO CEO CGO, Co-Founder CRO Demonstrator" at bounding box center [170, 118] width 102 height 15
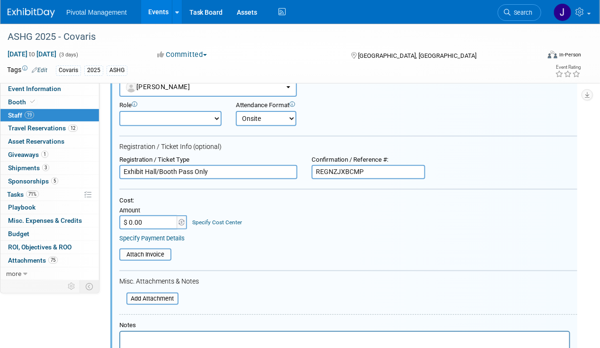
scroll to position [154, 0]
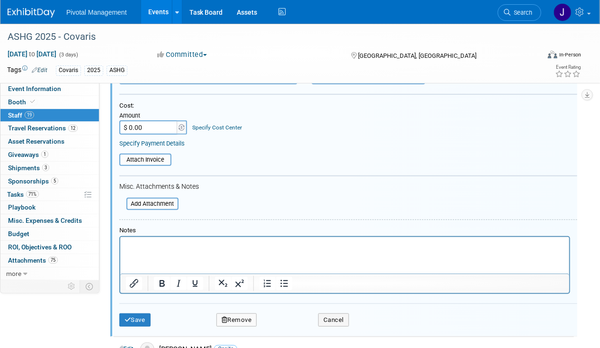
click at [515, 12] on span "Search" at bounding box center [522, 12] width 22 height 7
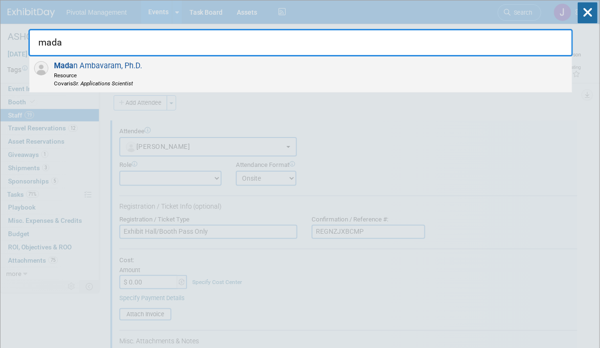
click at [87, 77] on span "Resource" at bounding box center [98, 75] width 88 height 8
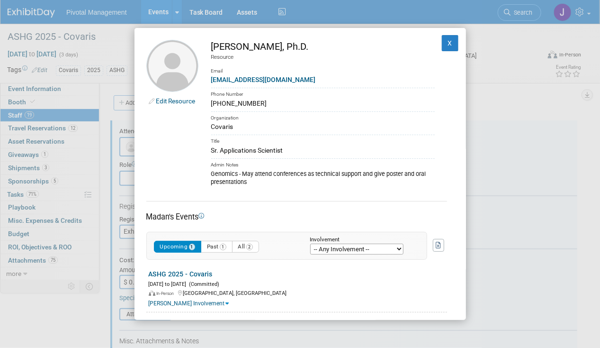
drag, startPoint x: 262, startPoint y: 101, endPoint x: 211, endPoint y: 102, distance: 50.2
click at [211, 102] on div "[PHONE_NUMBER]" at bounding box center [323, 104] width 224 height 10
copy div "[PHONE_NUMBER]"
click at [442, 44] on button "X" at bounding box center [450, 43] width 17 height 16
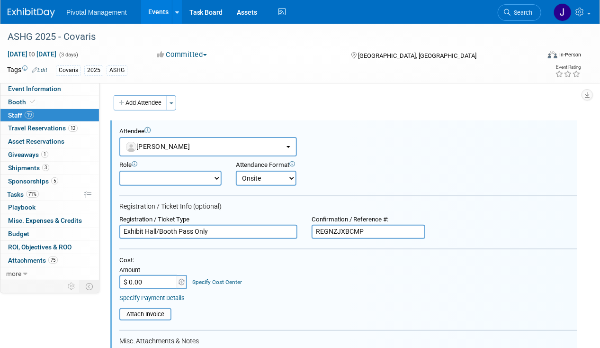
scroll to position [95, 0]
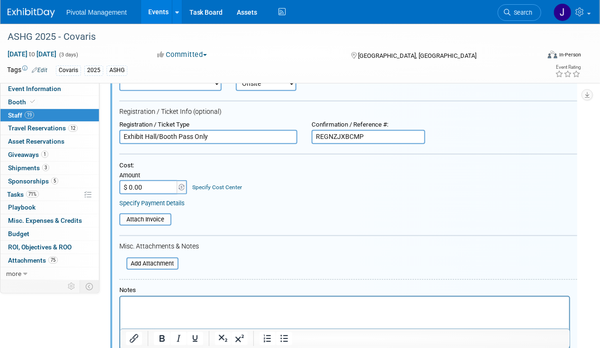
click at [147, 253] on div "Add Attachment" at bounding box center [148, 262] width 59 height 18
click at [149, 264] on input "file" at bounding box center [121, 263] width 113 height 10
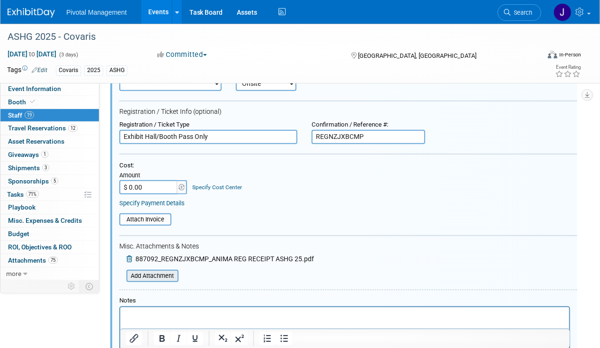
click at [158, 273] on input "file" at bounding box center [121, 276] width 113 height 10
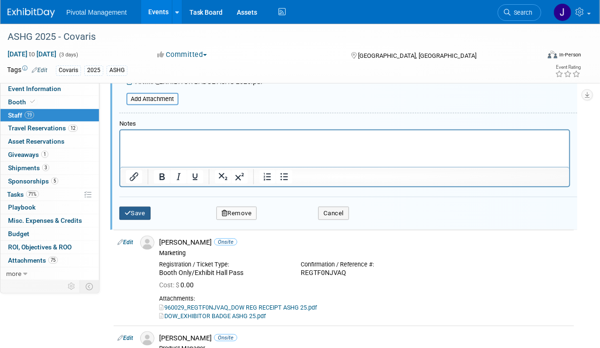
click at [146, 214] on button "Save" at bounding box center [134, 213] width 31 height 13
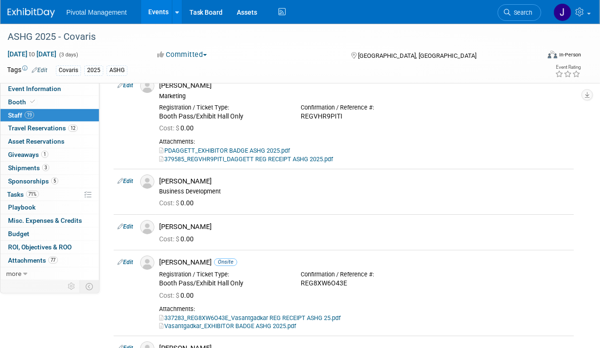
scroll to position [1232, 0]
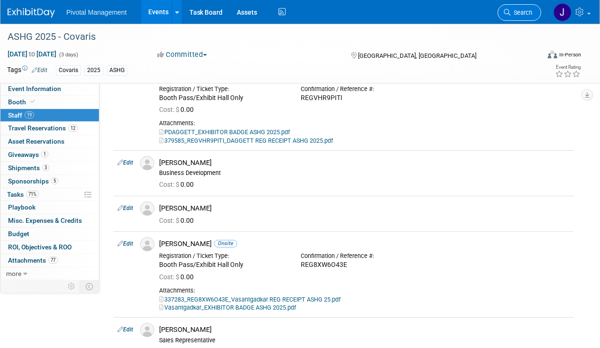
click at [529, 5] on link "Search" at bounding box center [520, 12] width 44 height 17
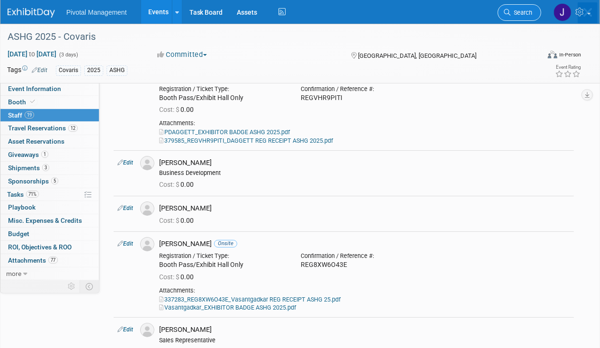
scroll to position [0, 0]
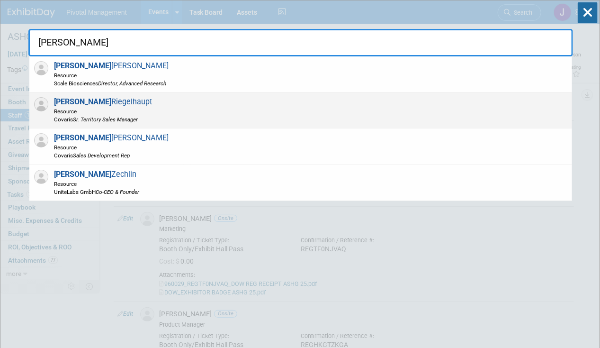
type input "[PERSON_NAME]"
click at [213, 105] on div "[PERSON_NAME] Resource [PERSON_NAME] Territory Sales Manager" at bounding box center [300, 110] width 543 height 36
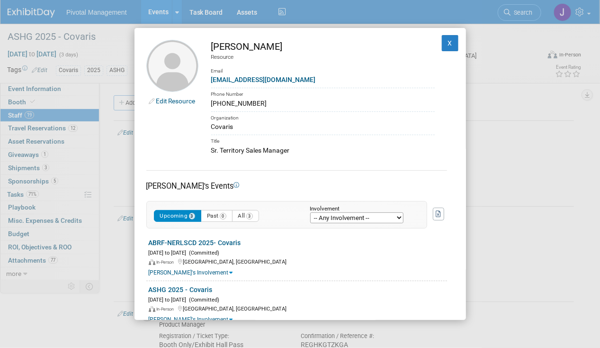
drag, startPoint x: 308, startPoint y: 45, endPoint x: 211, endPoint y: 47, distance: 96.2
click at [211, 47] on div "[PERSON_NAME]" at bounding box center [323, 47] width 224 height 14
drag, startPoint x: 211, startPoint y: 47, endPoint x: 323, endPoint y: 72, distance: 114.5
click at [323, 72] on div "Email" at bounding box center [323, 68] width 224 height 14
drag, startPoint x: 308, startPoint y: 79, endPoint x: 210, endPoint y: 80, distance: 97.2
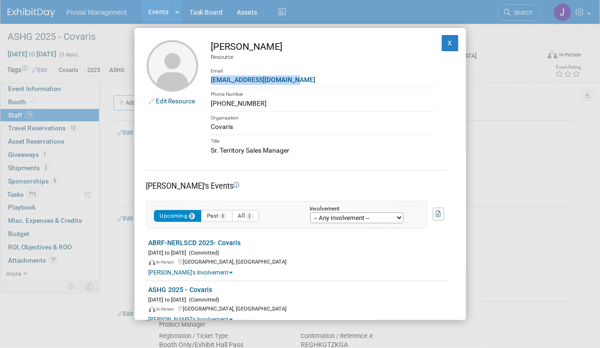
click at [210, 80] on td "[PERSON_NAME] Resource Email [EMAIL_ADDRESS][DOMAIN_NAME] Phone Number [PHONE_N…" at bounding box center [317, 98] width 236 height 116
copy link "[EMAIL_ADDRESS][DOMAIN_NAME]"
drag, startPoint x: 239, startPoint y: 45, endPoint x: 207, endPoint y: 46, distance: 32.3
click at [207, 46] on td "[PERSON_NAME] Resource Email [EMAIL_ADDRESS][DOMAIN_NAME] Phone Number [PHONE_N…" at bounding box center [317, 98] width 236 height 116
copy div "[PERSON_NAME]"
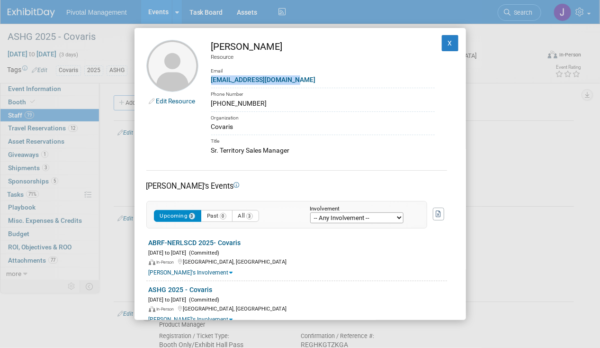
drag, startPoint x: 307, startPoint y: 149, endPoint x: 212, endPoint y: 152, distance: 94.8
click at [212, 152] on div "Sr. Territory Sales Manager" at bounding box center [323, 150] width 224 height 10
copy div "Sr. Territory Sales Manager"
click at [448, 43] on button "X" at bounding box center [450, 43] width 17 height 16
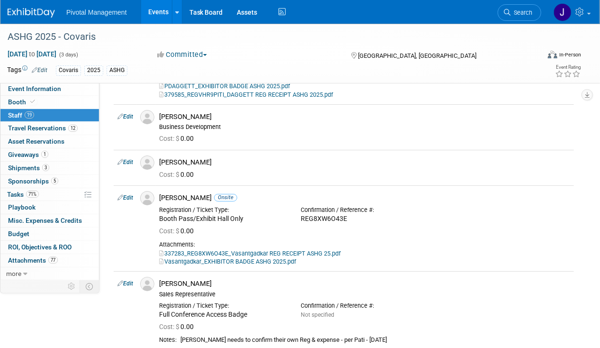
scroll to position [1279, 0]
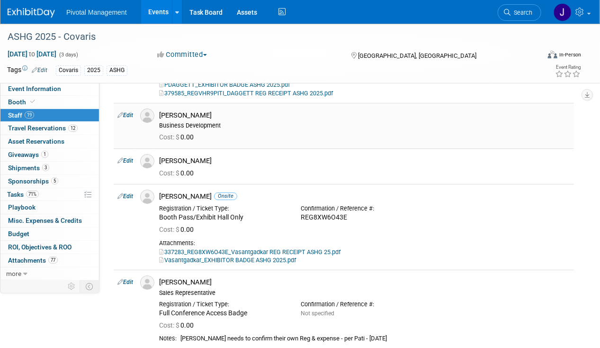
click at [128, 112] on link "Edit" at bounding box center [126, 115] width 16 height 7
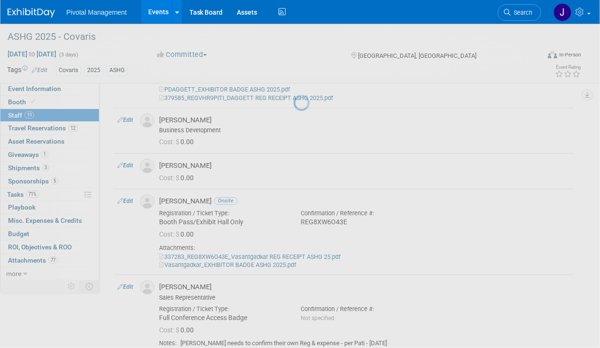
select select "56c5c0fe-4309-47cf-a4f2-a03372496210"
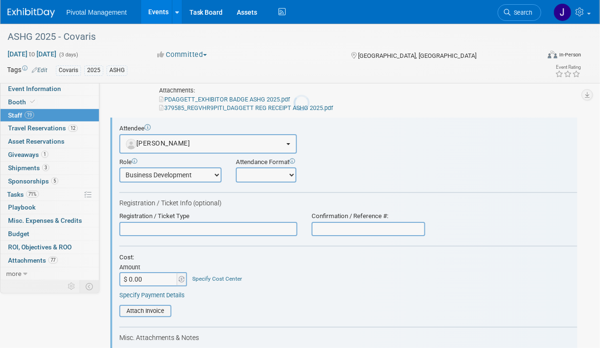
scroll to position [0, 0]
click at [262, 167] on select "Onsite Remote" at bounding box center [266, 174] width 61 height 15
select select "1"
click at [236, 167] on select "Onsite Remote" at bounding box center [266, 174] width 61 height 15
click at [338, 222] on input "text" at bounding box center [369, 229] width 114 height 14
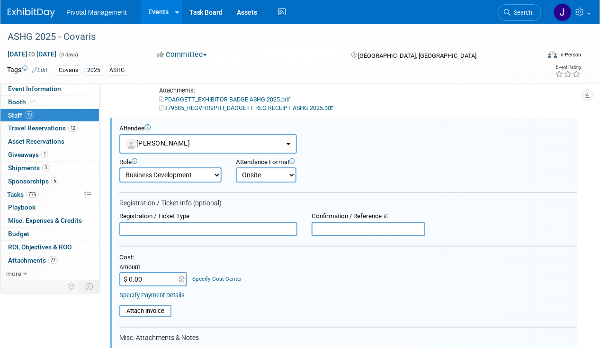
paste input "REG9PIN5FIV"
type input "REG9PIN5FIV"
click at [526, 10] on span "Search" at bounding box center [522, 12] width 22 height 7
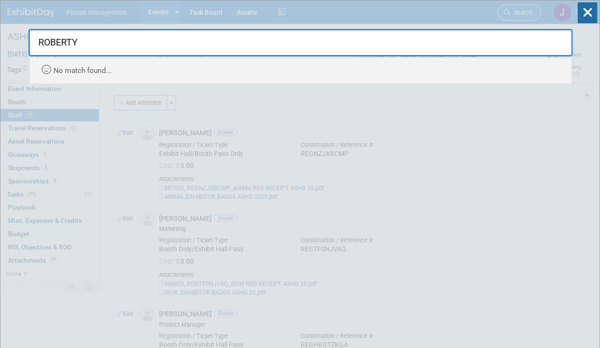
type input "[PERSON_NAME]"
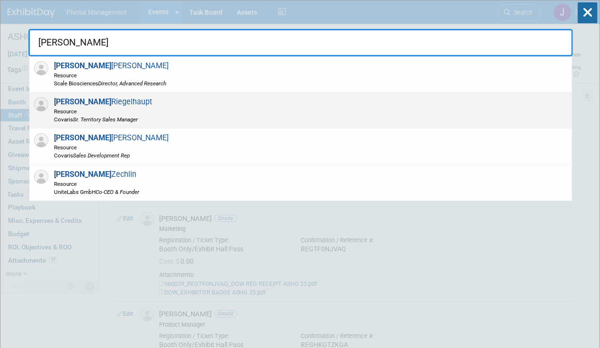
click at [253, 107] on div "[PERSON_NAME] Resource [PERSON_NAME] Territory Sales Manager" at bounding box center [300, 110] width 543 height 36
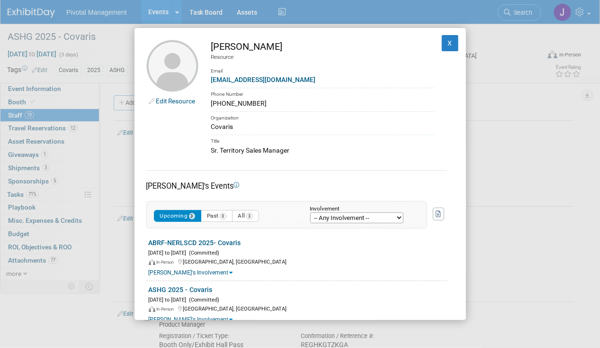
drag, startPoint x: 265, startPoint y: 101, endPoint x: 211, endPoint y: 105, distance: 54.6
click at [211, 105] on div "[PHONE_NUMBER]" at bounding box center [323, 104] width 224 height 10
copy div "[PHONE_NUMBER]"
click at [442, 39] on button "X" at bounding box center [450, 43] width 17 height 16
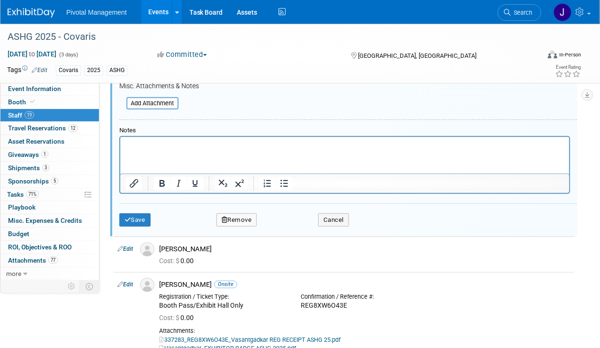
scroll to position [1659, 0]
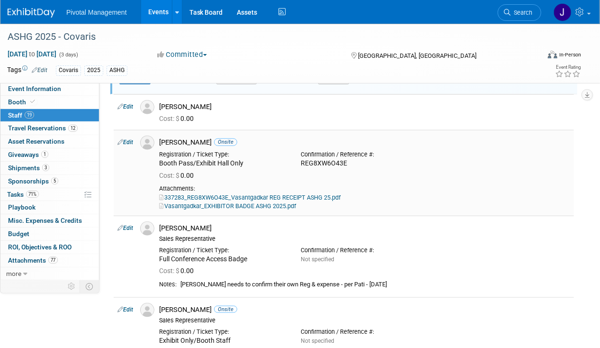
drag, startPoint x: 247, startPoint y: 150, endPoint x: 158, endPoint y: 151, distance: 88.6
click at [158, 151] on div "Registration / Ticket Type: Booth Pass/Exhibit Hall Only" at bounding box center [223, 157] width 142 height 21
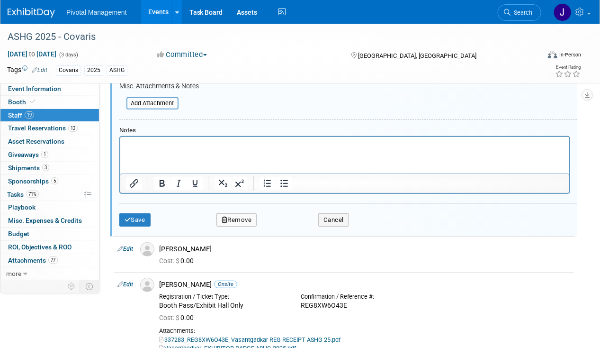
scroll to position [1374, 0]
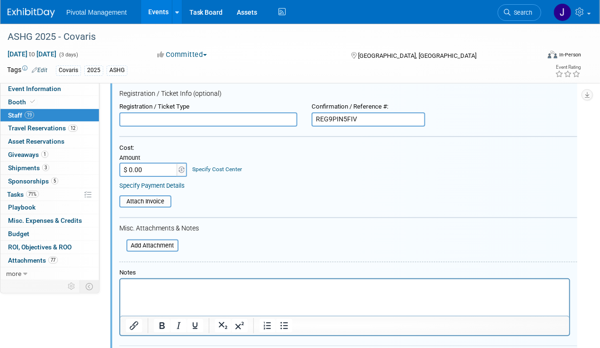
click at [169, 112] on input "text" at bounding box center [208, 119] width 178 height 14
paste input "Booth Pass/Exhibit Hall Only"
type input "Booth Pass/Exhibit Hall Only"
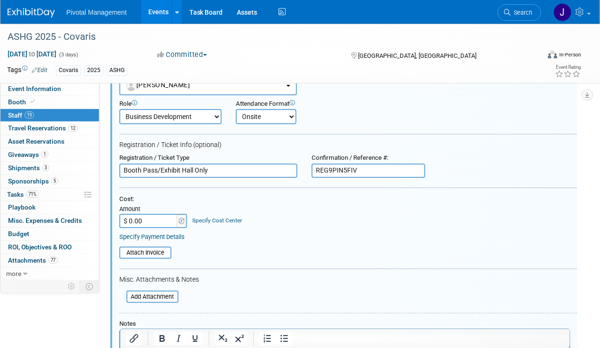
scroll to position [1232, 0]
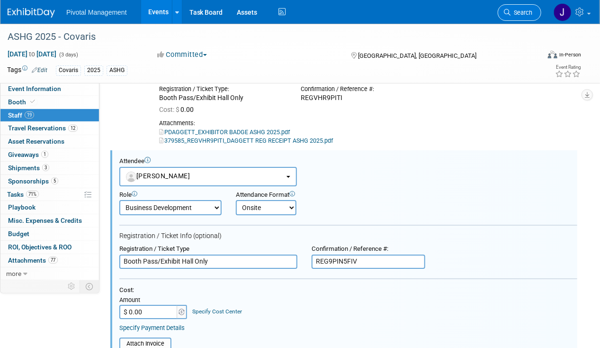
click at [521, 11] on span "Search" at bounding box center [522, 12] width 22 height 7
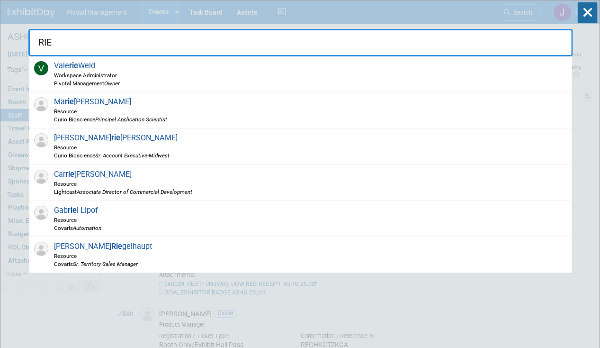
click at [186, 245] on div "[PERSON_NAME] gelhaupt Resource [PERSON_NAME] Territory Sales Manager" at bounding box center [300, 255] width 543 height 36
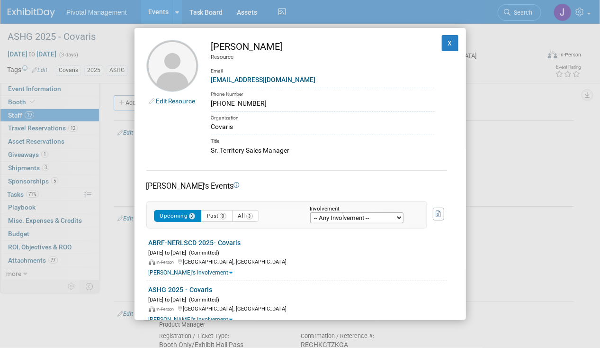
drag, startPoint x: 296, startPoint y: 46, endPoint x: 244, endPoint y: 45, distance: 52.6
click at [244, 45] on div "[PERSON_NAME]" at bounding box center [323, 47] width 224 height 14
click at [442, 42] on button "X" at bounding box center [450, 43] width 17 height 16
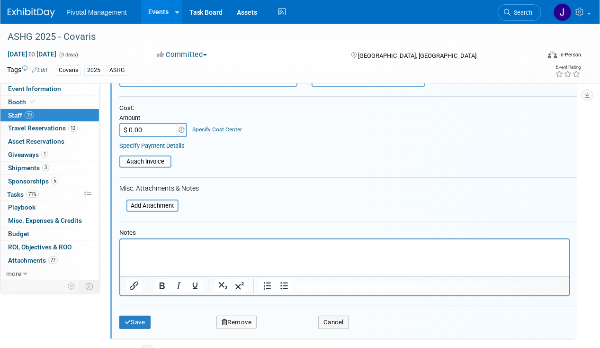
click at [147, 195] on div "Add Attachment" at bounding box center [148, 204] width 59 height 18
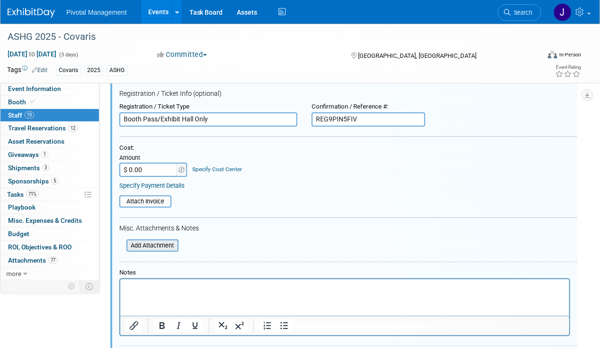
click at [163, 240] on input "file" at bounding box center [121, 245] width 113 height 10
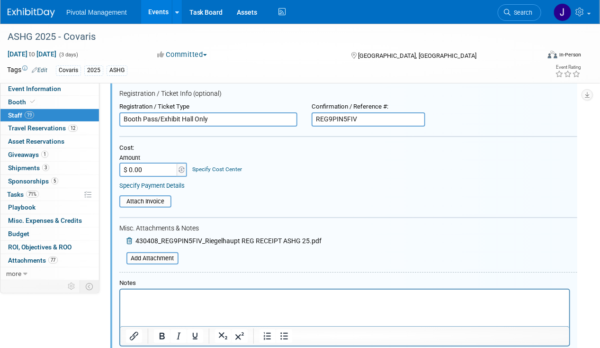
click at [162, 240] on div "Add Attachment 430408_REG9PIN5FIV_Riegelhaupt REG RECEIPT ASHG 25.pdf Add Attac…" at bounding box center [220, 250] width 202 height 30
click at [162, 253] on input "file" at bounding box center [121, 258] width 113 height 10
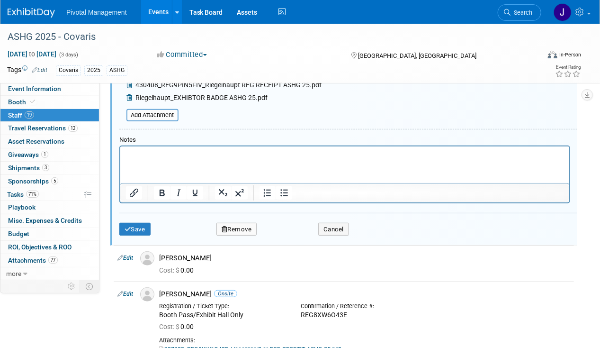
scroll to position [1564, 0]
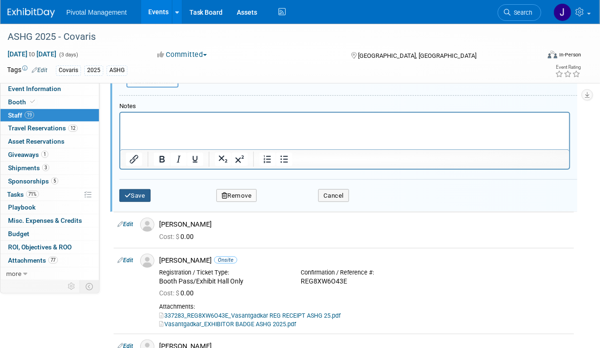
click at [146, 189] on button "Save" at bounding box center [134, 195] width 31 height 13
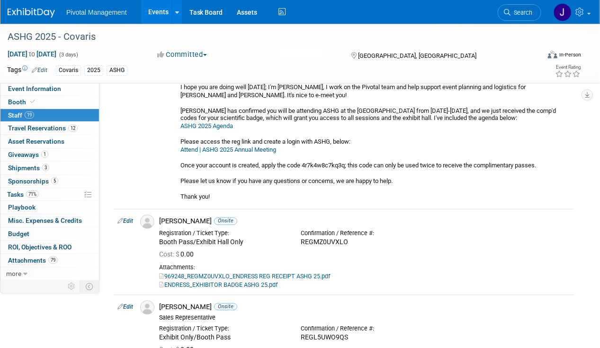
scroll to position [474, 0]
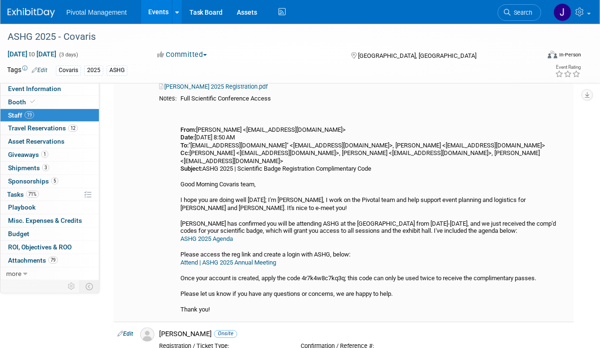
click at [226, 156] on div "Full Scientific Conference Access From: [PERSON_NAME] <[EMAIL_ADDRESS][DOMAIN_N…" at bounding box center [376, 204] width 390 height 219
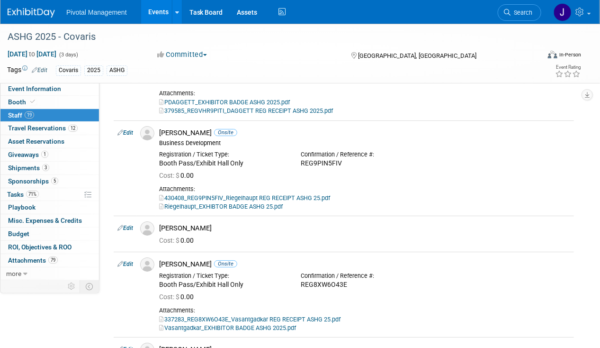
scroll to position [1279, 0]
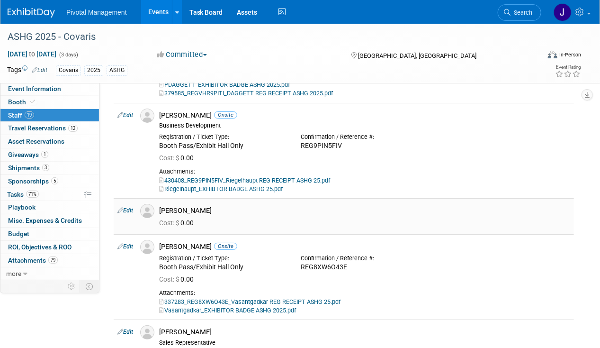
click at [200, 204] on div "[PERSON_NAME]" at bounding box center [365, 209] width 426 height 11
click at [522, 18] on link "Search" at bounding box center [520, 12] width 44 height 17
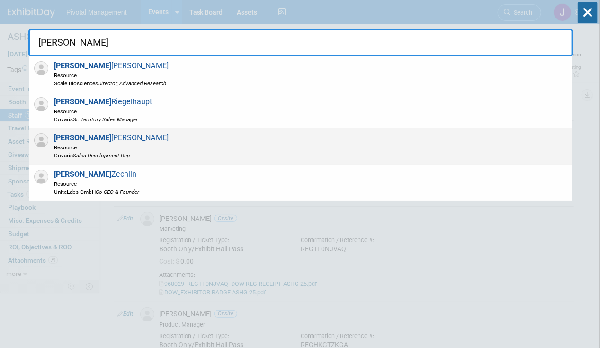
type input "[PERSON_NAME]"
click at [148, 144] on div "[PERSON_NAME] Resource Covaris Sales Development Rep" at bounding box center [300, 146] width 543 height 36
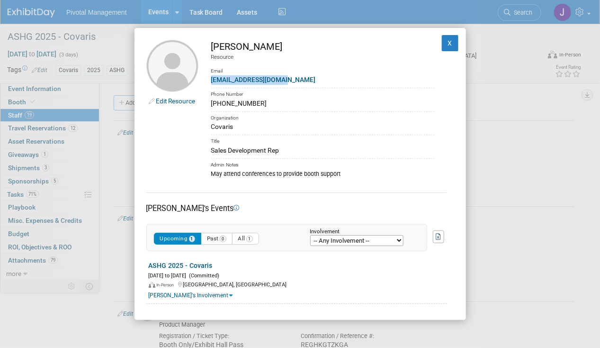
drag, startPoint x: 299, startPoint y: 79, endPoint x: 209, endPoint y: 80, distance: 89.6
click at [209, 80] on td "[PERSON_NAME] Resource Email [EMAIL_ADDRESS][DOMAIN_NAME] Phone Number [PHONE_N…" at bounding box center [317, 109] width 236 height 138
click at [272, 62] on div "Email" at bounding box center [323, 68] width 224 height 14
drag, startPoint x: 286, startPoint y: 47, endPoint x: 243, endPoint y: 45, distance: 42.7
click at [243, 45] on div "[PERSON_NAME]" at bounding box center [323, 47] width 224 height 14
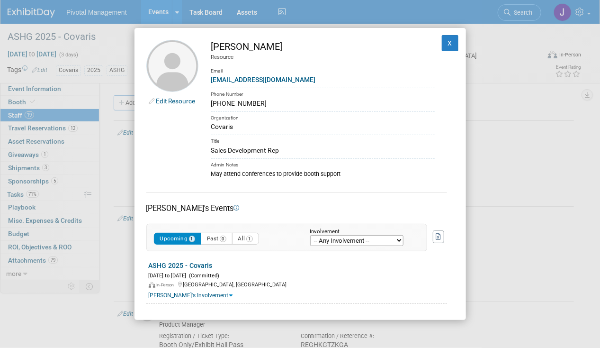
click at [292, 100] on div "[PHONE_NUMBER]" at bounding box center [323, 104] width 224 height 10
drag, startPoint x: 297, startPoint y: 83, endPoint x: 204, endPoint y: 83, distance: 92.9
click at [204, 83] on td "[PERSON_NAME] Resource Email [EMAIL_ADDRESS][DOMAIN_NAME] Phone Number [PHONE_N…" at bounding box center [317, 109] width 236 height 138
click at [406, 132] on td "[PERSON_NAME] Resource Email [EMAIL_ADDRESS][DOMAIN_NAME] Phone Number [PHONE_N…" at bounding box center [317, 109] width 236 height 138
drag, startPoint x: 256, startPoint y: 103, endPoint x: 211, endPoint y: 103, distance: 45.0
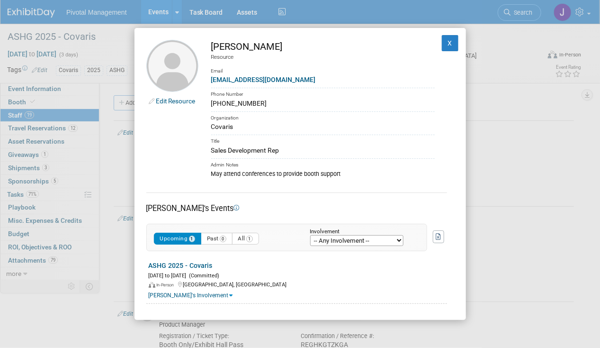
click at [211, 103] on td "[PERSON_NAME] Resource Email [EMAIL_ADDRESS][DOMAIN_NAME] Phone Number [PHONE_N…" at bounding box center [317, 109] width 236 height 138
drag, startPoint x: 280, startPoint y: 148, endPoint x: 209, endPoint y: 152, distance: 70.7
click at [209, 152] on td "[PERSON_NAME] Resource Email [EMAIL_ADDRESS][DOMAIN_NAME] Phone Number [PHONE_N…" at bounding box center [317, 109] width 236 height 138
click at [442, 47] on button "X" at bounding box center [450, 43] width 17 height 16
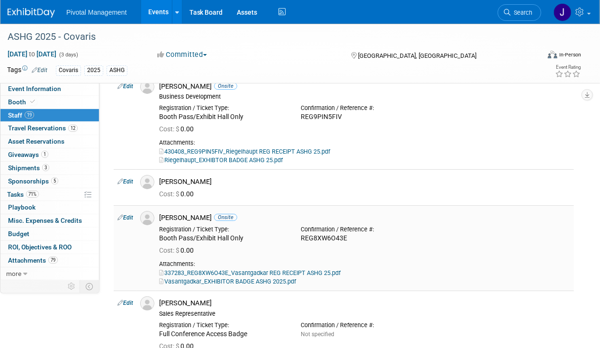
scroll to position [1327, 0]
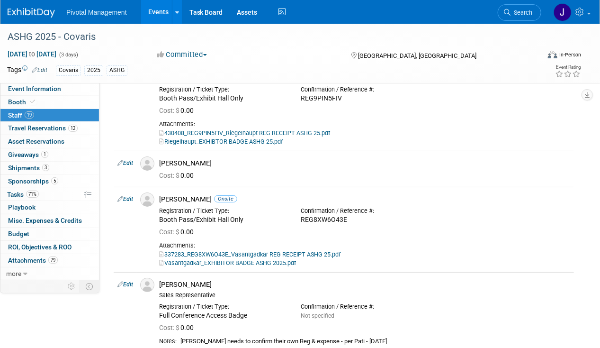
click at [130, 160] on link "Edit" at bounding box center [126, 163] width 16 height 7
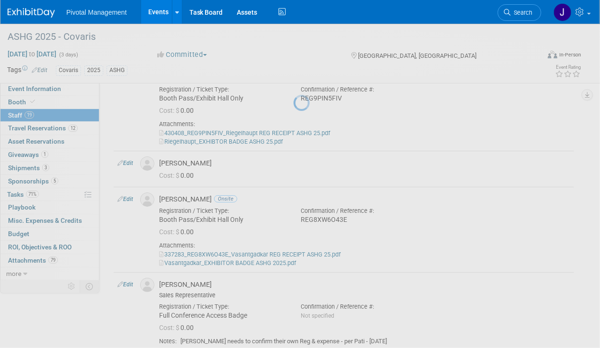
select select "11005554-4a2d-4c59-b462-dc2b78f36ec0"
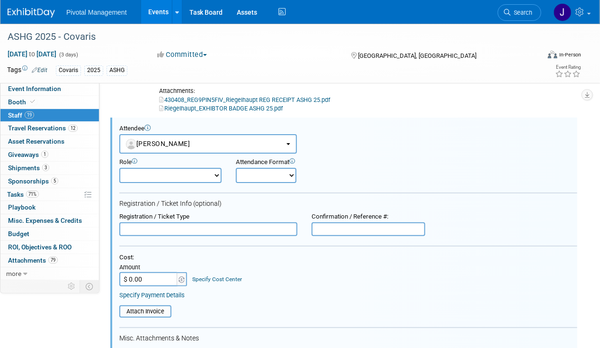
scroll to position [0, 0]
click at [266, 158] on div "Attendance Format" at bounding box center [288, 162] width 104 height 8
click at [264, 168] on select "Onsite Remote" at bounding box center [266, 175] width 61 height 15
select select "1"
click at [236, 168] on select "Onsite Remote" at bounding box center [266, 175] width 61 height 15
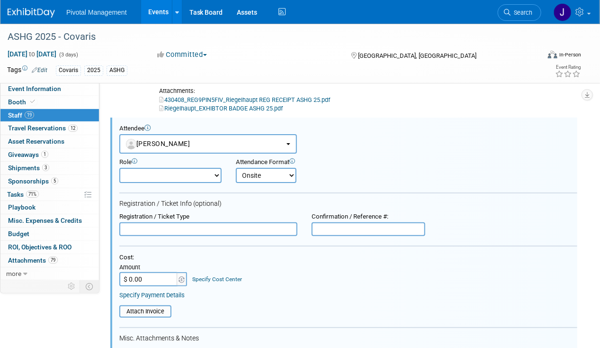
click at [194, 168] on select "Applications Business Development CCO CEO CGO, Co-Founder CRO Demonstrator" at bounding box center [170, 175] width 102 height 15
click at [189, 222] on input "text" at bounding box center [208, 229] width 178 height 14
click at [333, 222] on input "text" at bounding box center [369, 229] width 114 height 14
paste input "REGIQ8WLPEN"
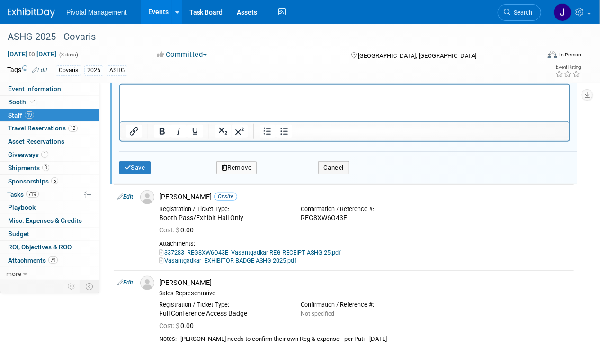
scroll to position [1692, 0]
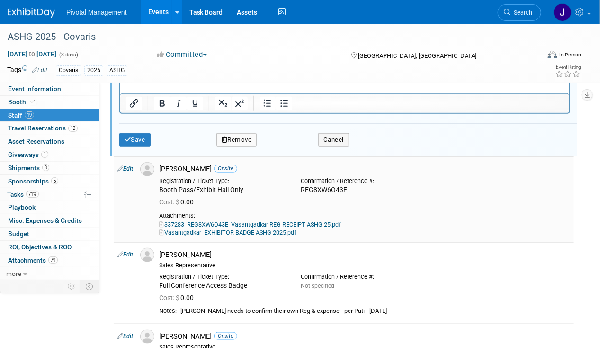
type input "REGIQ8WLPEN"
click at [241, 186] on div "Booth Pass/Exhibit Hall Only" at bounding box center [222, 190] width 127 height 9
drag, startPoint x: 249, startPoint y: 175, endPoint x: 159, endPoint y: 175, distance: 90.5
click at [159, 175] on div "Registration / Ticket Type: Booth Pass/Exhibit Hall Only" at bounding box center [223, 183] width 142 height 21
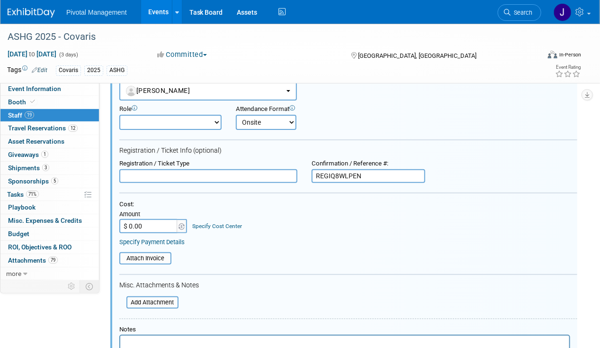
scroll to position [1360, 0]
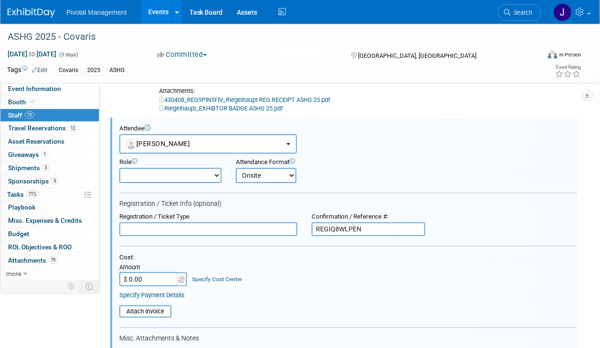
click at [150, 168] on select "Applications Business Development CCO CEO CGO, Co-Founder CRO Demonstrator" at bounding box center [170, 175] width 102 height 15
click at [154, 222] on input "text" at bounding box center [208, 229] width 178 height 14
paste input "Booth Pass/Exhibit Hall Only"
type input "Booth Pass/Exhibit Hall Only"
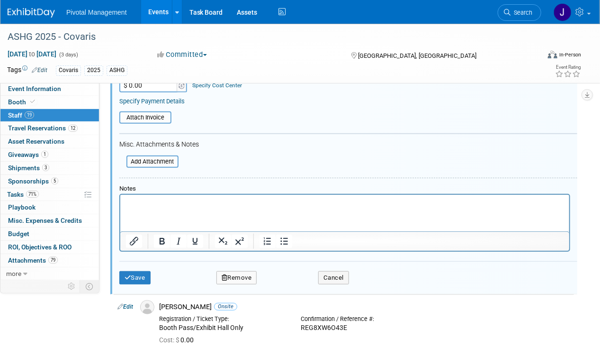
scroll to position [1597, 0]
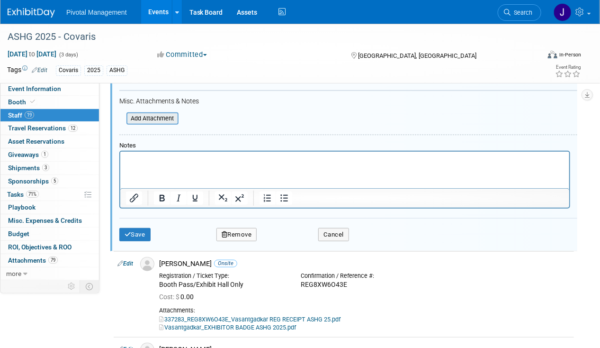
click at [163, 112] on div "Add Attachment" at bounding box center [153, 118] width 52 height 12
click at [157, 113] on input "file" at bounding box center [121, 118] width 113 height 10
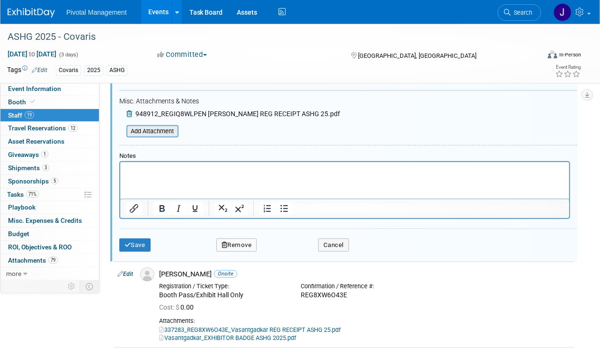
click at [138, 126] on input "file" at bounding box center [121, 131] width 113 height 10
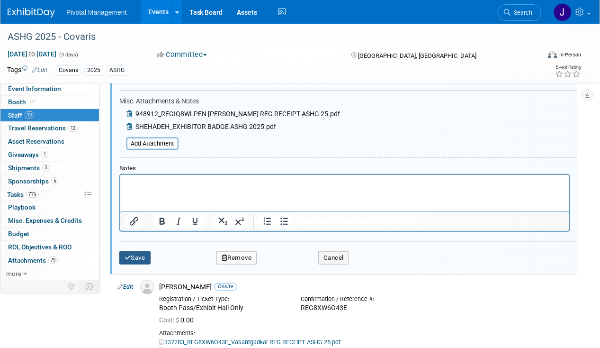
click at [137, 251] on button "Save" at bounding box center [134, 257] width 31 height 13
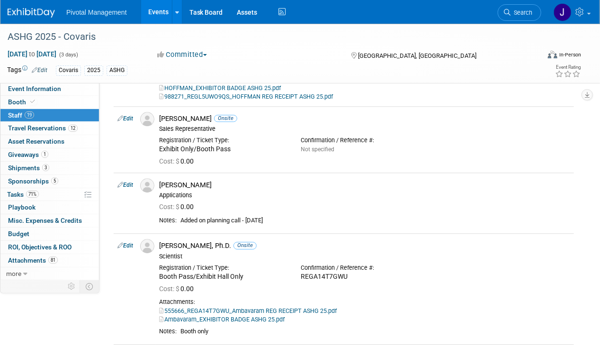
scroll to position [853, 0]
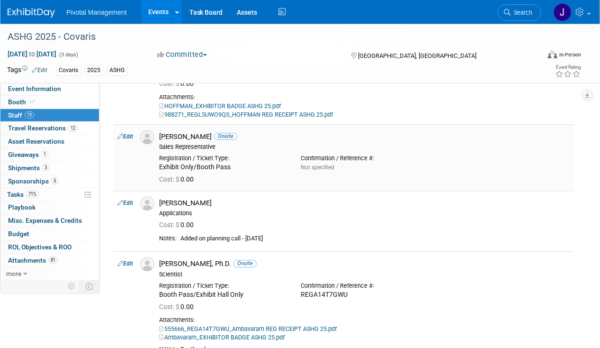
click at [182, 132] on div "[PERSON_NAME] Onsite" at bounding box center [364, 136] width 411 height 9
click at [518, 16] on span "Search" at bounding box center [522, 12] width 22 height 7
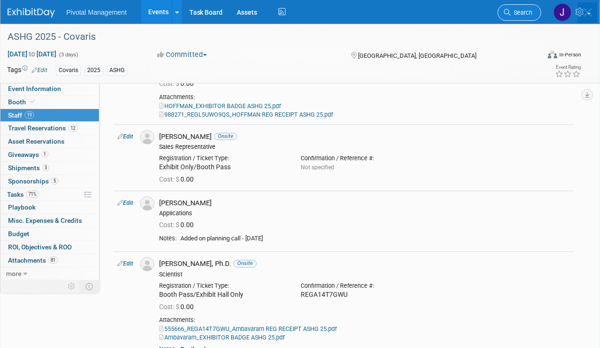
scroll to position [0, 0]
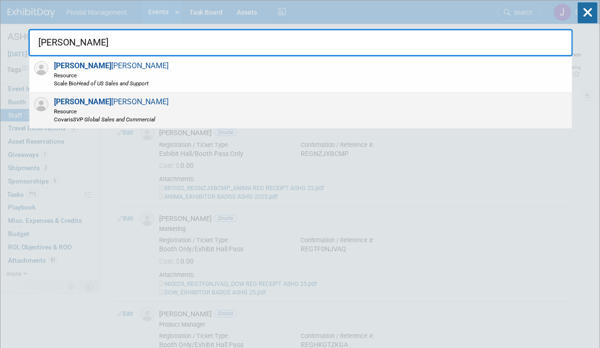
type input "[PERSON_NAME]"
click at [338, 107] on div "[PERSON_NAME] Resource Covaris SVP Global Sales and Commercial" at bounding box center [300, 110] width 543 height 36
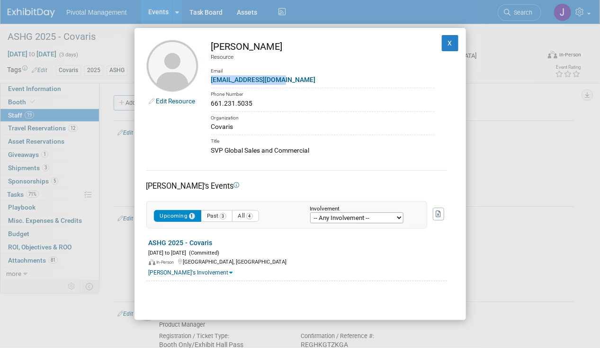
drag, startPoint x: 306, startPoint y: 76, endPoint x: 210, endPoint y: 82, distance: 96.0
click at [210, 82] on td "[PERSON_NAME] Resource Email [EMAIL_ADDRESS][DOMAIN_NAME] Phone Number 661.231.…" at bounding box center [317, 98] width 236 height 116
drag, startPoint x: 211, startPoint y: 47, endPoint x: 230, endPoint y: 46, distance: 19.0
click at [230, 46] on div "[PERSON_NAME]" at bounding box center [323, 47] width 224 height 14
drag, startPoint x: 272, startPoint y: 43, endPoint x: 233, endPoint y: 45, distance: 39.4
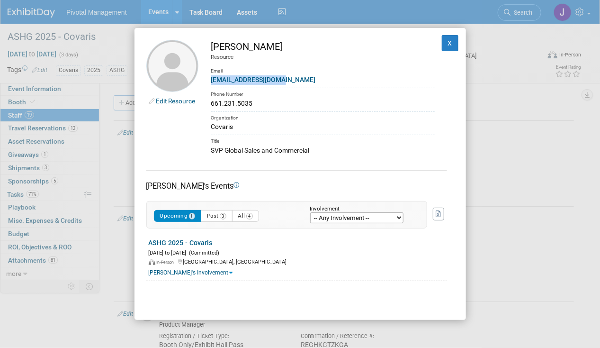
click at [233, 45] on div "[PERSON_NAME]" at bounding box center [323, 47] width 224 height 14
drag, startPoint x: 297, startPoint y: 79, endPoint x: 201, endPoint y: 79, distance: 95.7
click at [201, 79] on td "Jeff Reimers Resource Email jreimers@covaris.com Phone Number 661.231.5035 Orga…" at bounding box center [317, 98] width 236 height 116
drag, startPoint x: 320, startPoint y: 148, endPoint x: 203, endPoint y: 152, distance: 117.1
click at [203, 152] on td "Jeff Reimers Resource Email jreimers@covaris.com Phone Number 661.231.5035 Orga…" at bounding box center [317, 98] width 236 height 116
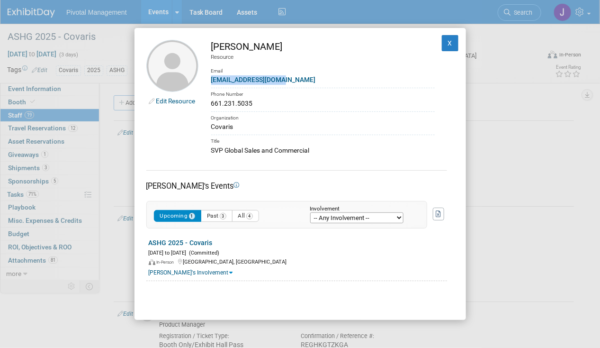
click at [342, 118] on div "Organization" at bounding box center [323, 116] width 224 height 11
drag, startPoint x: 268, startPoint y: 104, endPoint x: 212, endPoint y: 105, distance: 56.4
click at [212, 105] on div "661.231.5035" at bounding box center [323, 104] width 224 height 10
click at [442, 48] on button "X" at bounding box center [450, 43] width 17 height 16
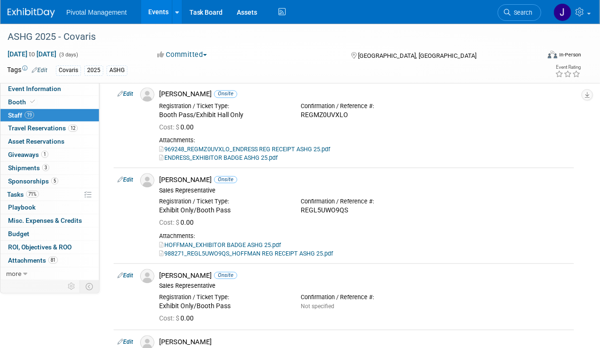
scroll to position [758, 0]
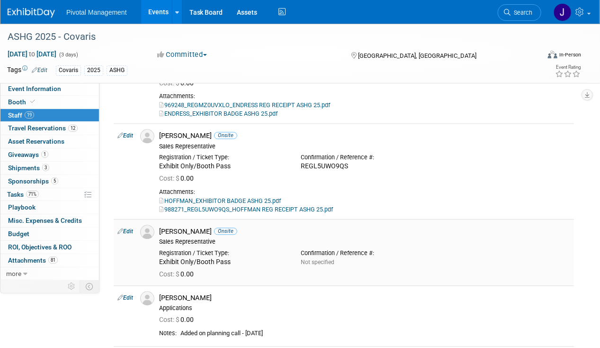
click at [131, 219] on td "Edit" at bounding box center [125, 252] width 23 height 66
click at [129, 228] on link "Edit" at bounding box center [126, 231] width 16 height 7
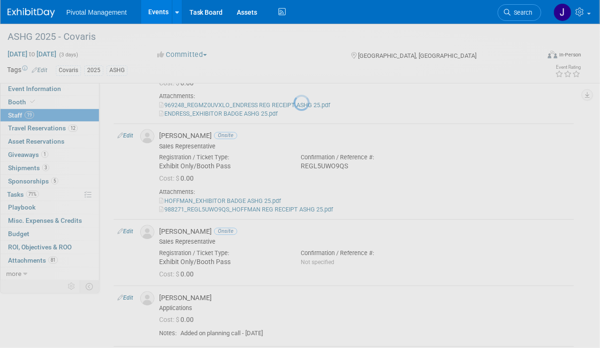
select select "9363b04e-9ff4-4427-9d42-dd775c01ceb0"
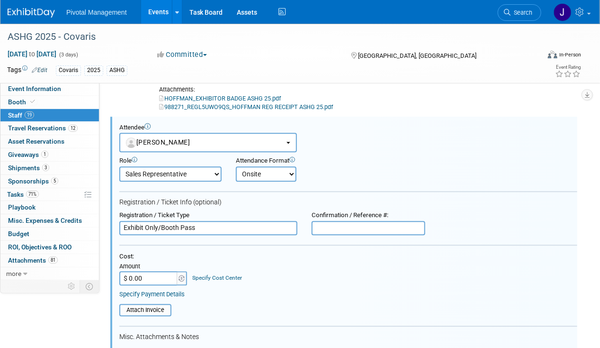
scroll to position [0, 0]
click at [342, 221] on input "text" at bounding box center [369, 228] width 114 height 14
paste input "REGL09Q9JOV"
type input "REGL09Q9JOV"
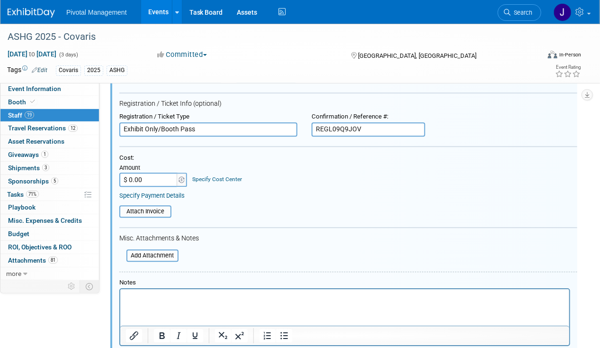
scroll to position [1003, 0]
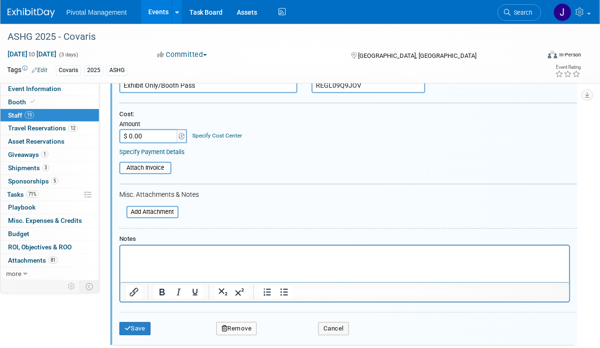
click at [137, 201] on div "Add Attachment" at bounding box center [148, 210] width 59 height 18
click at [141, 207] on input "file" at bounding box center [121, 212] width 113 height 10
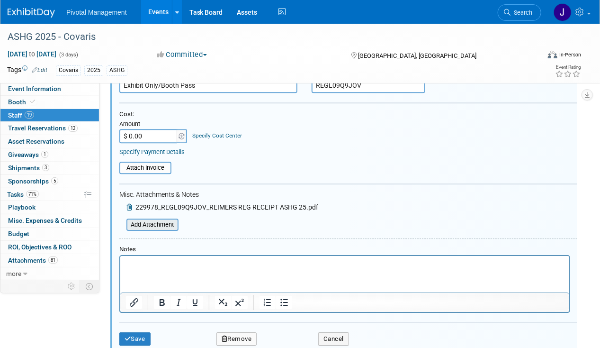
click at [162, 219] on input "file" at bounding box center [121, 224] width 113 height 10
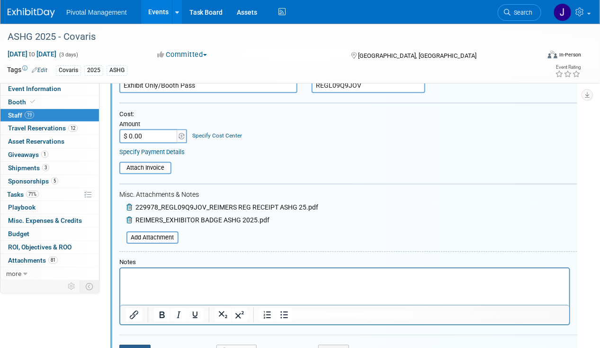
click at [136, 345] on button "Save" at bounding box center [134, 351] width 31 height 13
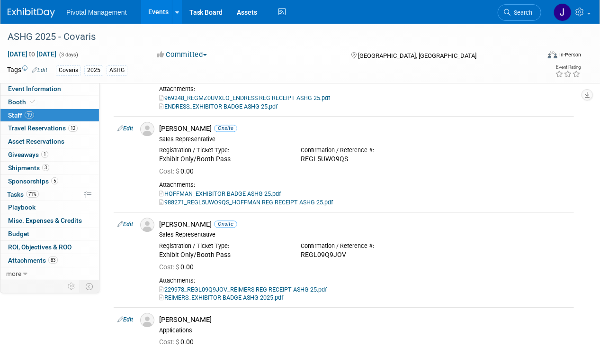
scroll to position [806, 0]
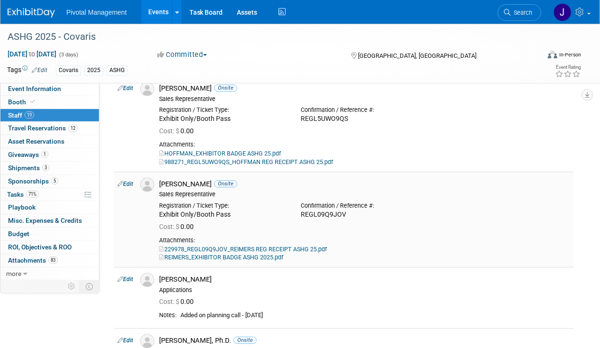
drag, startPoint x: 347, startPoint y: 205, endPoint x: 302, endPoint y: 203, distance: 45.5
click at [302, 210] on div "REGL09Q9JOV" at bounding box center [364, 214] width 127 height 9
click at [379, 105] on div "Confirmation / Reference #: REGL5UWO9QS" at bounding box center [365, 112] width 142 height 21
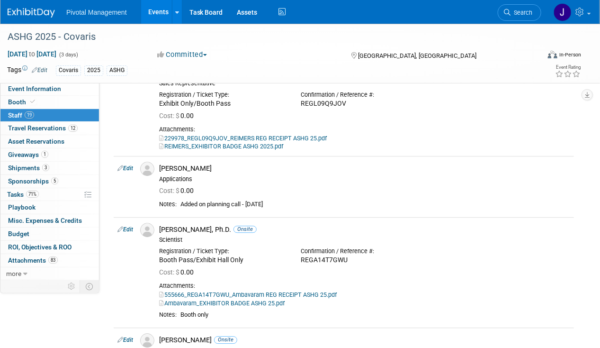
scroll to position [900, 0]
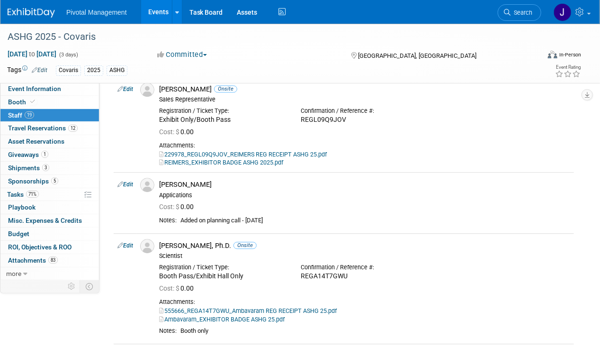
click at [129, 181] on link "Edit" at bounding box center [126, 184] width 16 height 7
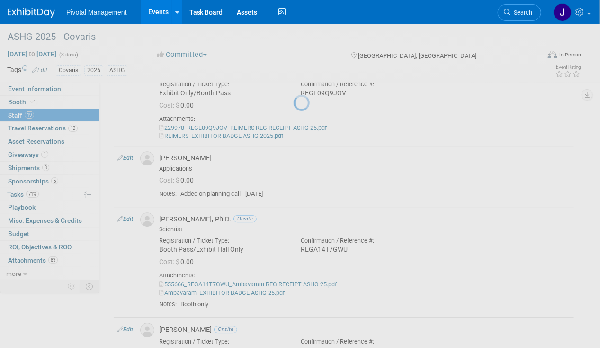
select select "fcaea862-4110-40b8-835d-689e5dc8a0d0"
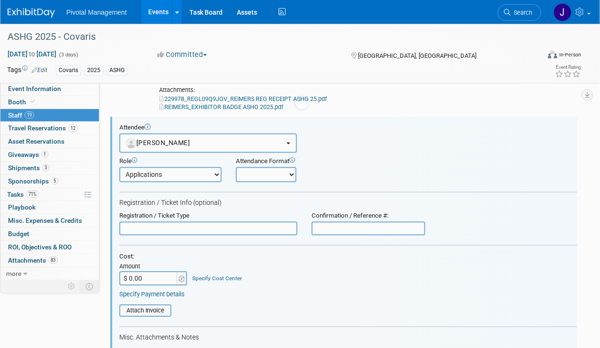
scroll to position [0, 0]
click at [283, 167] on select "Onsite Remote" at bounding box center [266, 174] width 61 height 15
select select "1"
click at [236, 167] on select "Onsite Remote" at bounding box center [266, 174] width 61 height 15
click at [519, 15] on span "Search" at bounding box center [522, 12] width 22 height 7
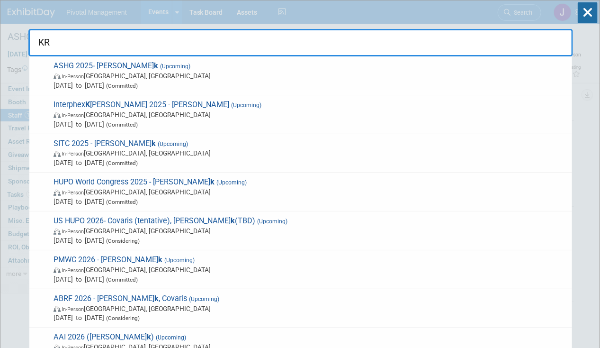
type input "K"
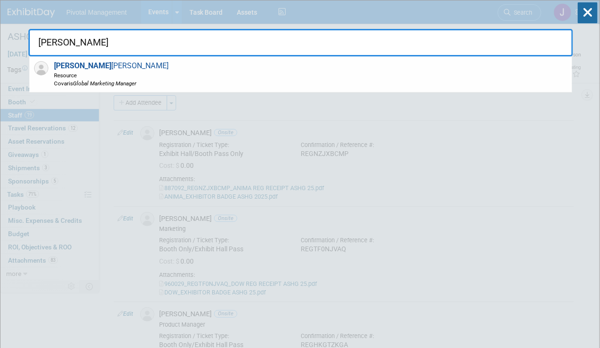
type input "MARISA"
click at [288, 82] on div "Marisa Pisani Resource Covaris Global Marketing Manager" at bounding box center [300, 74] width 543 height 36
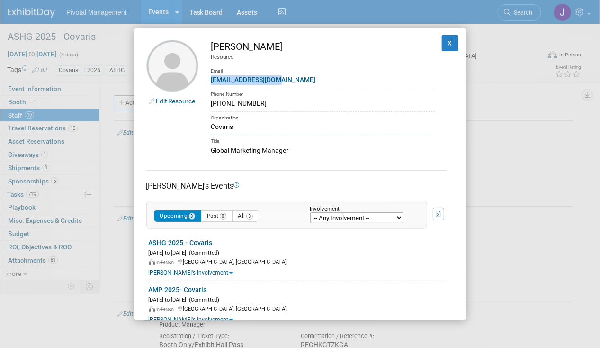
drag, startPoint x: 281, startPoint y: 80, endPoint x: 205, endPoint y: 79, distance: 75.8
click at [205, 79] on td "Marisa Pisani Resource Email mpisani@covaris.com Phone Number 781-354-0770 Orga…" at bounding box center [317, 98] width 236 height 116
drag, startPoint x: 243, startPoint y: 102, endPoint x: 210, endPoint y: 100, distance: 33.2
click at [210, 100] on td "Marisa Pisani Resource Email mpisani@covaris.com Phone Number 781-354-0770 Orga…" at bounding box center [317, 98] width 236 height 116
click at [248, 118] on div "Organization" at bounding box center [323, 116] width 224 height 11
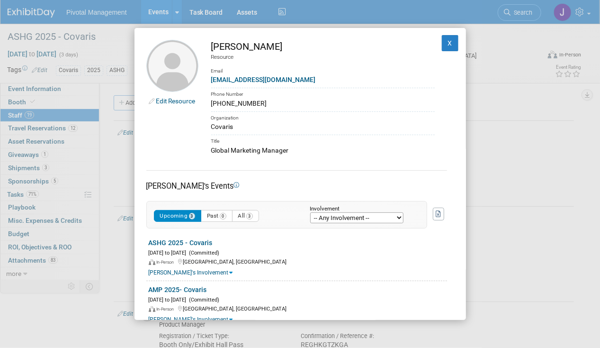
drag, startPoint x: 292, startPoint y: 147, endPoint x: 205, endPoint y: 151, distance: 87.8
click at [205, 151] on td "Marisa Pisani Resource Email mpisani@covaris.com Phone Number 781-354-0770 Orga…" at bounding box center [317, 98] width 236 height 116
click at [442, 46] on button "X" at bounding box center [450, 43] width 17 height 16
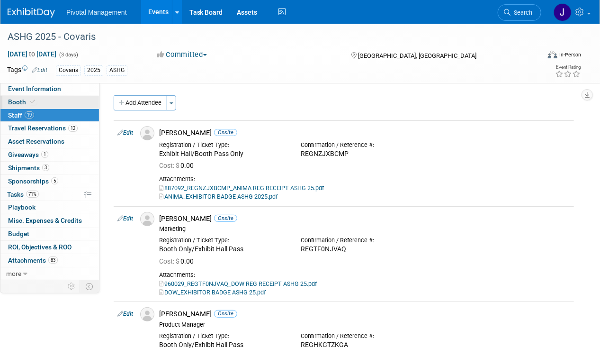
click at [27, 104] on span "Booth" at bounding box center [22, 102] width 29 height 8
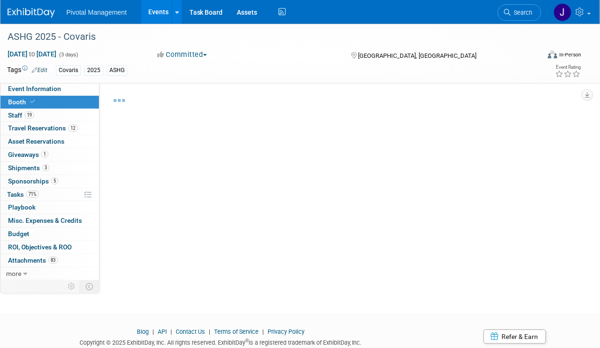
select select "Yes"
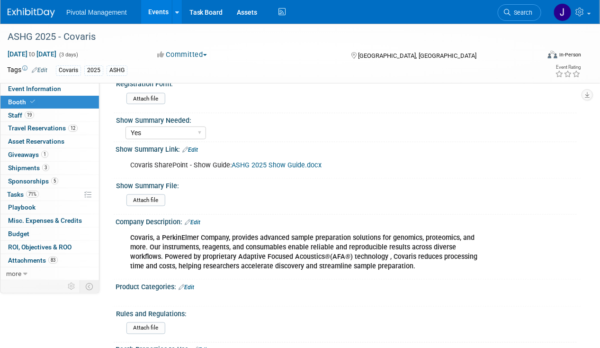
scroll to position [426, 0]
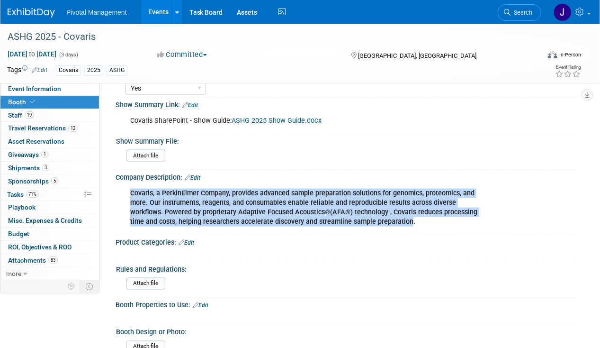
drag, startPoint x: 129, startPoint y: 189, endPoint x: 410, endPoint y: 218, distance: 282.5
click at [410, 218] on div "Covaris, a PerkinElmer Company, provides advanced sample preparation solutions …" at bounding box center [307, 207] width 366 height 47
click at [516, 13] on span "Search" at bounding box center [522, 12] width 22 height 7
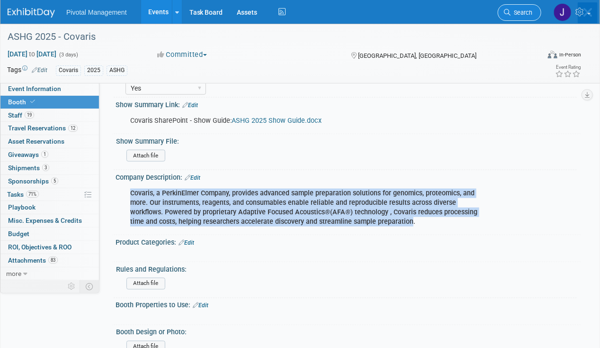
scroll to position [0, 0]
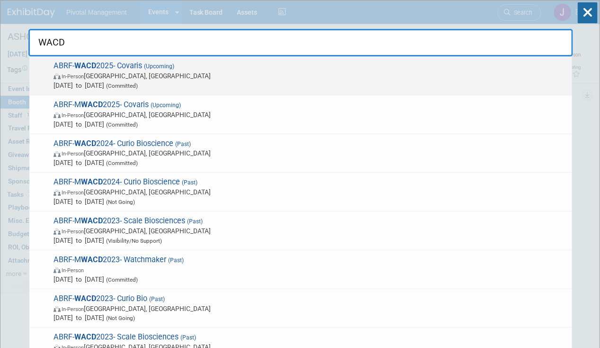
type input "WACD"
click at [213, 81] on span "Oct 7, 2025 to Oct 8, 2025 (Committed)" at bounding box center [311, 85] width 514 height 9
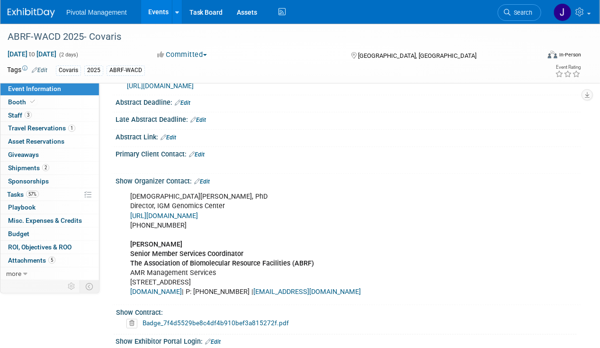
scroll to position [379, 0]
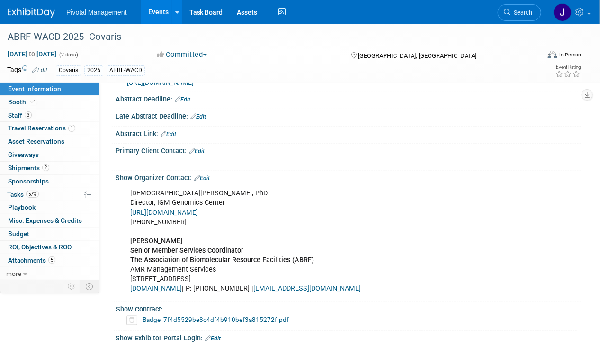
click at [62, 94] on link "Event Information" at bounding box center [49, 88] width 99 height 13
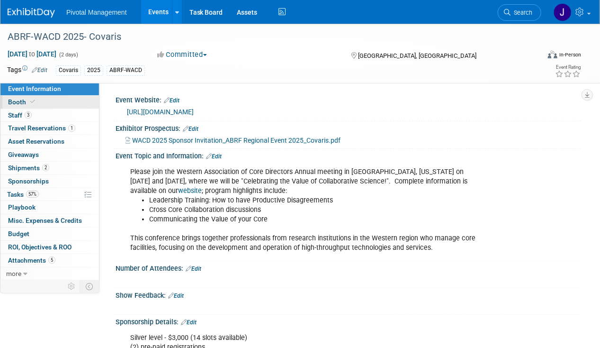
click at [57, 101] on link "Booth" at bounding box center [49, 102] width 99 height 13
select select "Yes"
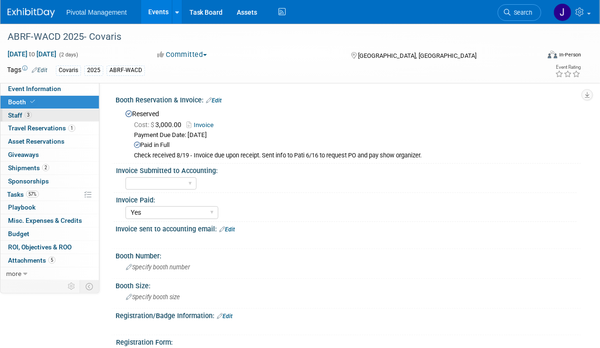
click at [56, 113] on link "3 Staff 3" at bounding box center [49, 115] width 99 height 13
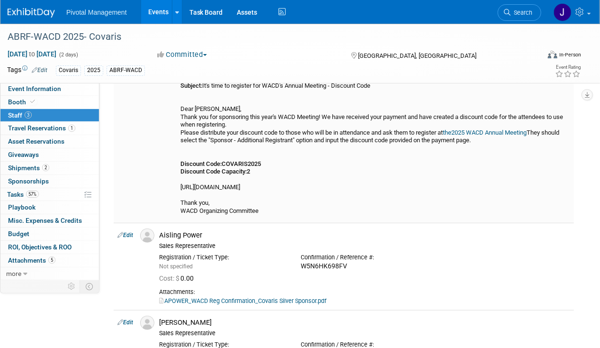
scroll to position [237, 0]
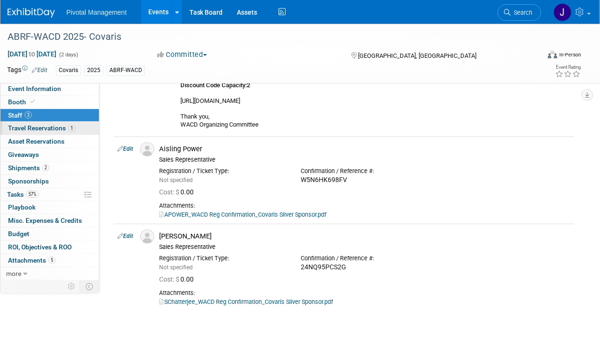
click at [50, 130] on span "Travel Reservations 1" at bounding box center [41, 128] width 67 height 8
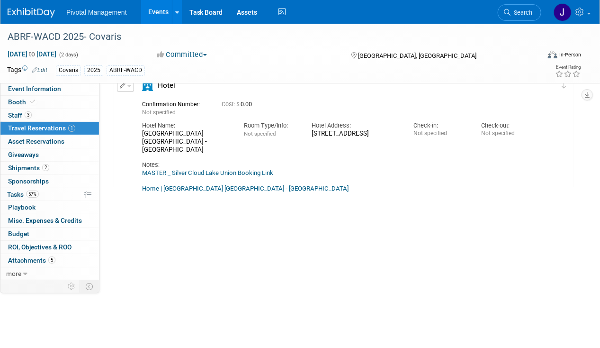
scroll to position [95, 0]
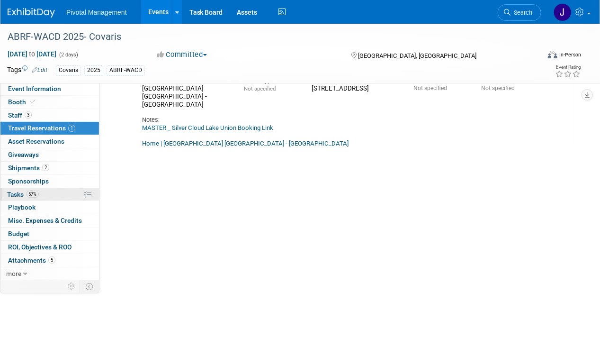
click at [39, 191] on link "57% Tasks 57%" at bounding box center [49, 194] width 99 height 13
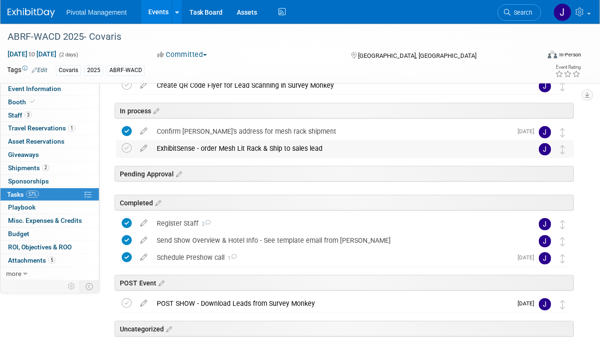
click at [271, 144] on div "ExhibitSense - order Mesh Lit Rack & Ship to sales lead" at bounding box center [336, 148] width 368 height 16
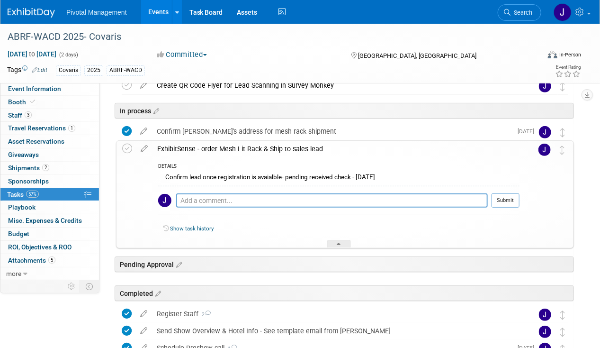
click at [271, 144] on div "ExhibitSense - order Mesh Lit Rack & Ship to sales lead" at bounding box center [336, 149] width 367 height 16
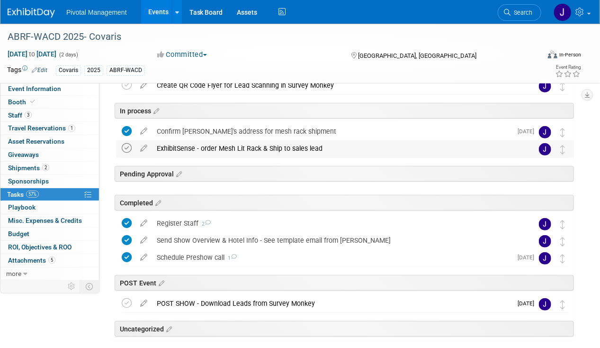
click at [125, 148] on icon at bounding box center [127, 148] width 10 height 10
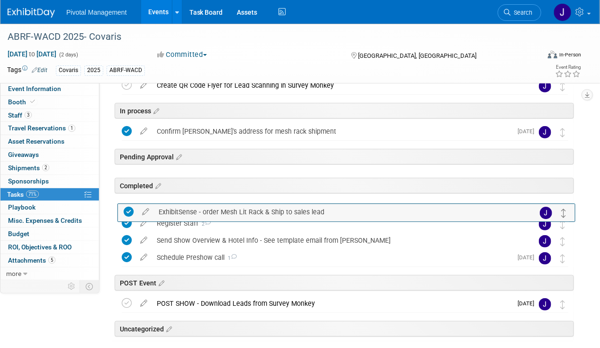
drag, startPoint x: 563, startPoint y: 144, endPoint x: 565, endPoint y: 208, distance: 64.0
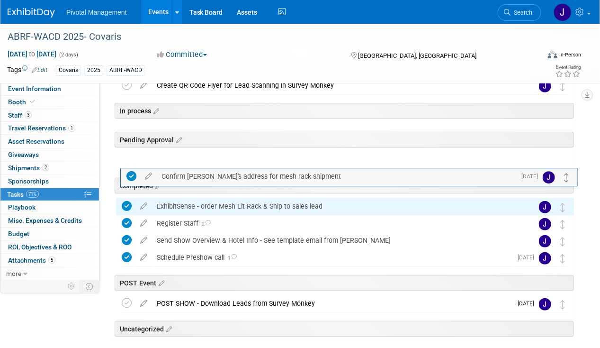
drag, startPoint x: 563, startPoint y: 129, endPoint x: 568, endPoint y: 175, distance: 45.7
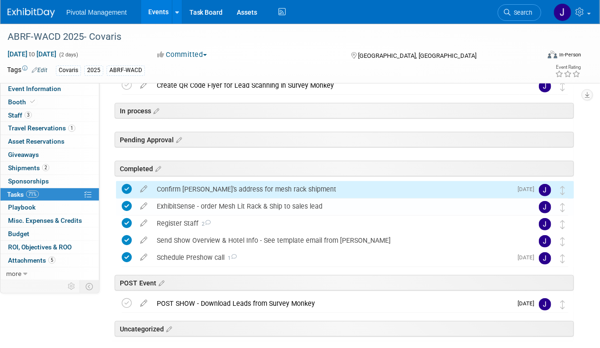
scroll to position [145, 0]
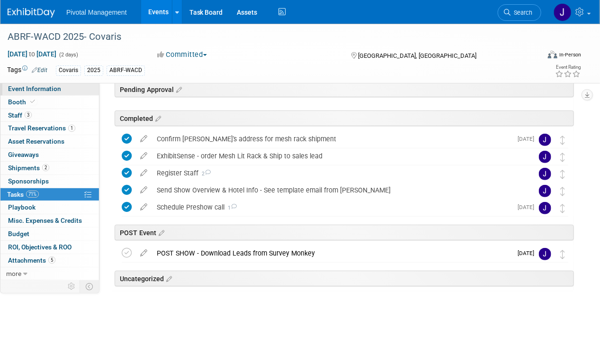
click at [21, 94] on link "Event Information" at bounding box center [49, 88] width 99 height 13
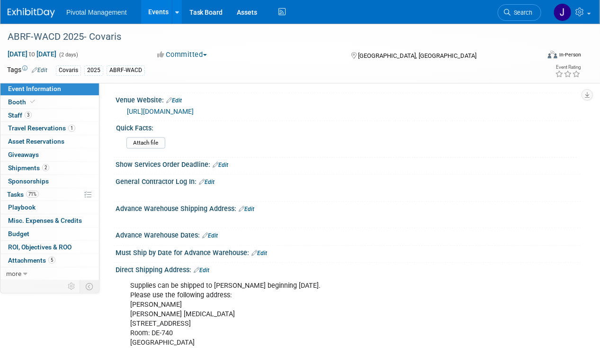
scroll to position [806, 0]
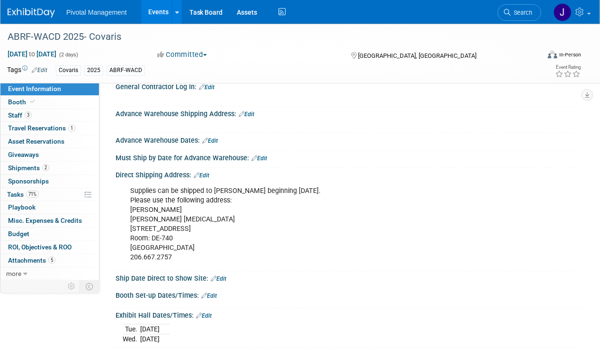
click at [219, 275] on link "Edit" at bounding box center [219, 278] width 16 height 7
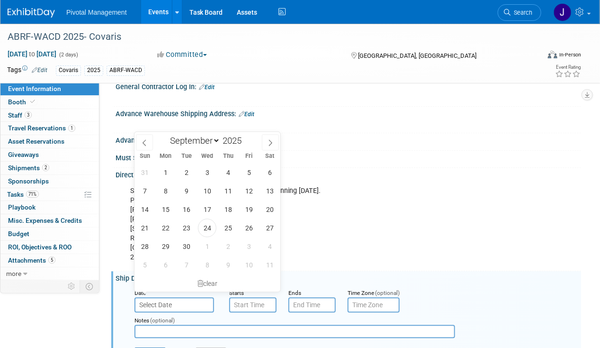
click at [182, 297] on input "text" at bounding box center [175, 304] width 80 height 15
click at [268, 147] on span at bounding box center [270, 142] width 17 height 16
select select "9"
click at [208, 173] on span "1" at bounding box center [207, 172] width 18 height 18
type input "Oct 1, 2025"
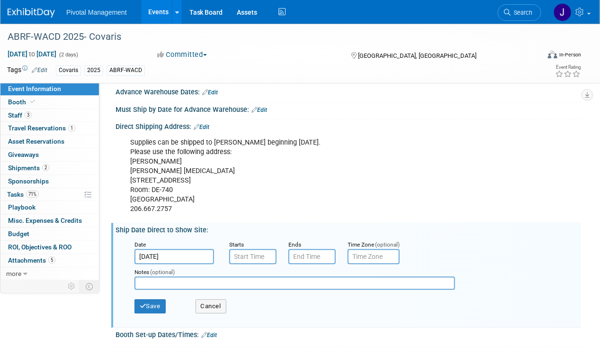
scroll to position [900, 0]
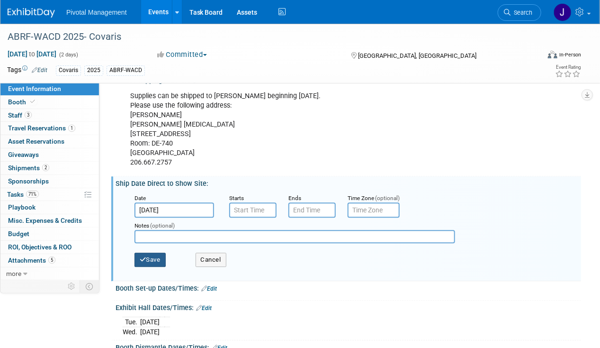
click at [154, 255] on button "Save" at bounding box center [150, 260] width 31 height 14
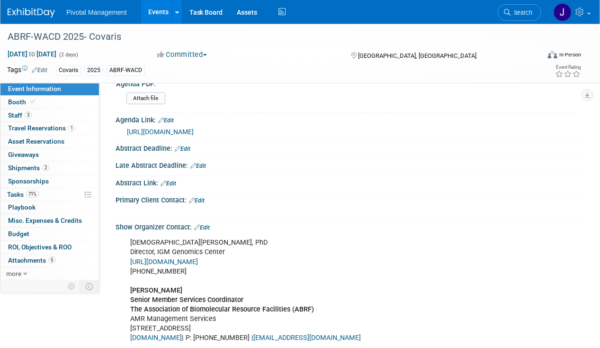
scroll to position [284, 0]
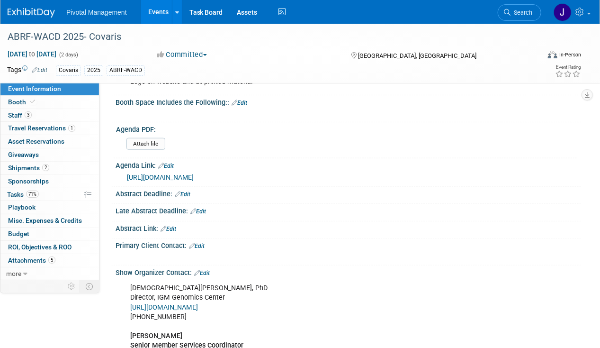
drag, startPoint x: 158, startPoint y: 18, endPoint x: 175, endPoint y: 15, distance: 17.8
click at [158, 18] on link "Events" at bounding box center [158, 12] width 35 height 24
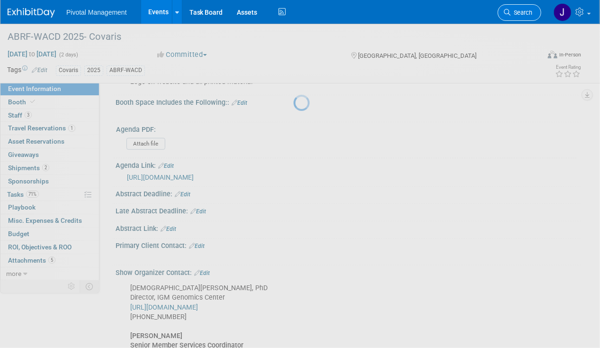
click at [515, 11] on span "Search" at bounding box center [522, 12] width 22 height 7
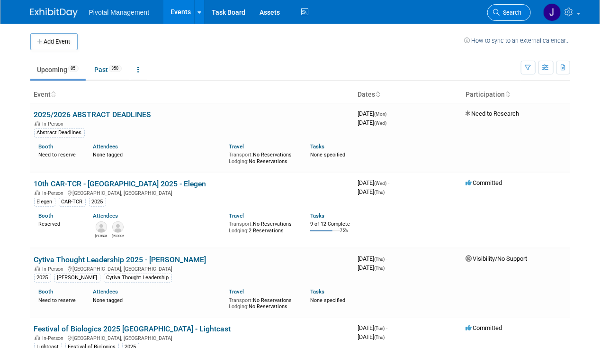
click at [513, 8] on link "Search" at bounding box center [510, 12] width 44 height 17
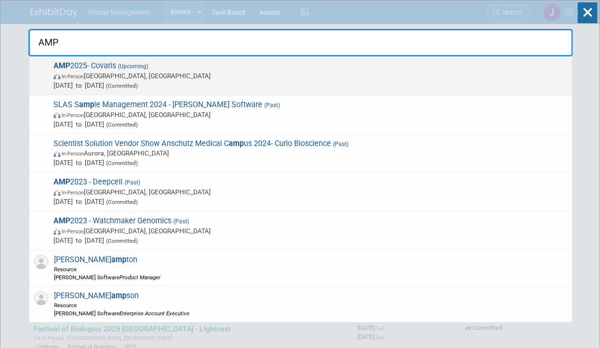
type input "AMP"
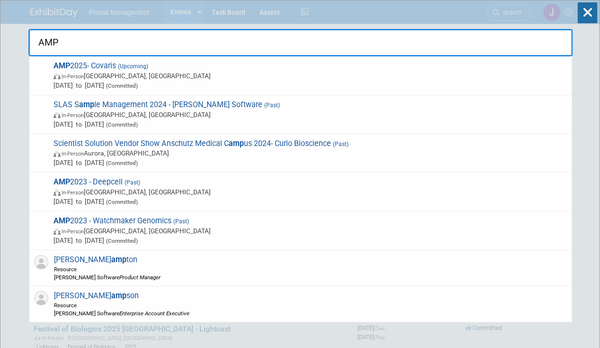
click at [327, 63] on span "AMP 2025- Covaris (Upcoming) In-Person [GEOGRAPHIC_DATA], [GEOGRAPHIC_DATA] [DA…" at bounding box center [309, 75] width 517 height 29
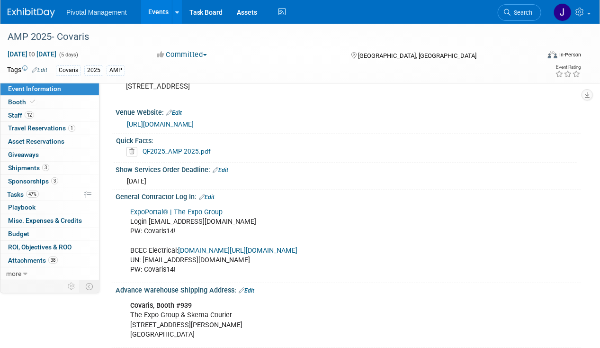
scroll to position [995, 0]
